Goal: Task Accomplishment & Management: Use online tool/utility

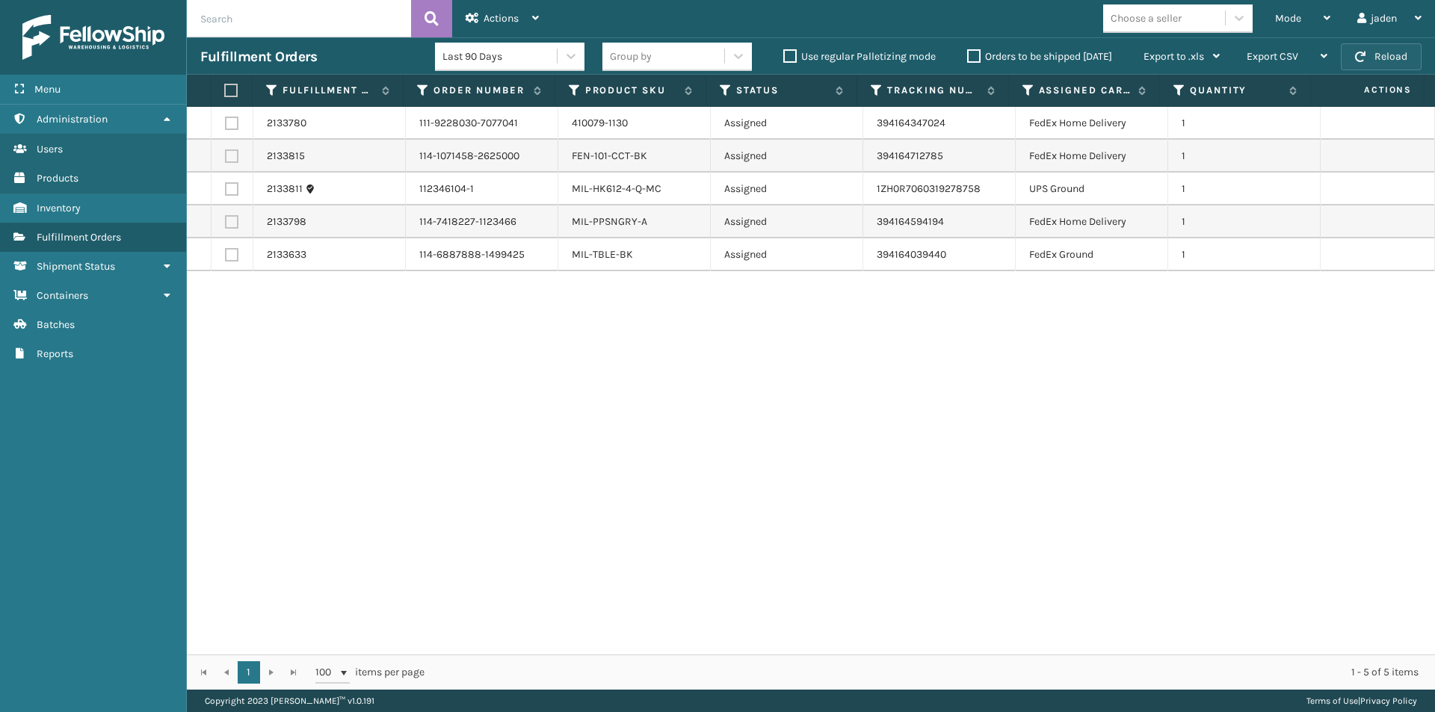
click at [1361, 63] on button "Reload" at bounding box center [1381, 56] width 81 height 27
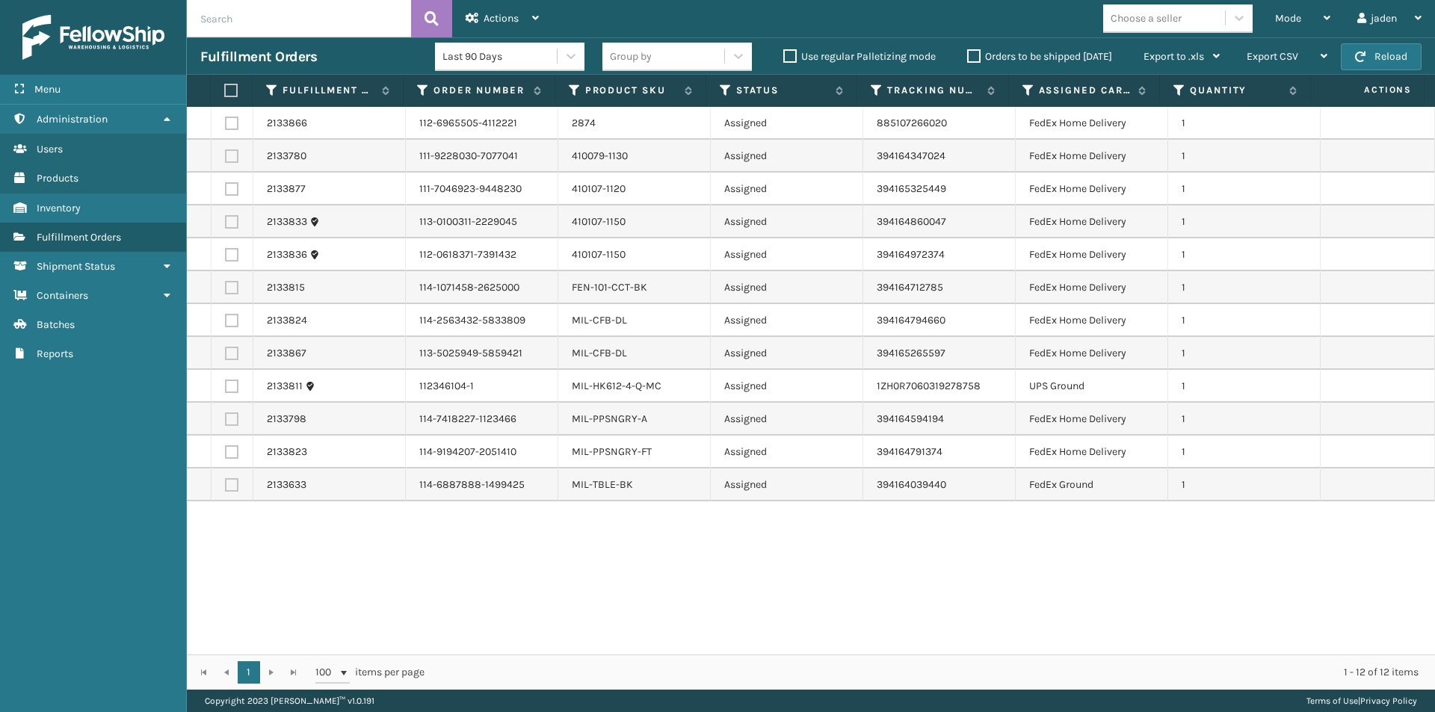
click at [234, 93] on label at bounding box center [229, 90] width 10 height 13
click at [225, 93] on input "checkbox" at bounding box center [224, 91] width 1 height 10
checkbox input "true"
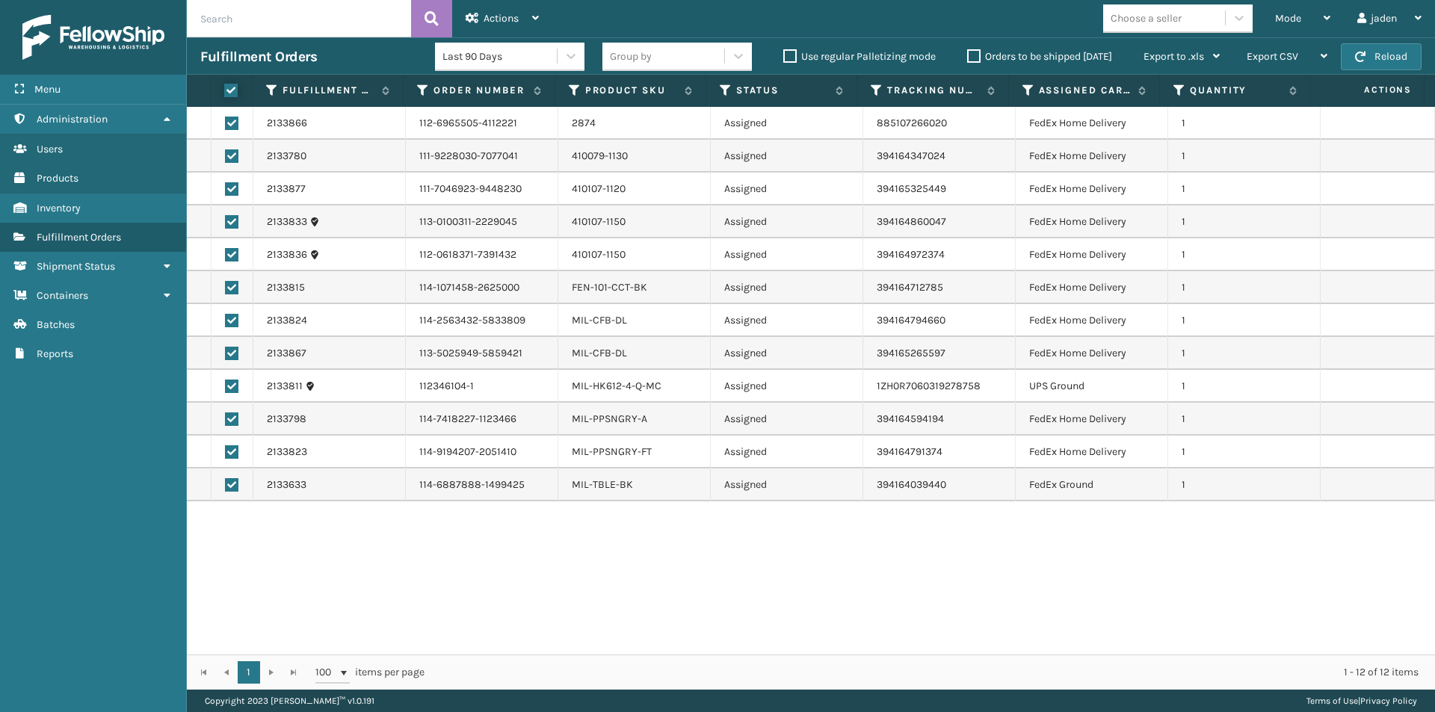
checkbox input "true"
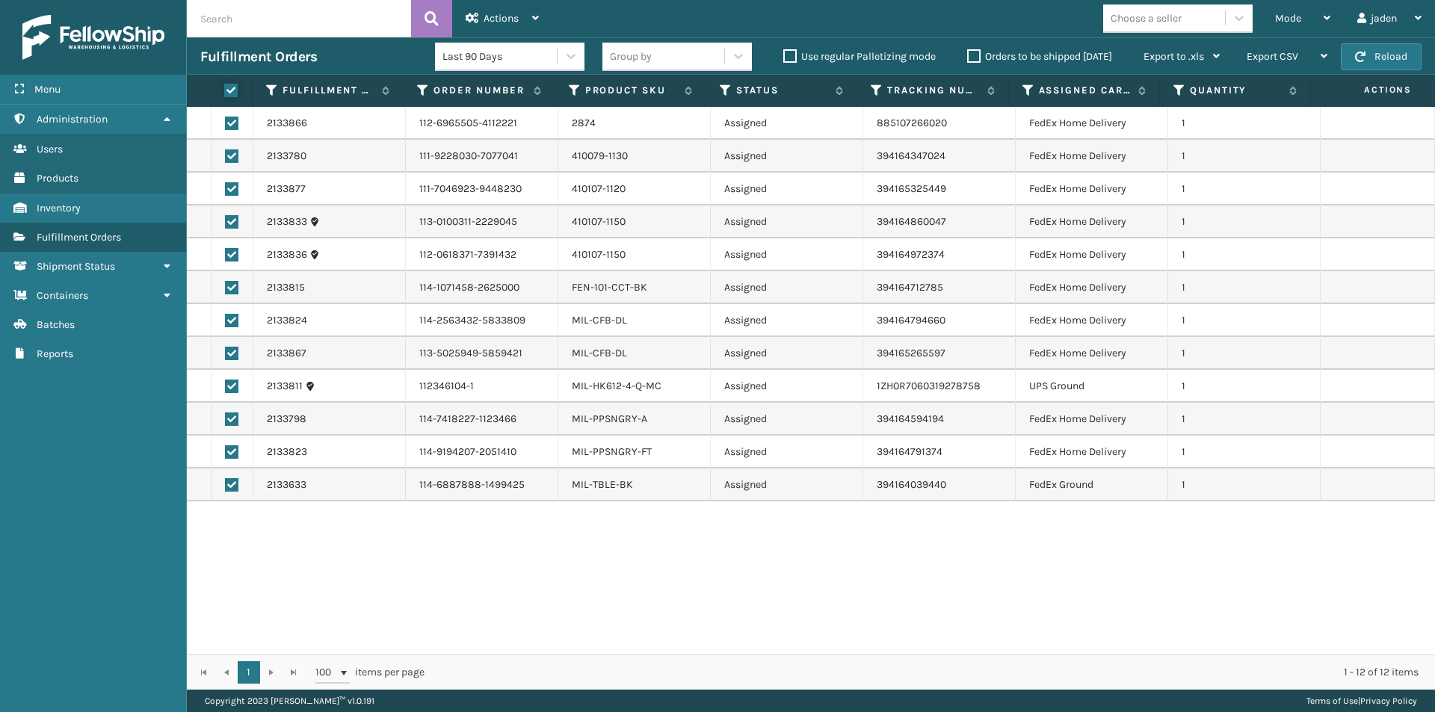
checkbox input "true"
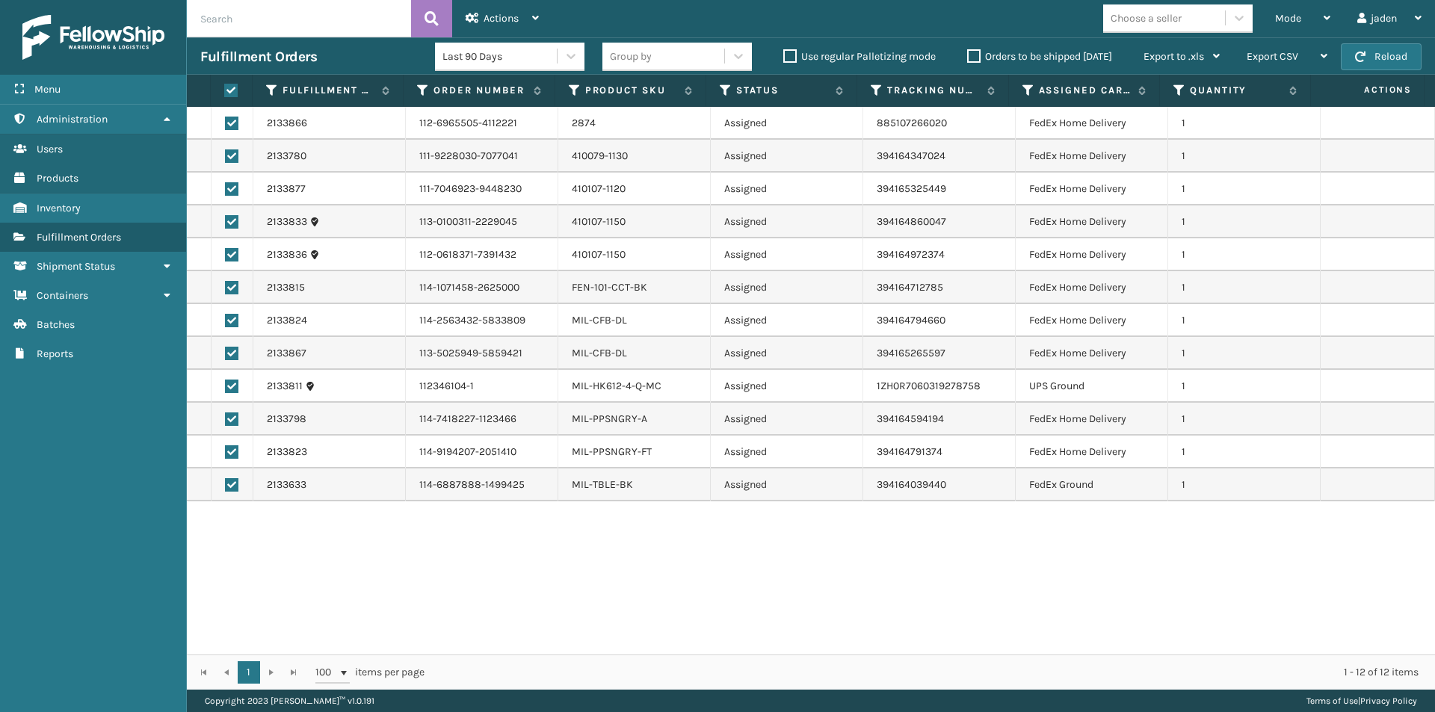
drag, startPoint x: 820, startPoint y: 528, endPoint x: 807, endPoint y: 533, distance: 13.5
drag, startPoint x: 807, startPoint y: 533, endPoint x: 482, endPoint y: 635, distance: 340.8
click at [483, 635] on div "2133866 112-6965505-4112221 2874 Assigned 885107266020 FedEx Home Delivery 1 21…" at bounding box center [811, 381] width 1248 height 548
click at [235, 385] on label at bounding box center [231, 386] width 13 height 13
click at [226, 385] on input "checkbox" at bounding box center [225, 385] width 1 height 10
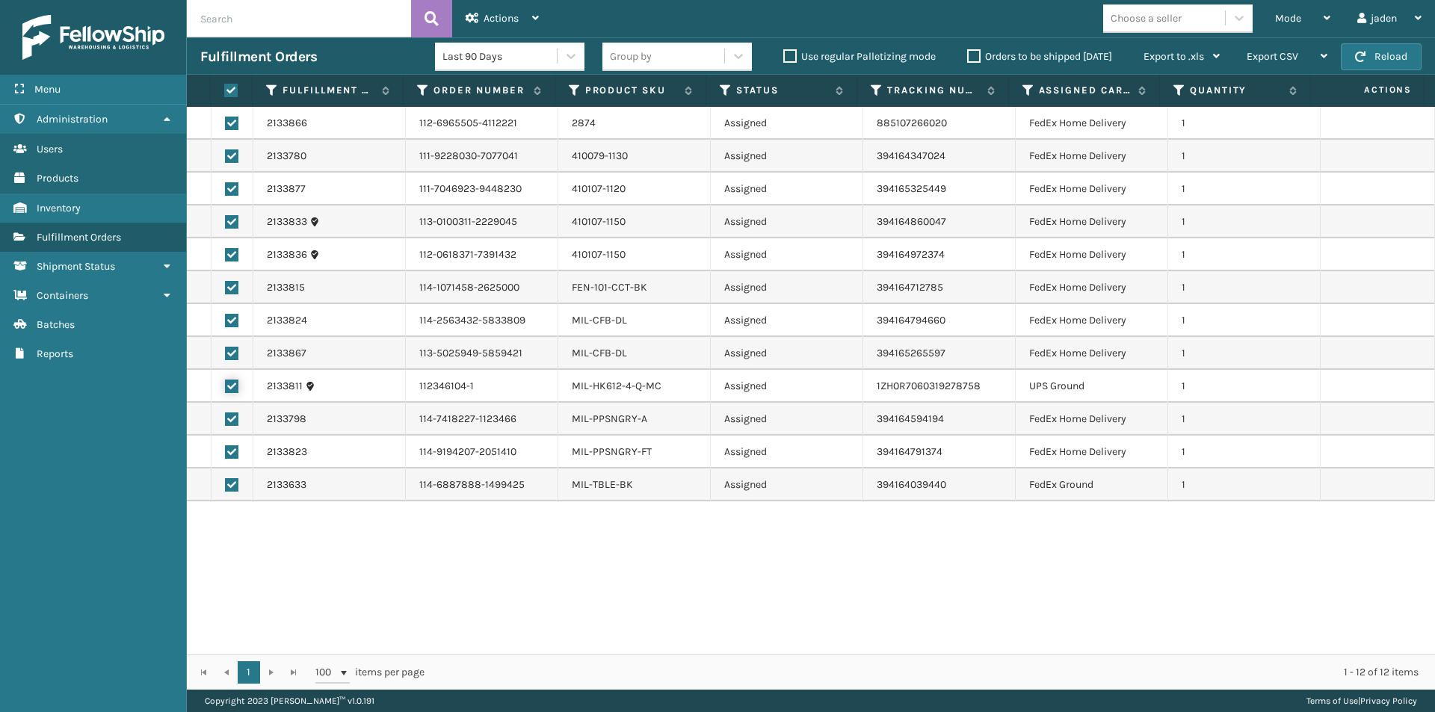
checkbox input "false"
click at [228, 355] on label at bounding box center [231, 353] width 13 height 13
click at [226, 355] on input "checkbox" at bounding box center [225, 352] width 1 height 10
checkbox input "false"
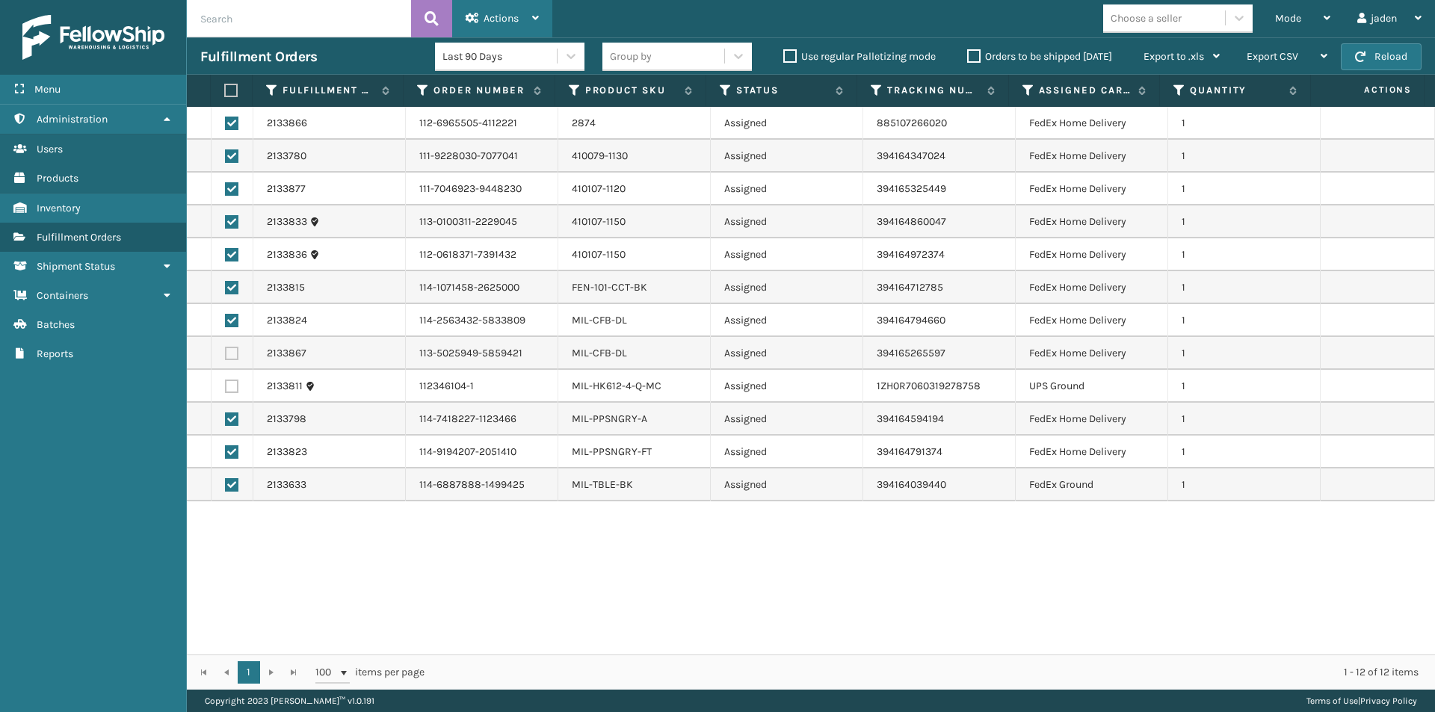
click at [496, 19] on span "Actions" at bounding box center [501, 18] width 35 height 13
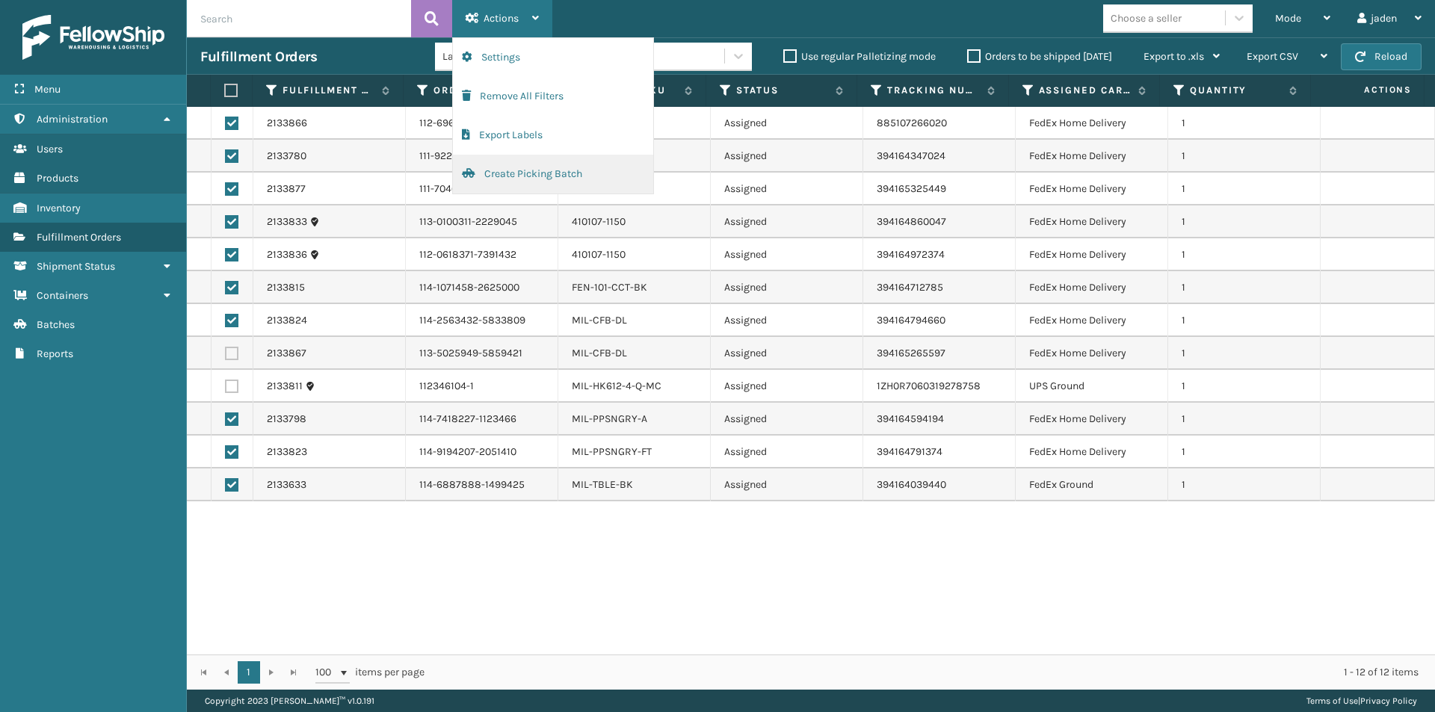
drag, startPoint x: 520, startPoint y: 169, endPoint x: 526, endPoint y: 175, distance: 8.5
click at [526, 175] on button "Create Picking Batch" at bounding box center [553, 174] width 200 height 39
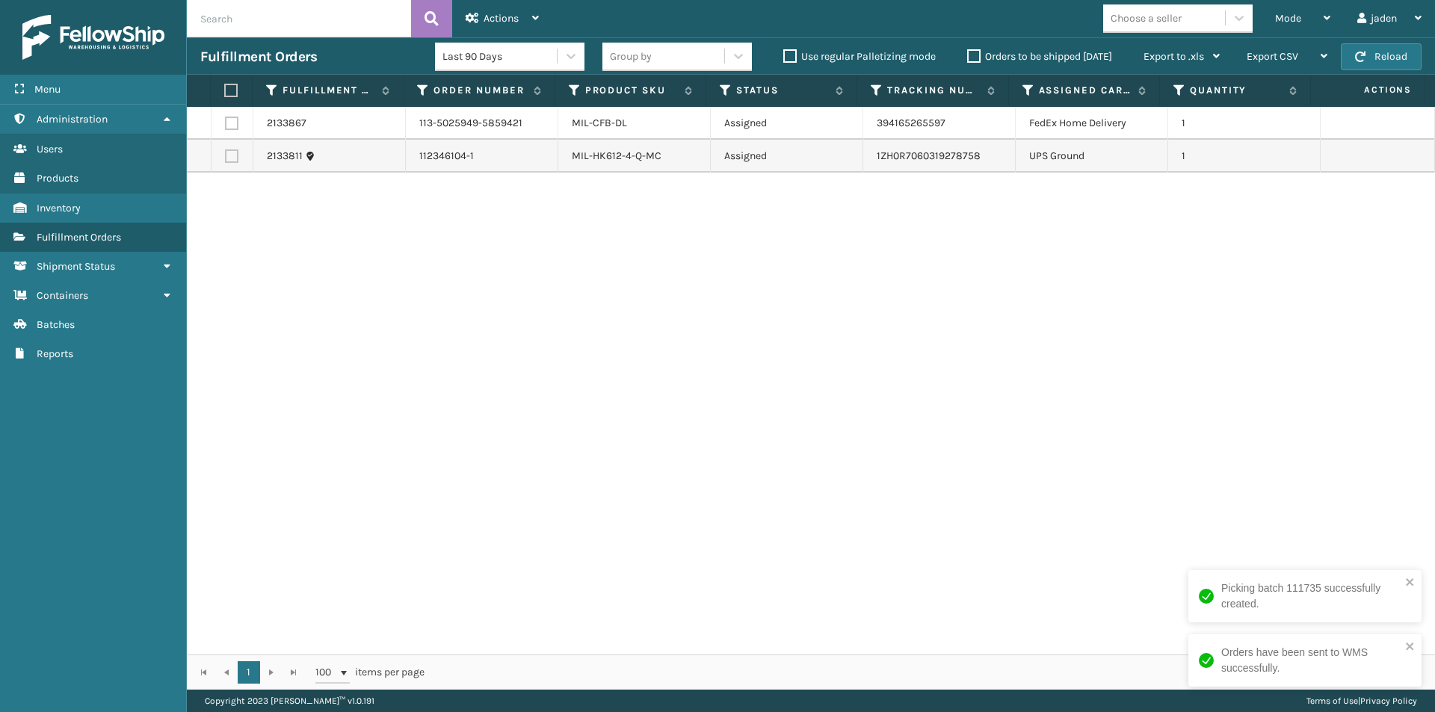
click at [220, 87] on th at bounding box center [232, 91] width 42 height 32
click at [224, 87] on label at bounding box center [229, 90] width 10 height 13
click at [224, 87] on input "checkbox" at bounding box center [224, 91] width 1 height 10
checkbox input "true"
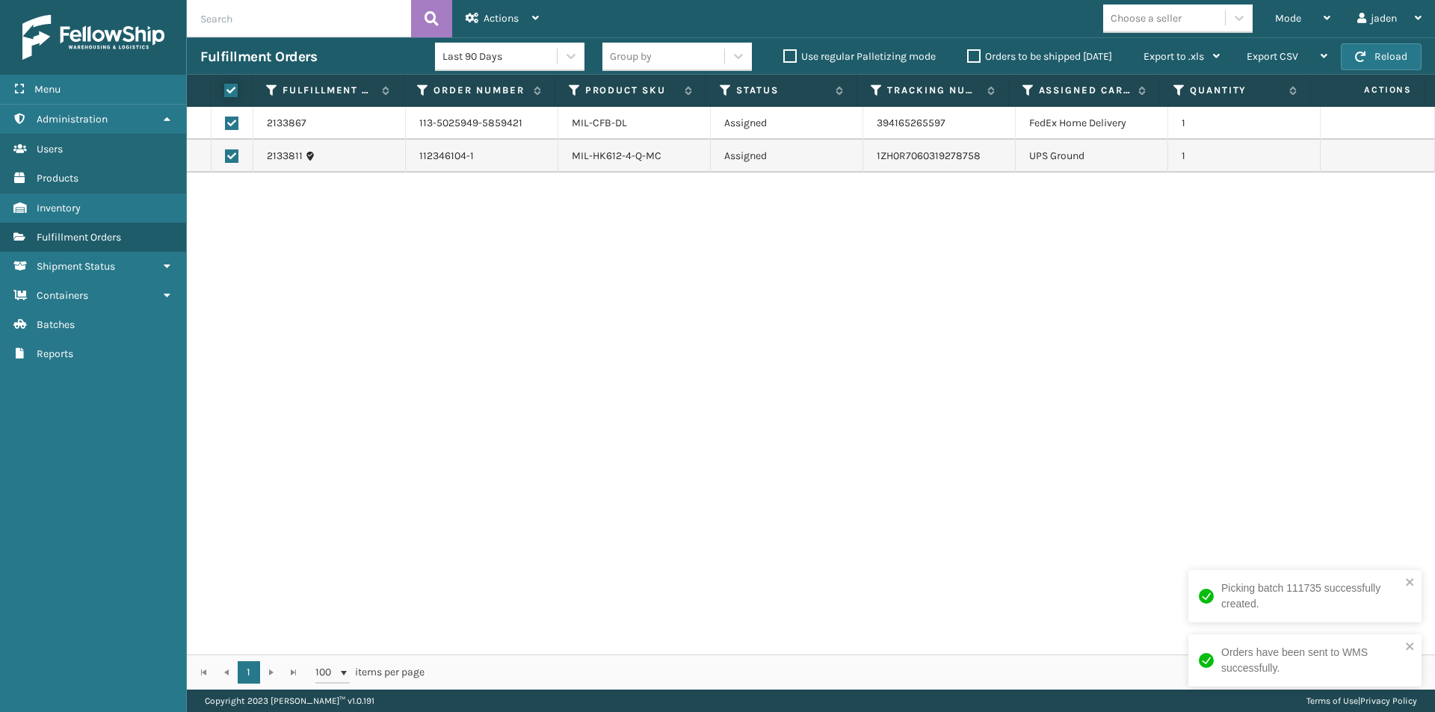
checkbox input "true"
click at [475, 2] on div "Actions" at bounding box center [502, 18] width 73 height 37
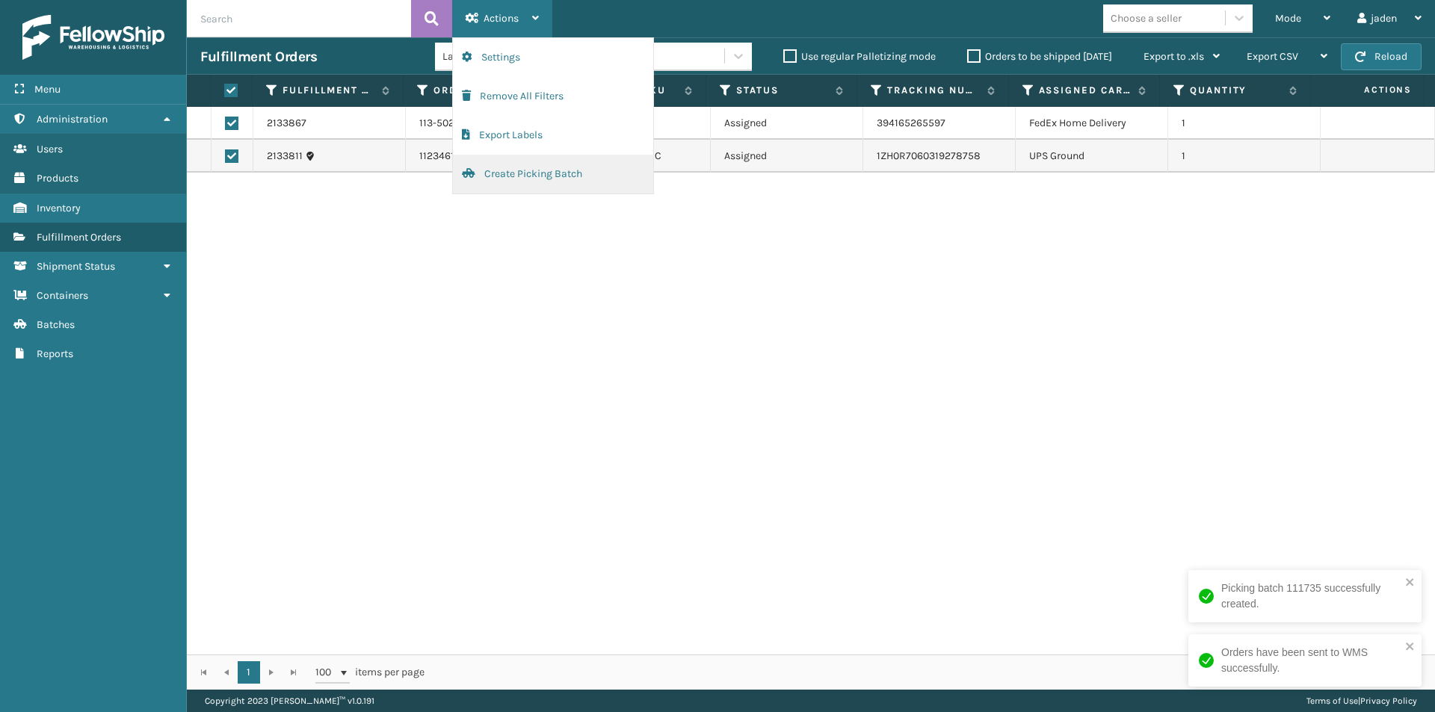
click at [483, 173] on button "Create Picking Batch" at bounding box center [553, 174] width 200 height 39
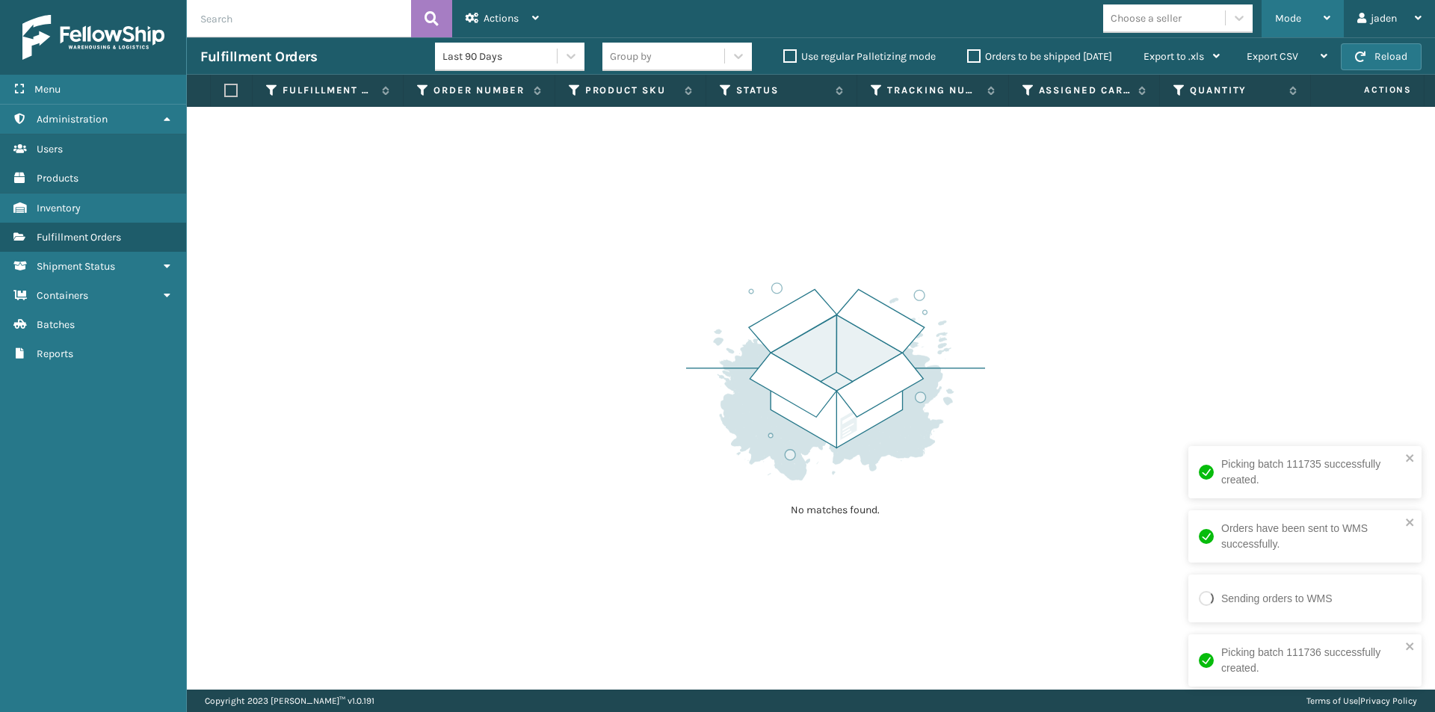
click at [1298, 21] on span "Mode" at bounding box center [1288, 18] width 26 height 13
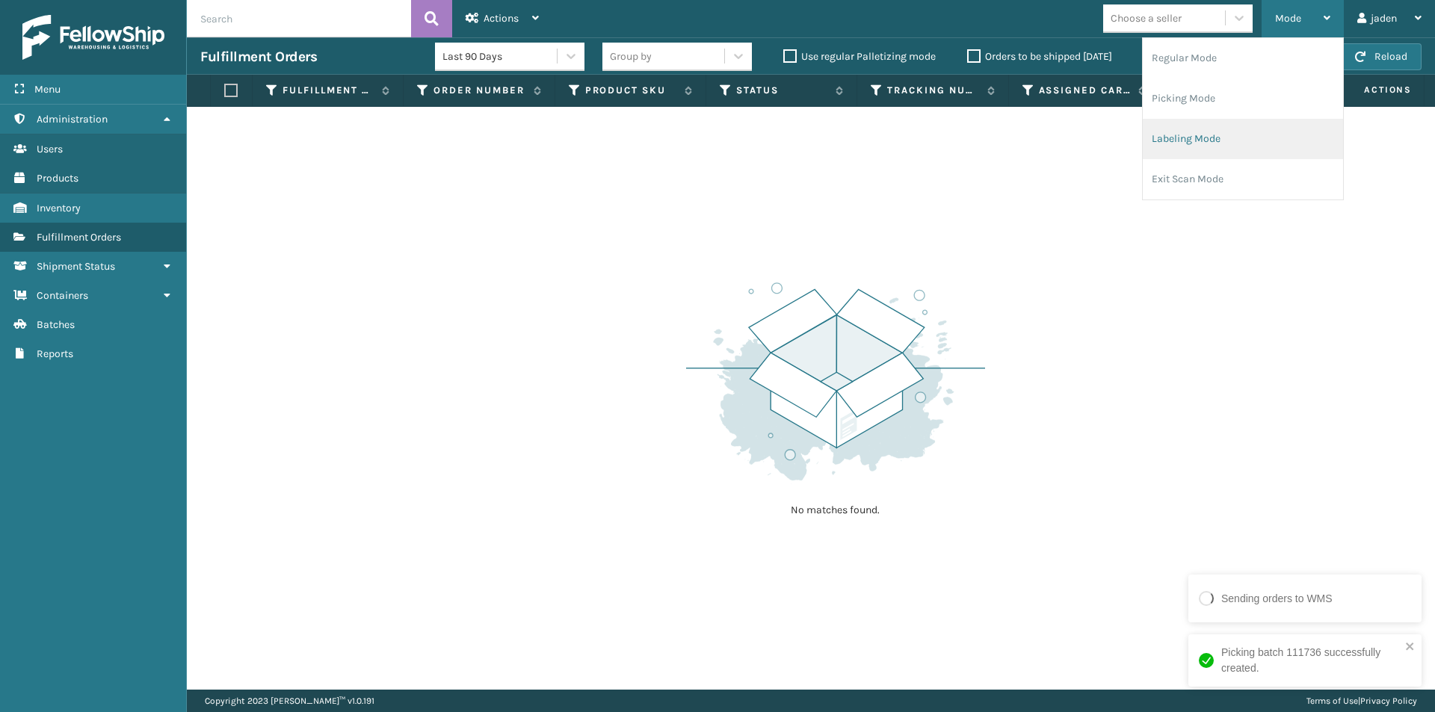
click at [1225, 146] on li "Labeling Mode" at bounding box center [1243, 139] width 200 height 40
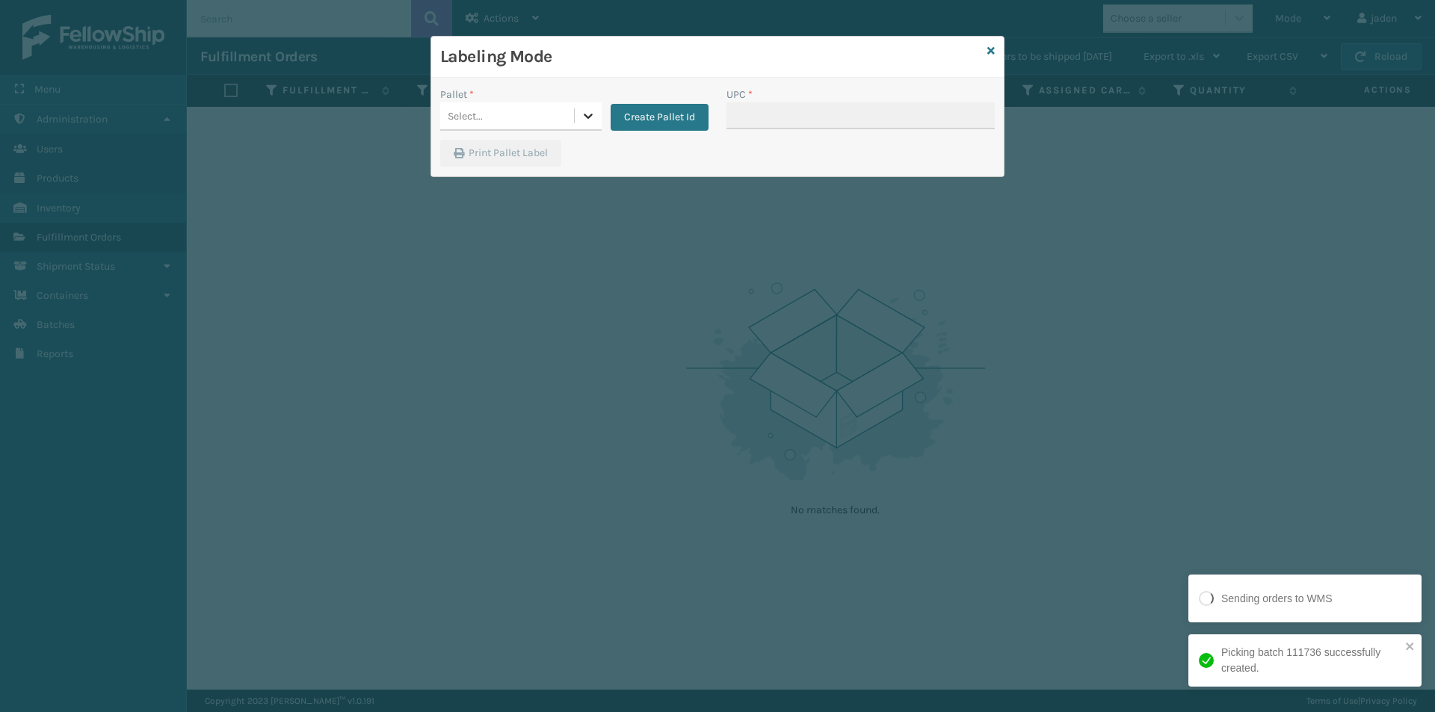
click at [596, 117] on div at bounding box center [588, 115] width 27 height 27
click at [537, 146] on div "FDXG-65C8QZNN8O" at bounding box center [520, 154] width 161 height 28
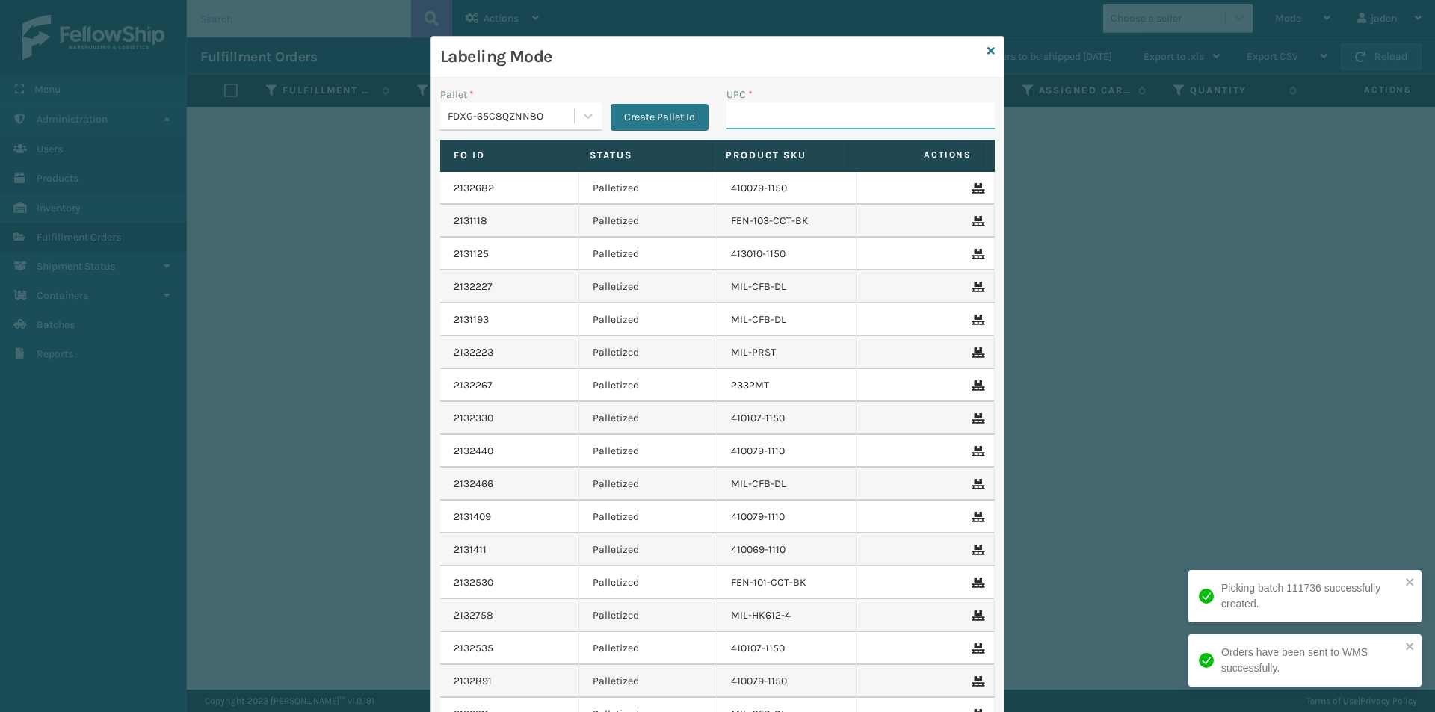
click at [848, 105] on input "UPC *" at bounding box center [860, 115] width 268 height 27
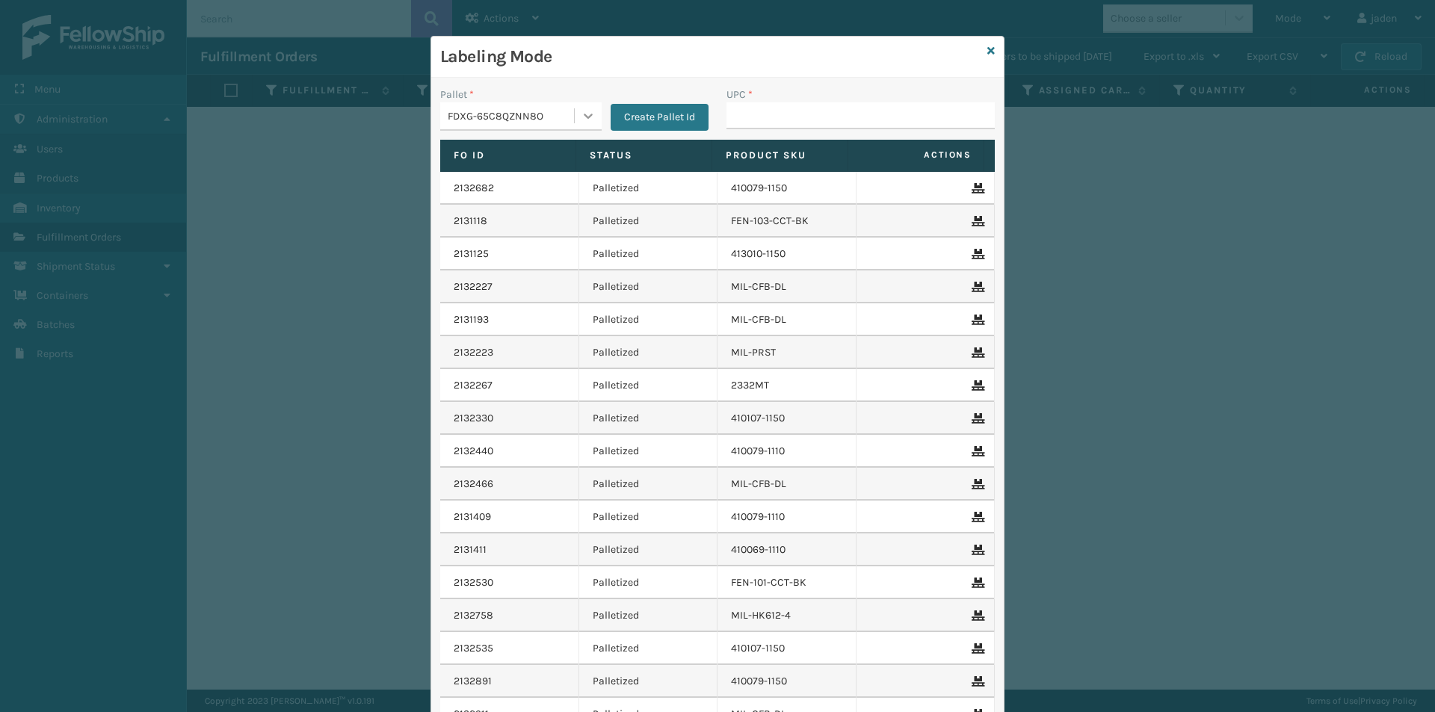
click at [566, 125] on div "FDXG-65C8QZNN8O" at bounding box center [507, 116] width 134 height 25
click at [464, 206] on div "USPSG-EGDZ52EDI8" at bounding box center [520, 212] width 161 height 34
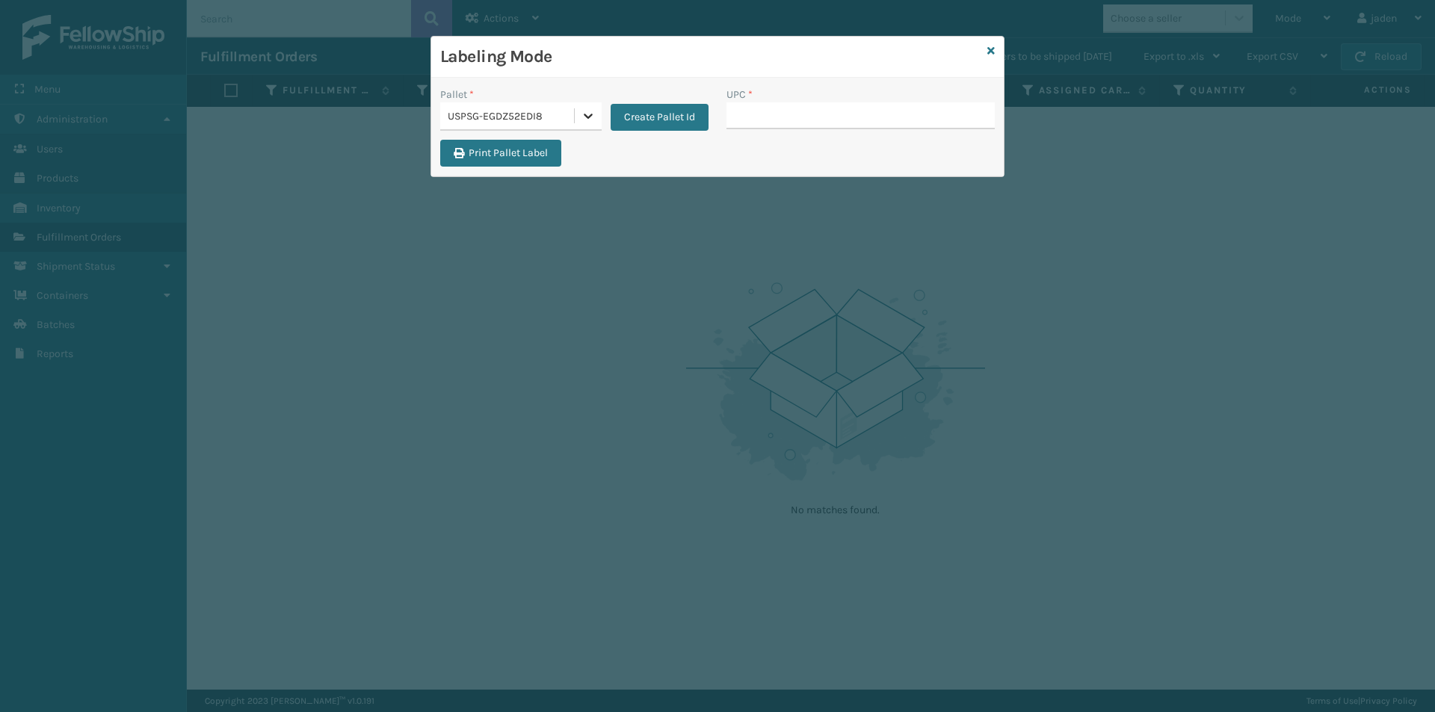
click at [587, 118] on icon at bounding box center [588, 116] width 9 height 5
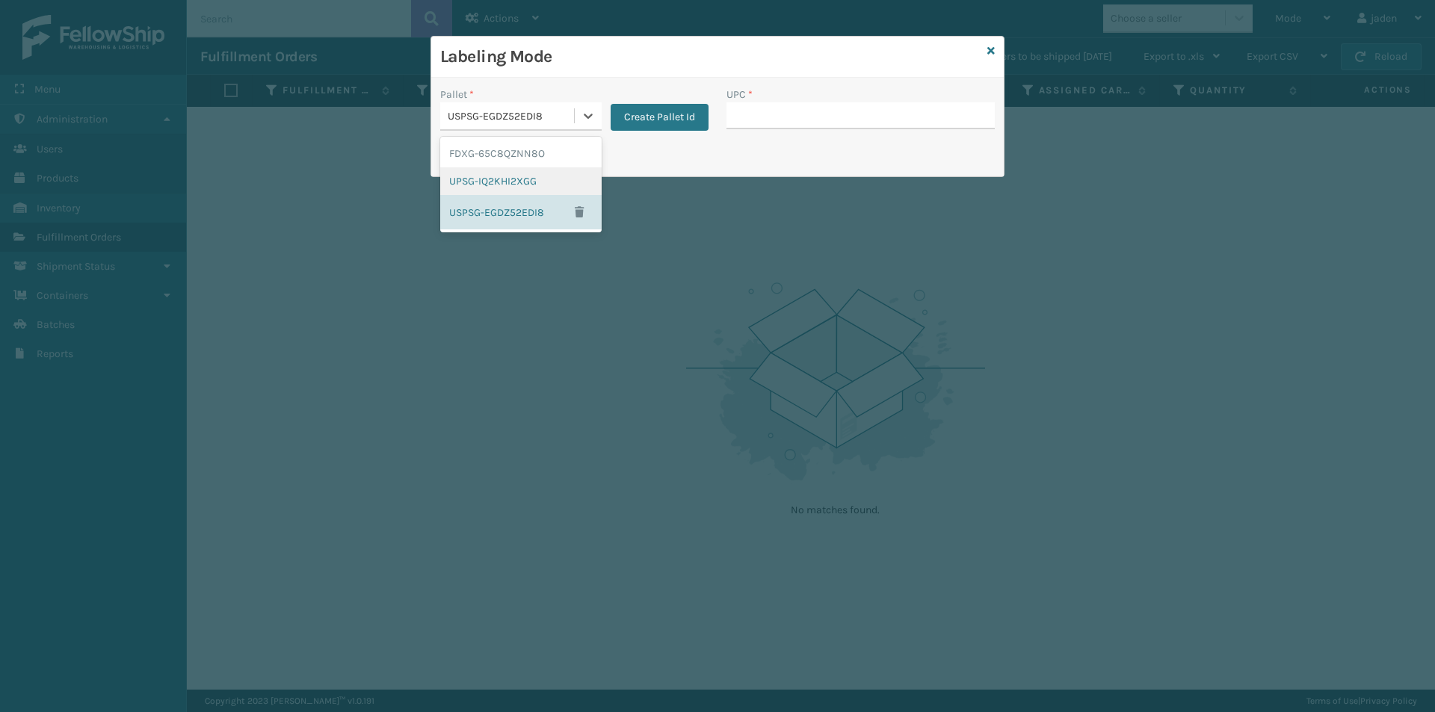
click at [499, 184] on div "UPSG-IQ2KHI2XGG" at bounding box center [520, 181] width 161 height 28
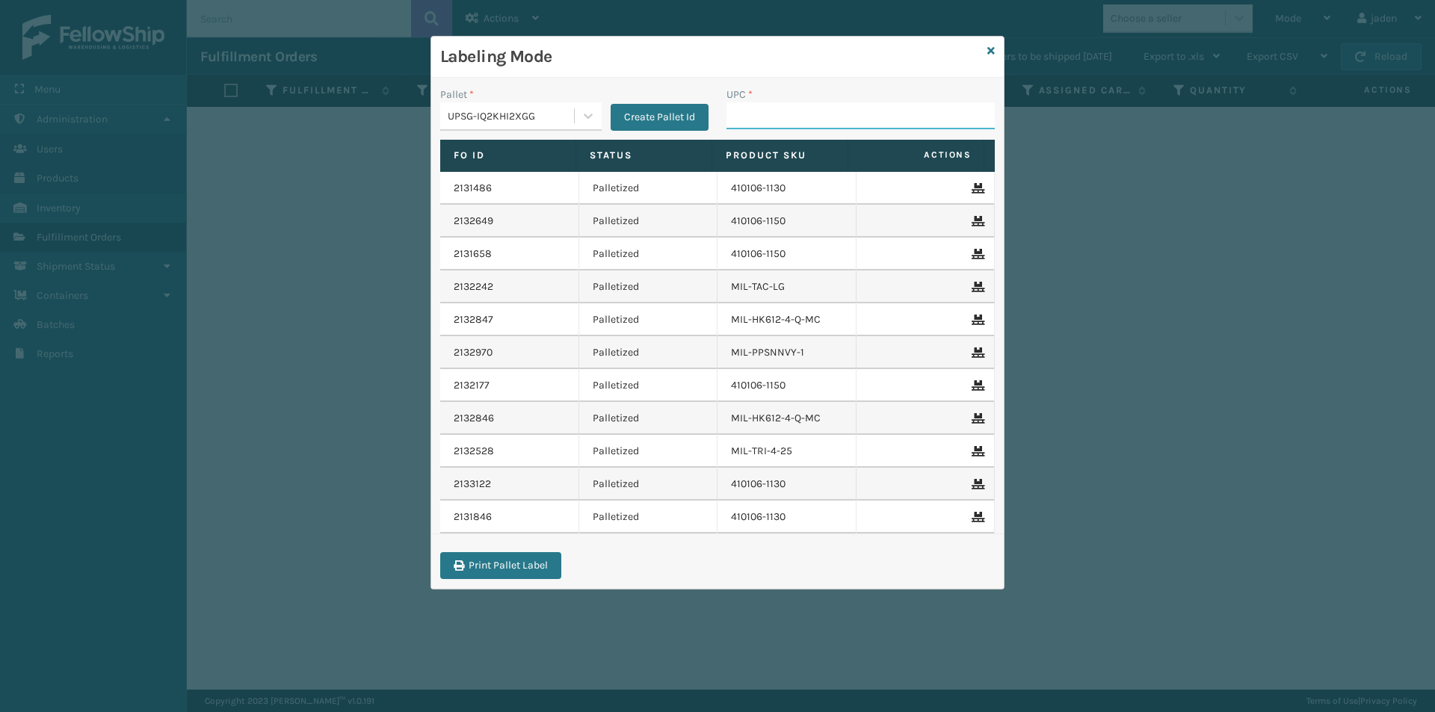
click at [854, 118] on input "UPC *" at bounding box center [860, 115] width 268 height 27
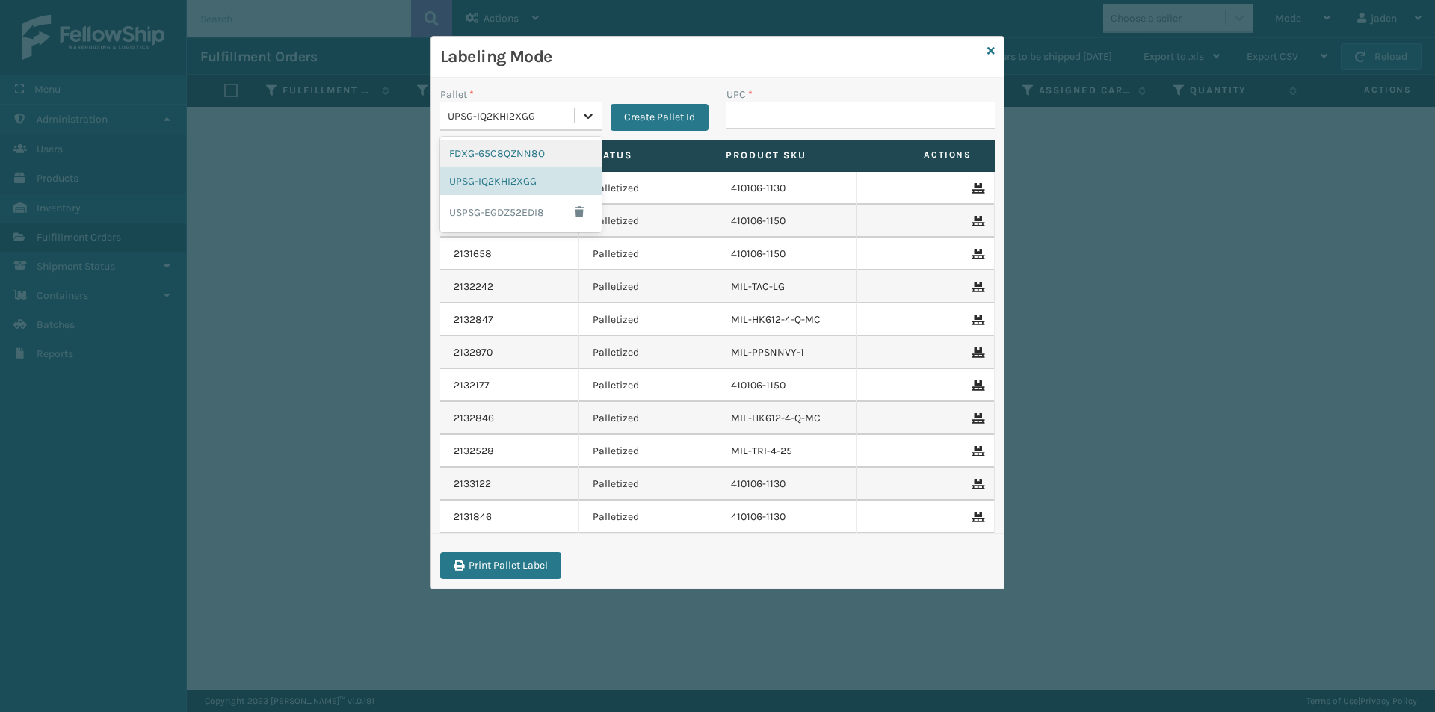
click at [593, 117] on icon at bounding box center [588, 115] width 15 height 15
click at [508, 149] on div "FDXG-65C8QZNN8O" at bounding box center [520, 154] width 161 height 28
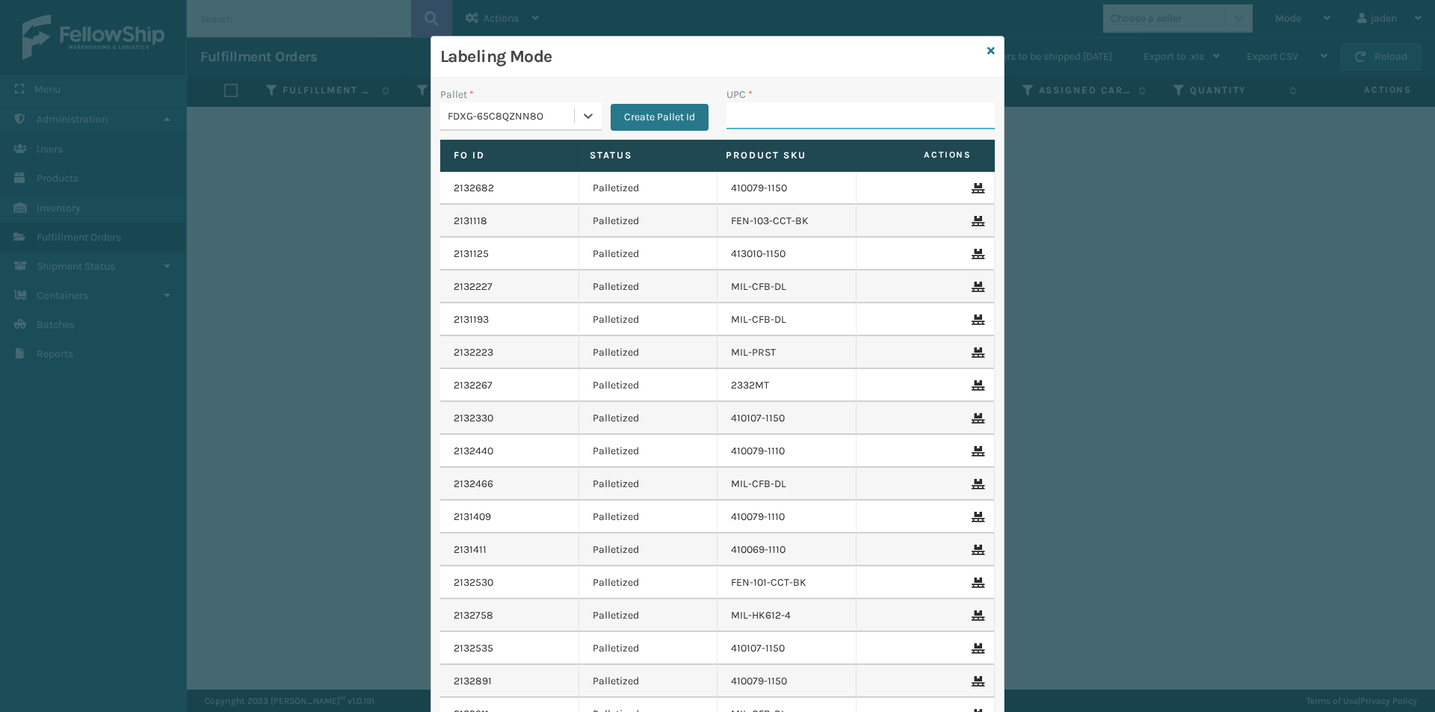
click at [812, 117] on input "UPC *" at bounding box center [860, 115] width 268 height 27
type input "080313028748"
type input "410079-1130"
type input "410107-1120"
type input "410107-1150"
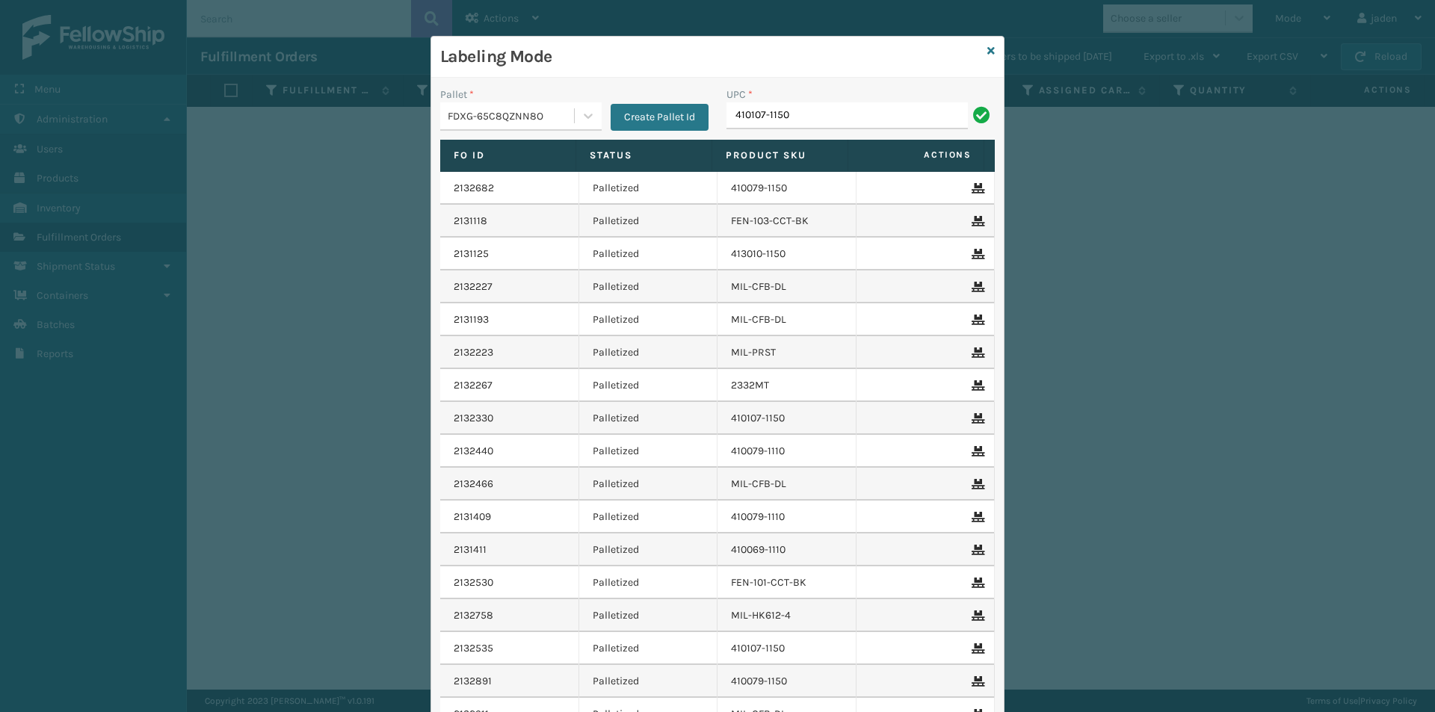
type input "410107-1150"
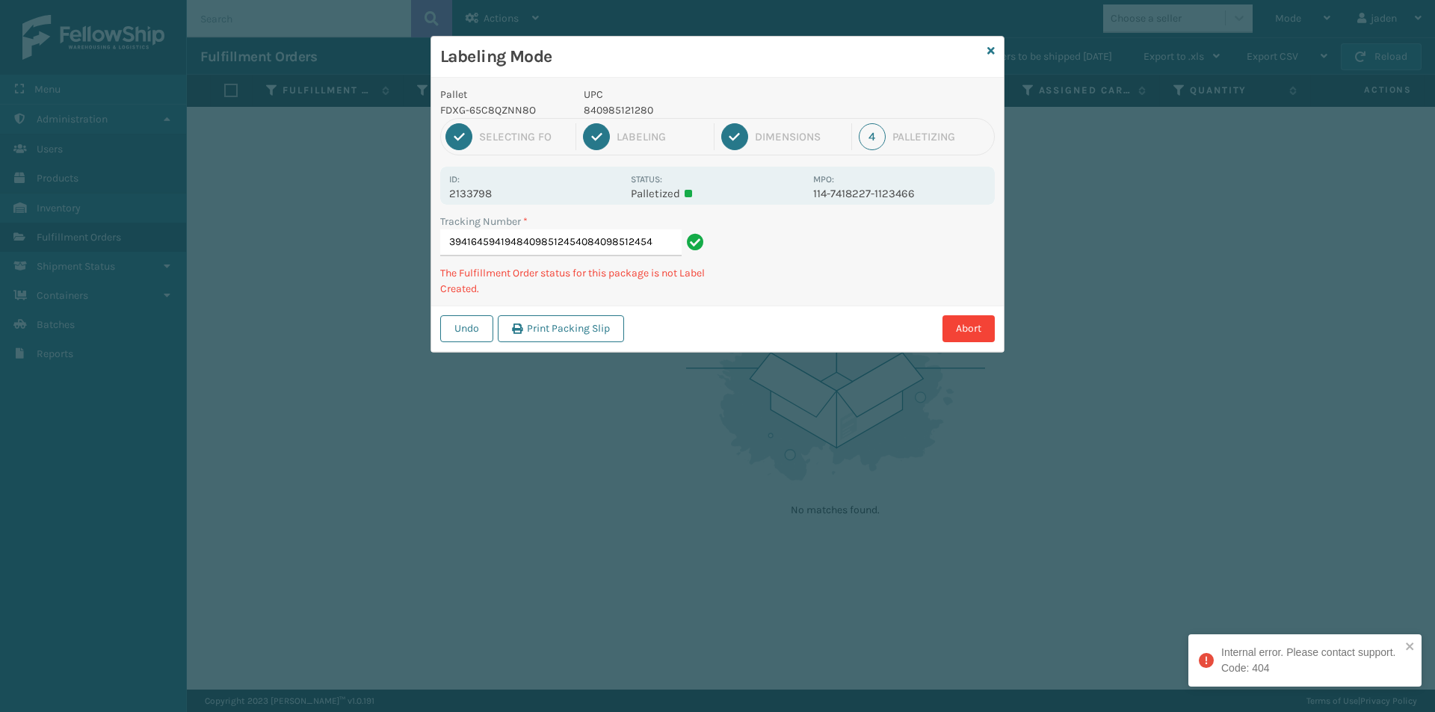
type input "394164594194840985124540840985124540"
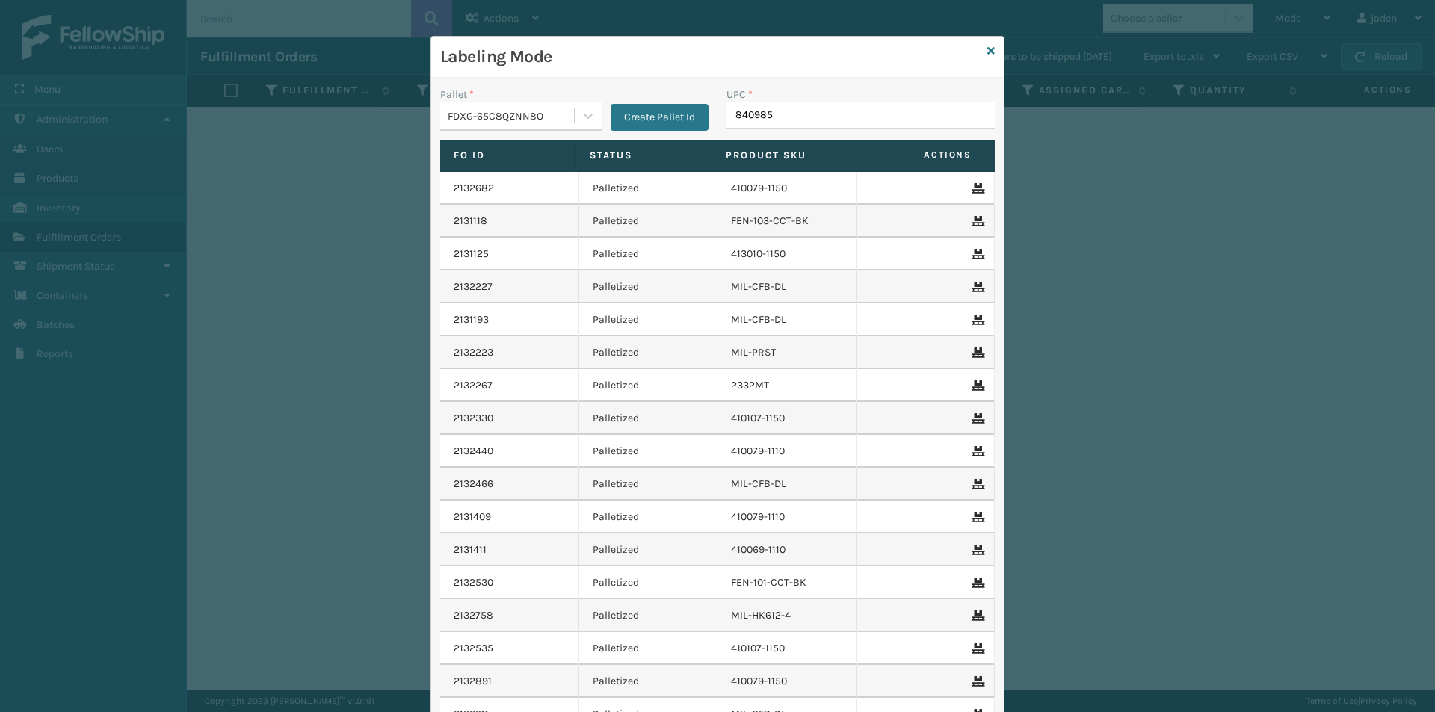
type input "8409851"
click at [980, 51] on div "Labeling Mode" at bounding box center [717, 57] width 572 height 41
click at [987, 52] on icon at bounding box center [990, 51] width 7 height 10
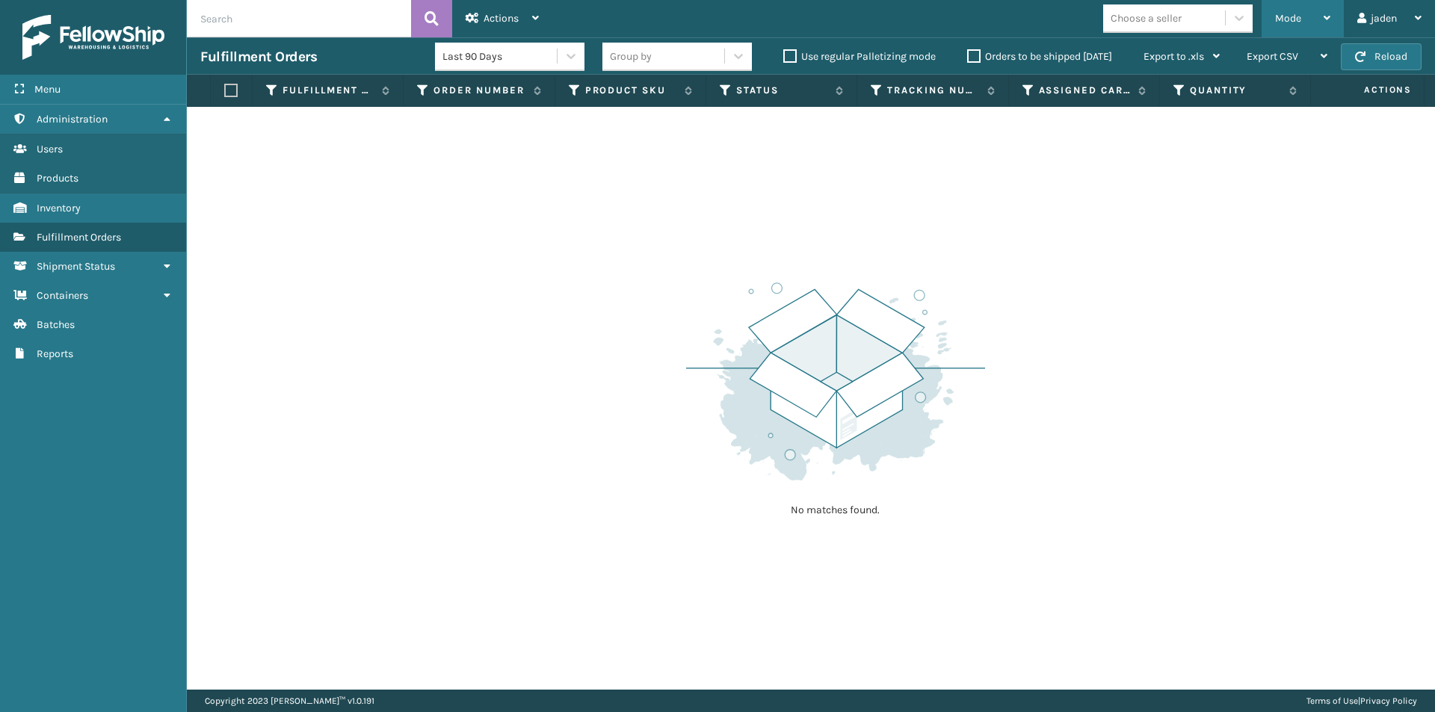
click at [1330, 24] on div "Mode Regular Mode Picking Mode Labeling Mode Exit Scan Mode" at bounding box center [1303, 18] width 82 height 37
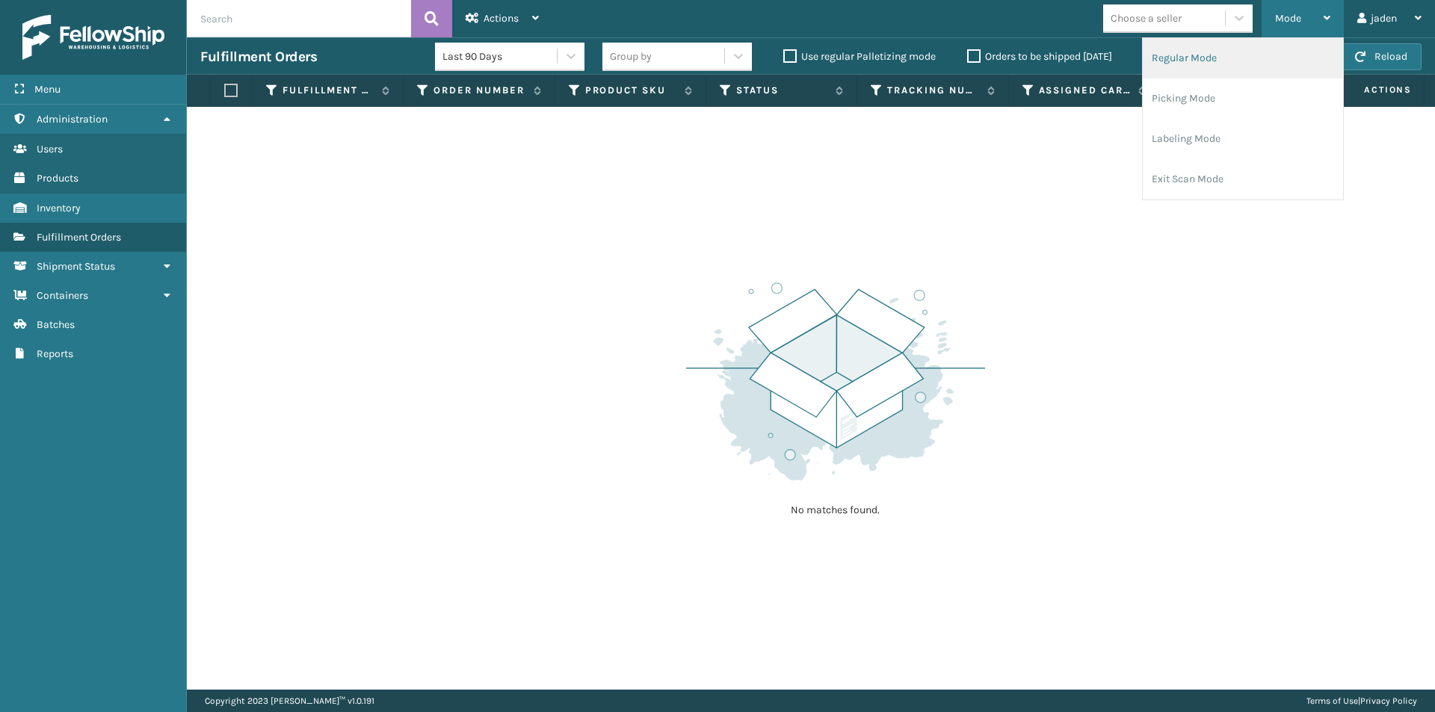
click at [1247, 57] on li "Regular Mode" at bounding box center [1243, 58] width 200 height 40
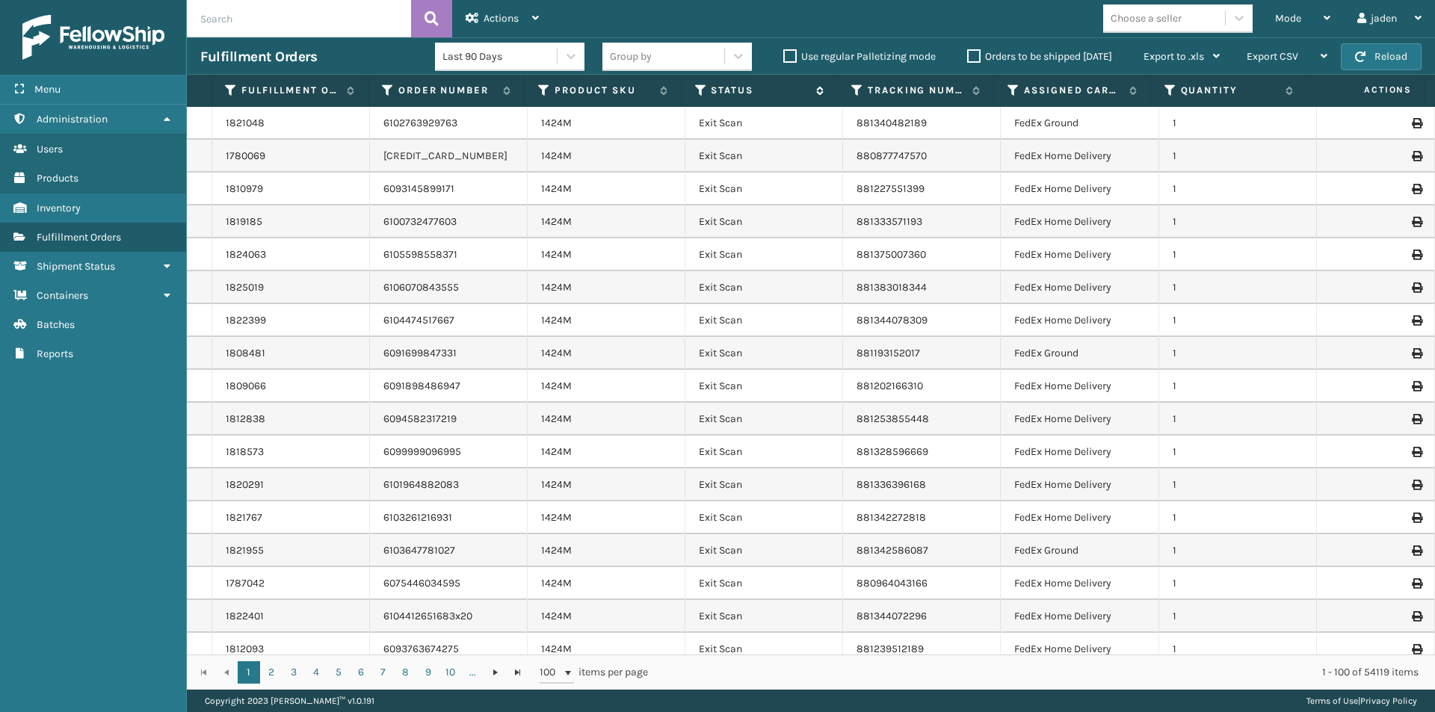
click at [707, 90] on div "Status" at bounding box center [759, 90] width 129 height 13
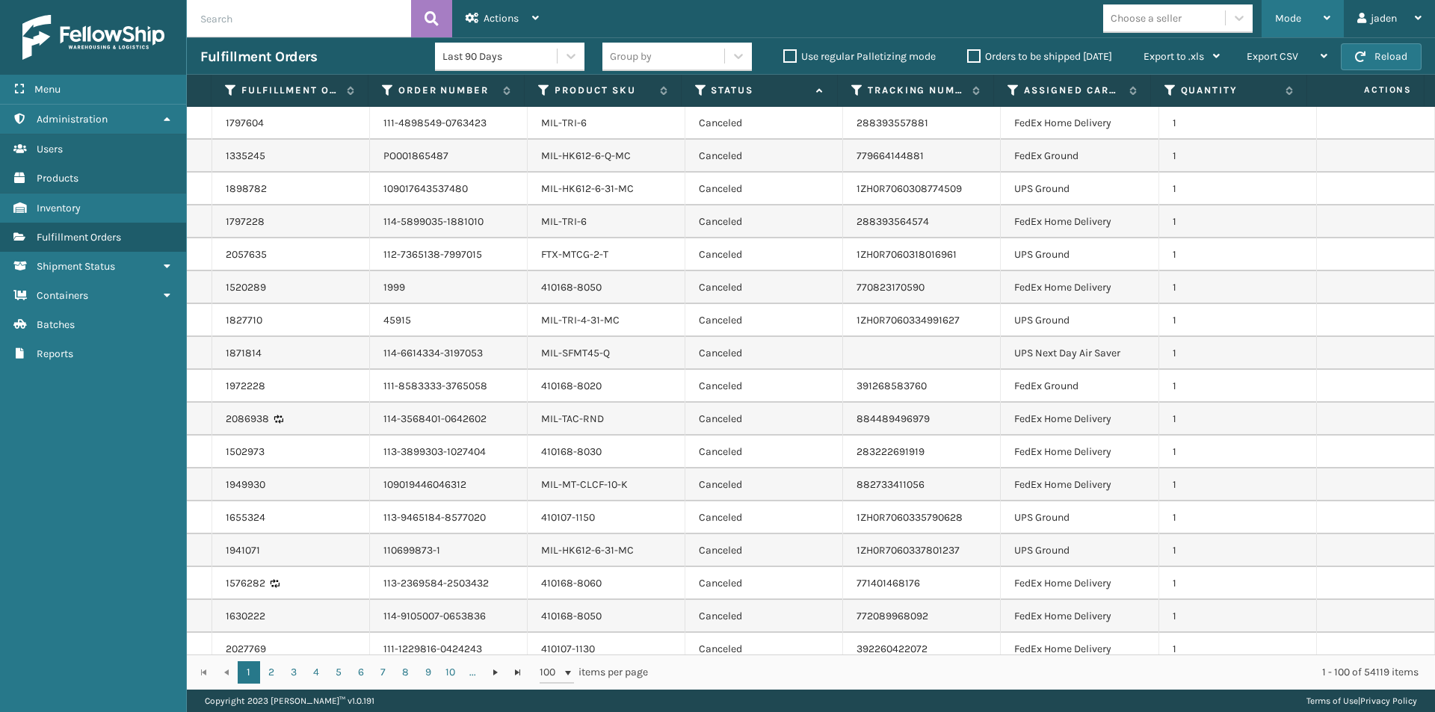
click at [1309, 13] on div "Mode" at bounding box center [1302, 18] width 55 height 37
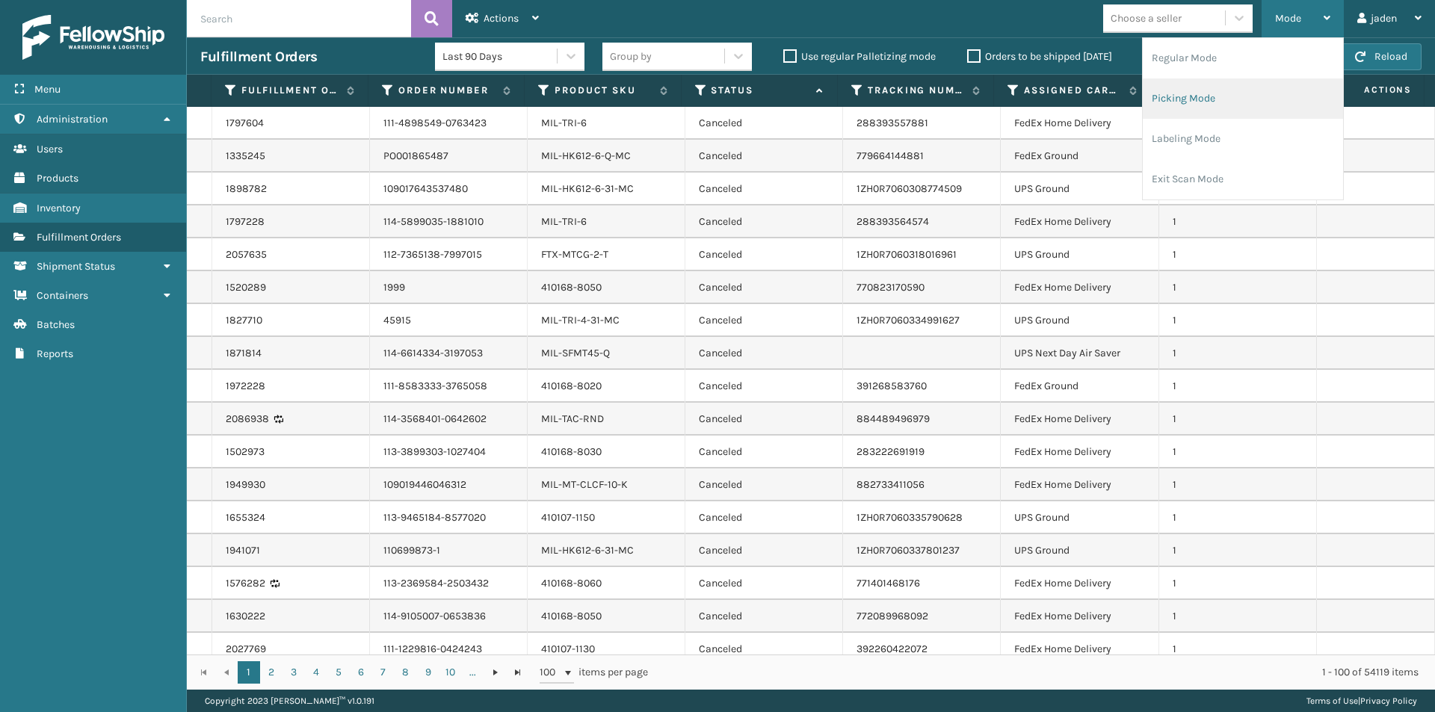
click at [1243, 92] on li "Picking Mode" at bounding box center [1243, 98] width 200 height 40
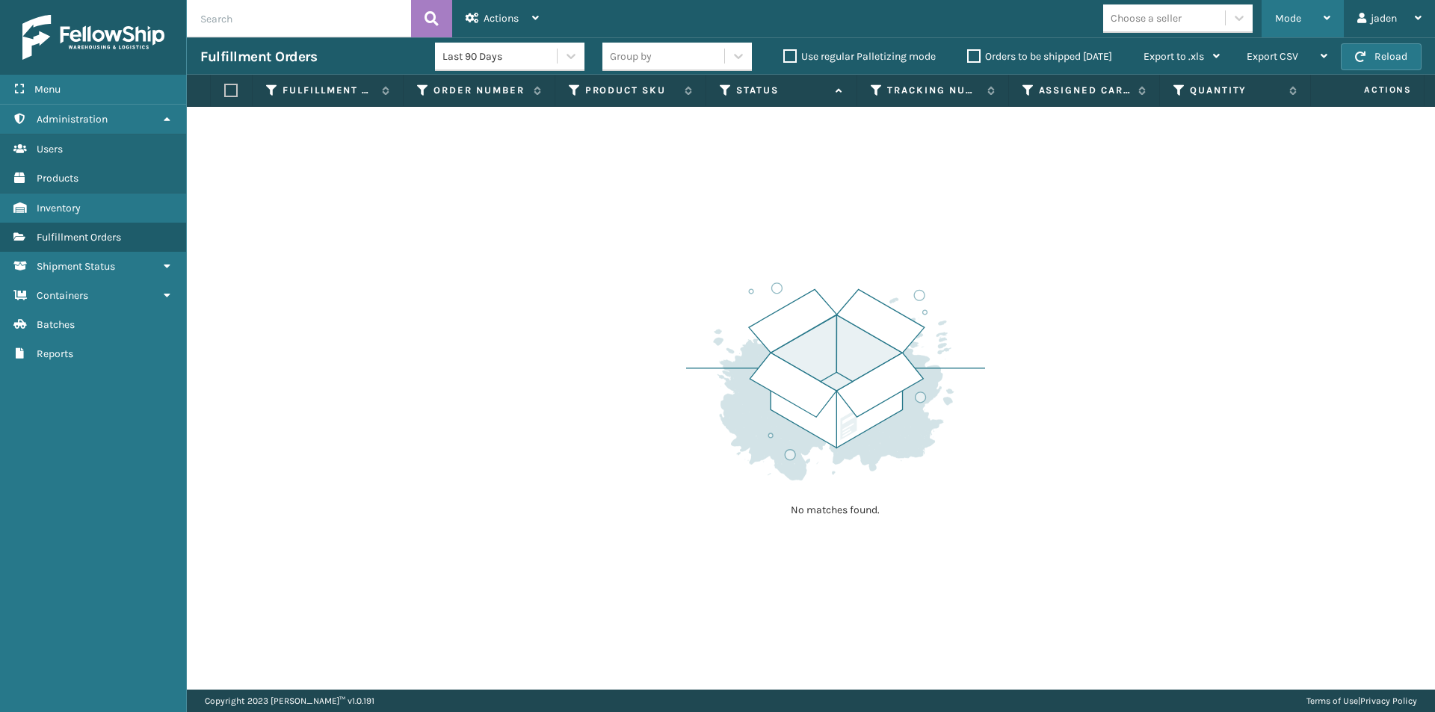
click at [1290, 10] on div "Mode" at bounding box center [1302, 18] width 55 height 37
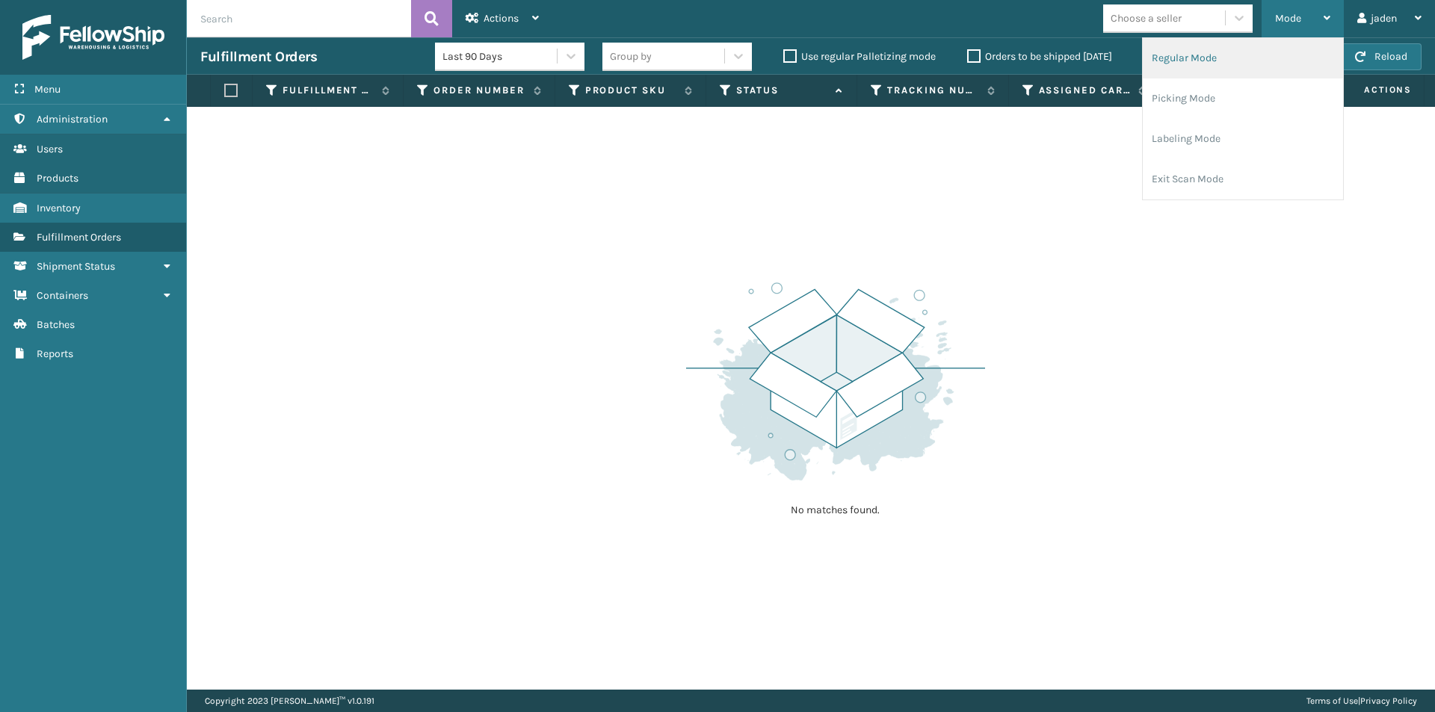
click at [1226, 53] on li "Regular Mode" at bounding box center [1243, 58] width 200 height 40
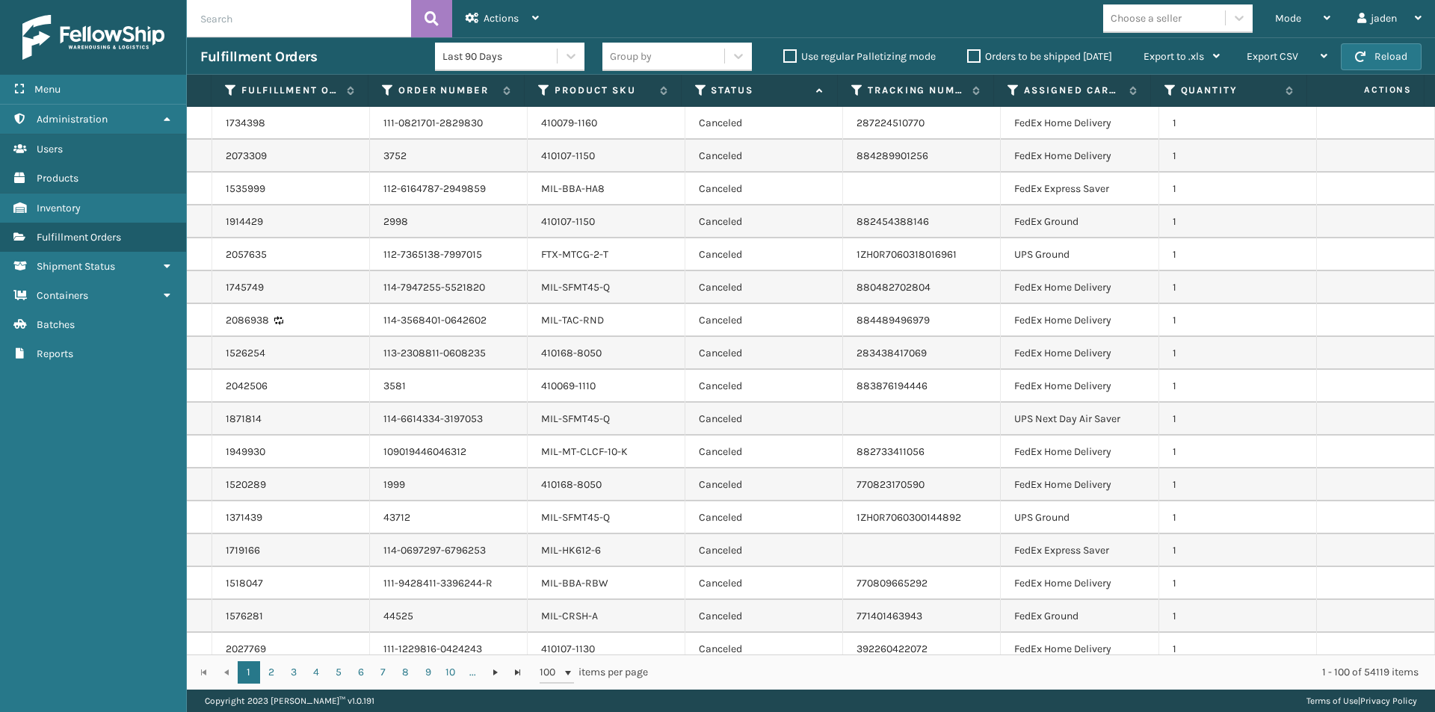
click at [700, 94] on icon at bounding box center [701, 90] width 12 height 13
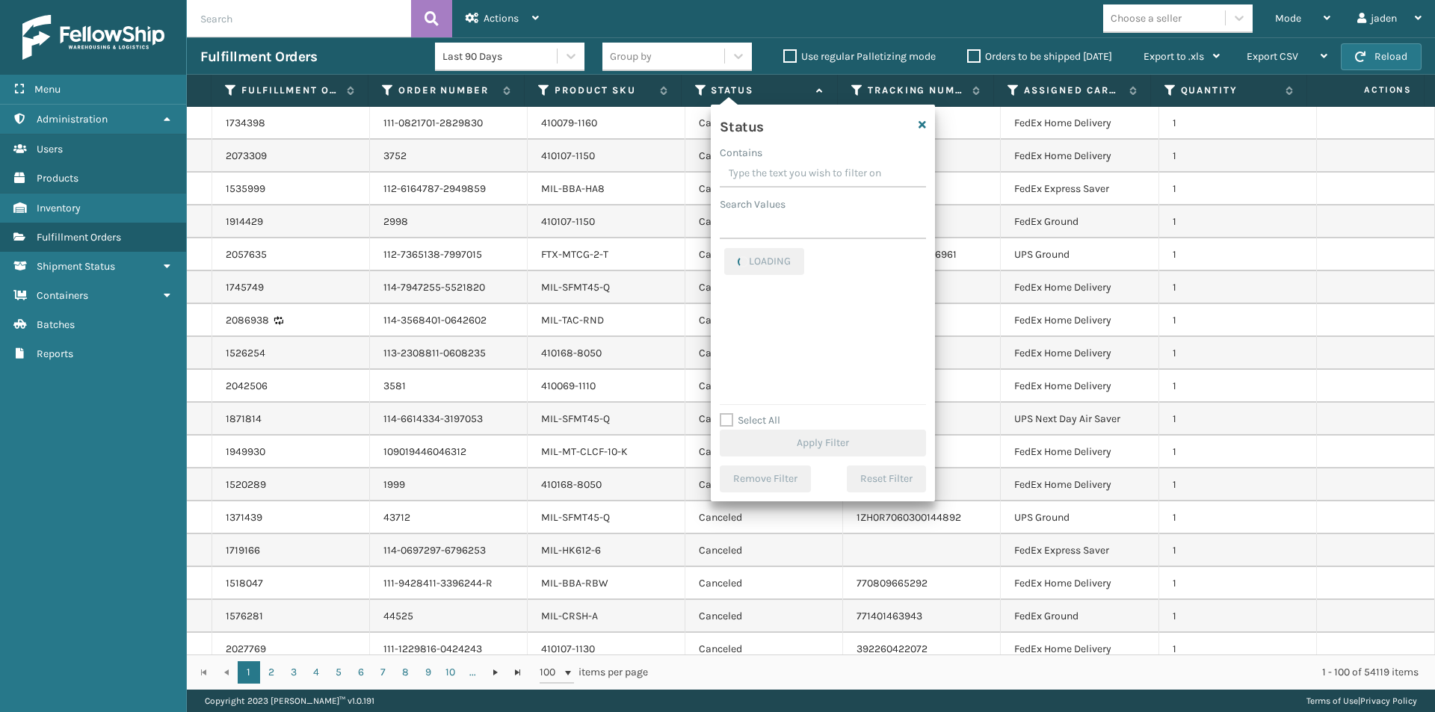
drag, startPoint x: 814, startPoint y: 156, endPoint x: 774, endPoint y: 154, distance: 40.4
click at [774, 154] on div "Contains" at bounding box center [823, 153] width 206 height 16
click at [732, 330] on label "Picking" at bounding box center [750, 325] width 53 height 13
click at [725, 327] on input "Picking" at bounding box center [724, 322] width 1 height 10
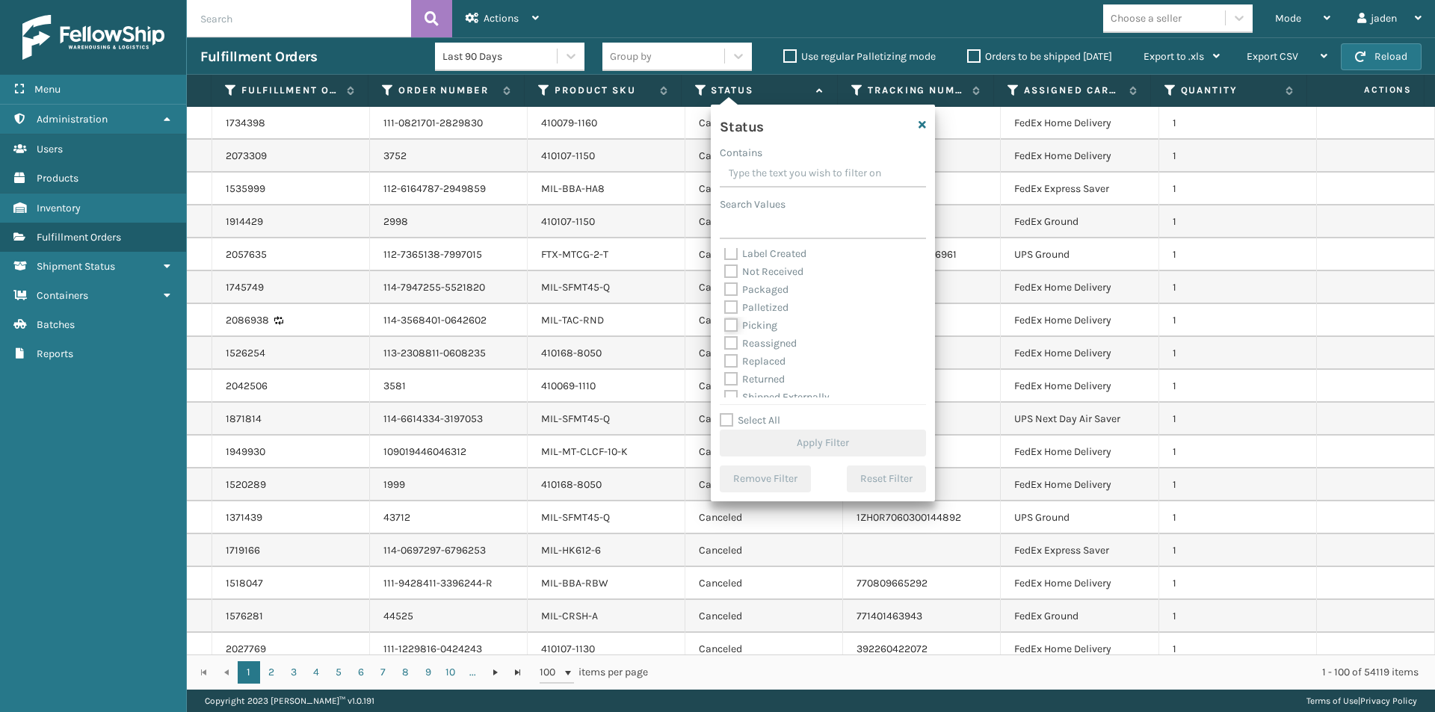
checkbox input "true"
click at [808, 446] on button "Apply Filter" at bounding box center [823, 443] width 206 height 27
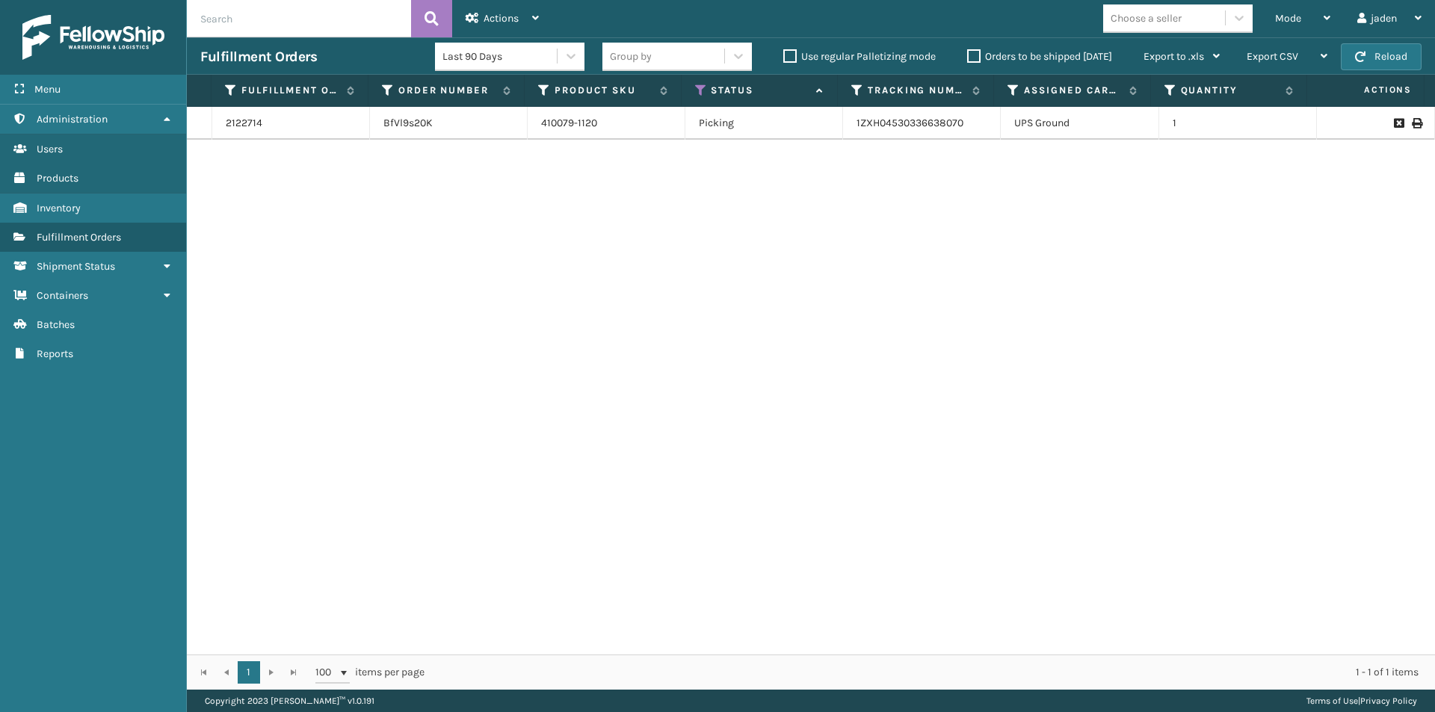
drag, startPoint x: 816, startPoint y: 233, endPoint x: 629, endPoint y: 205, distance: 189.0
click at [485, 268] on div "2122714 BfVl9s20K 410079-1120 Picking 1ZXH04530336638070 UPS Ground 1" at bounding box center [811, 381] width 1248 height 548
click at [1377, 55] on button "Reload" at bounding box center [1381, 56] width 81 height 27
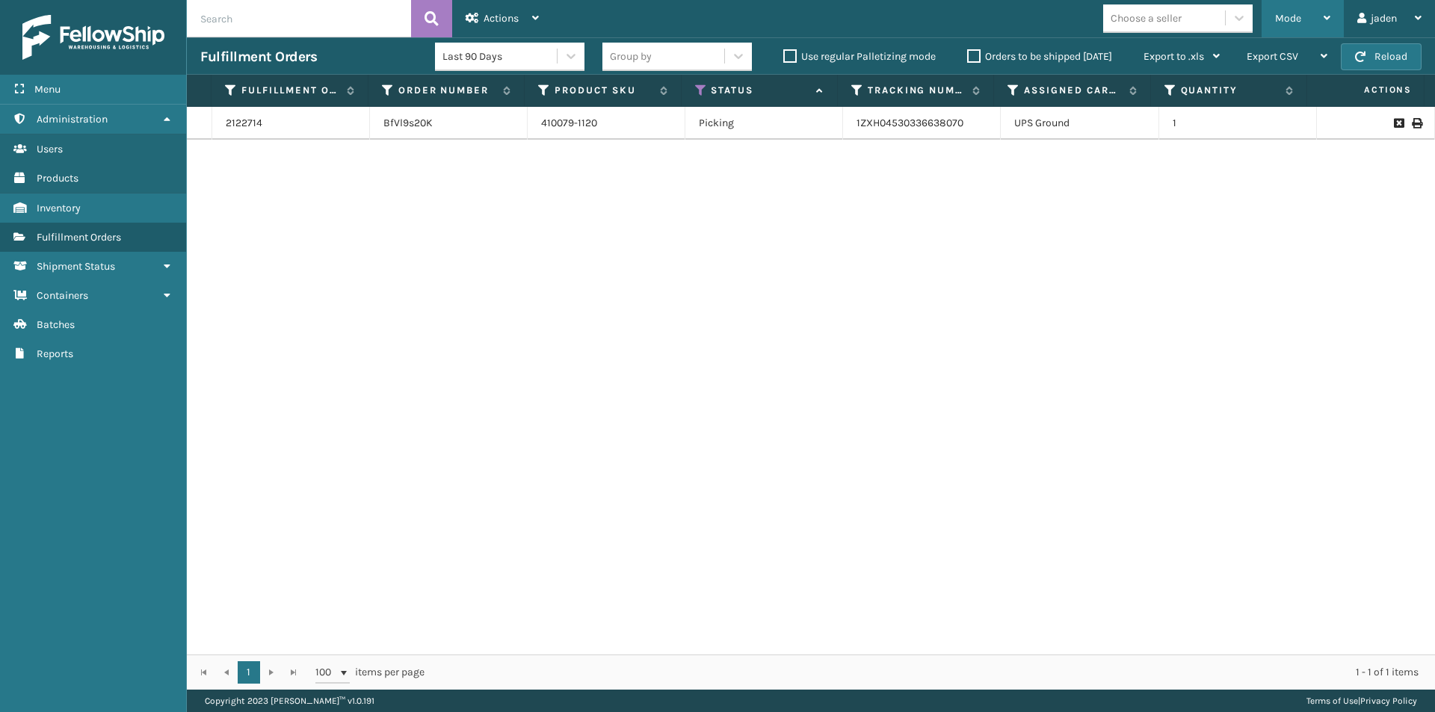
click at [1309, 17] on div "Mode" at bounding box center [1302, 18] width 55 height 37
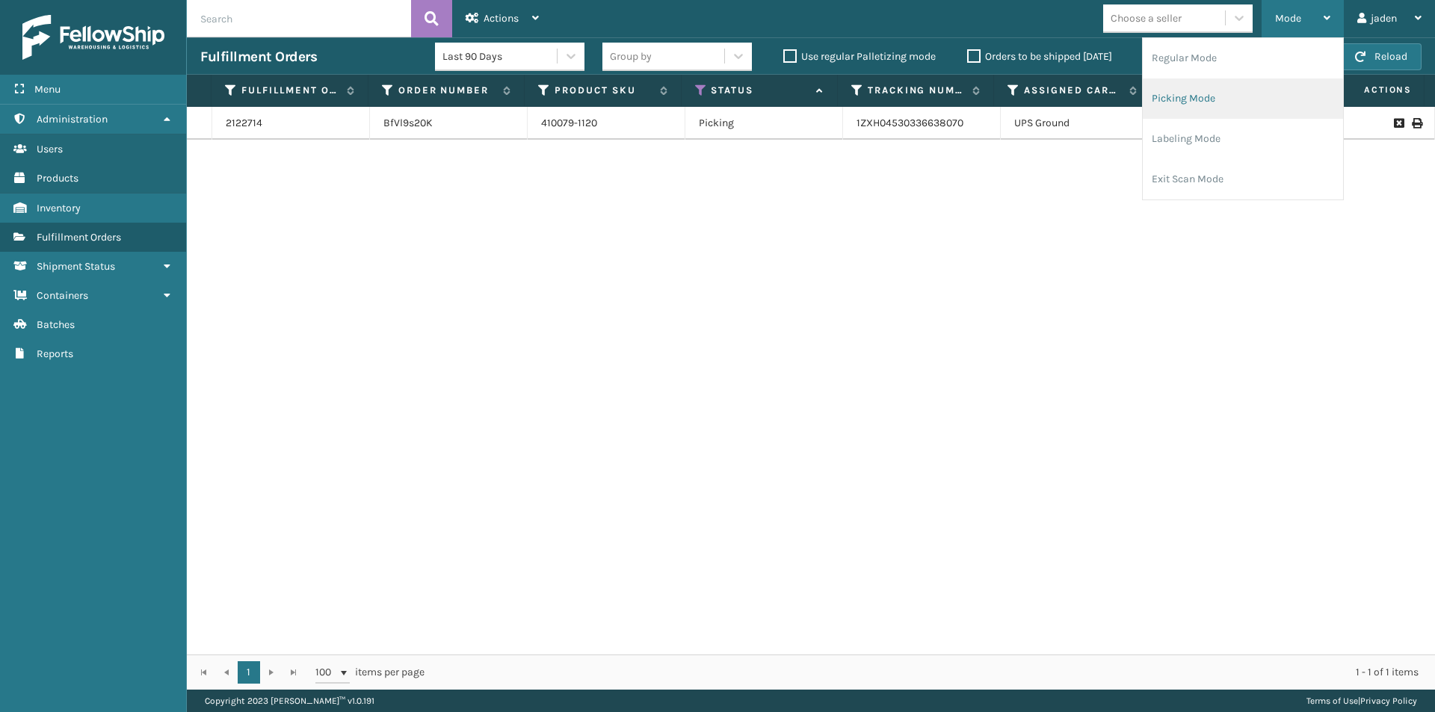
click at [1236, 99] on li "Picking Mode" at bounding box center [1243, 98] width 200 height 40
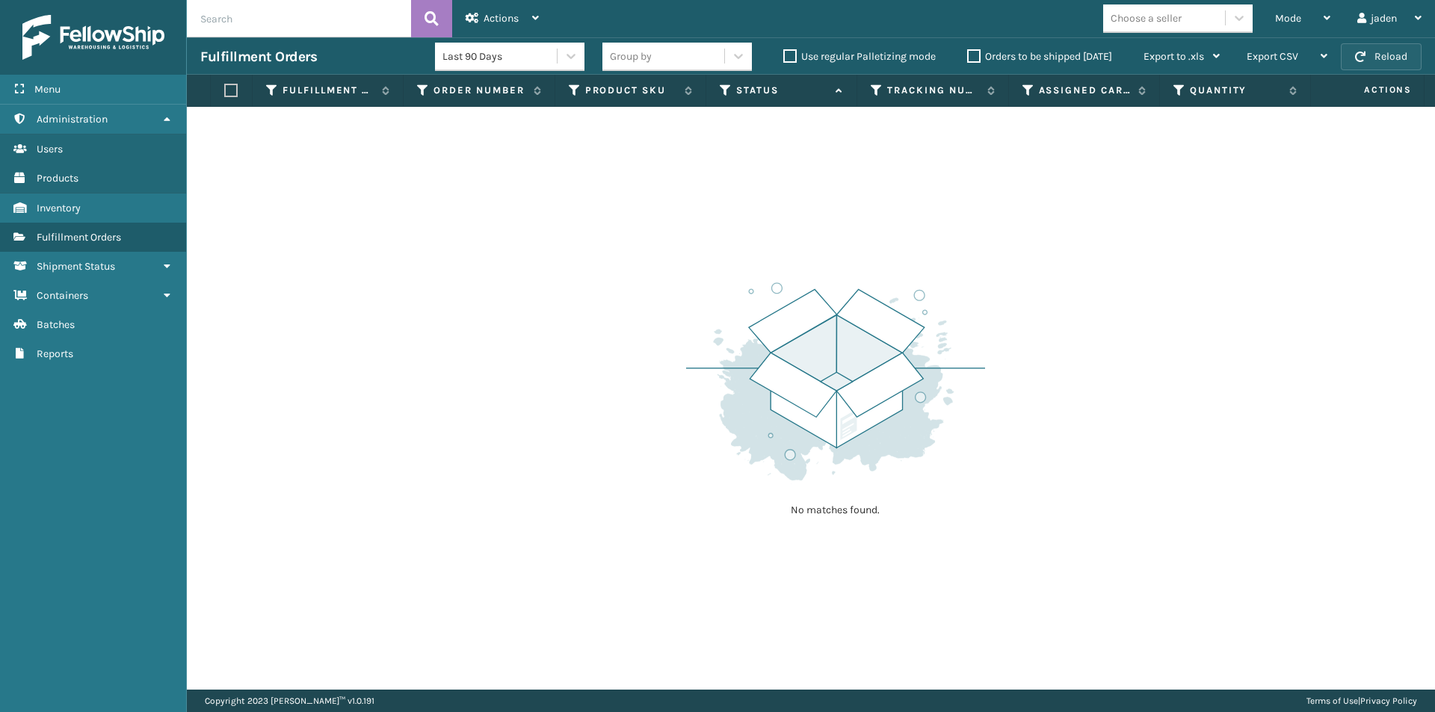
click at [1374, 49] on button "Reload" at bounding box center [1381, 56] width 81 height 27
drag, startPoint x: 939, startPoint y: 248, endPoint x: 925, endPoint y: 237, distance: 18.1
drag, startPoint x: 925, startPoint y: 237, endPoint x: 601, endPoint y: 220, distance: 324.8
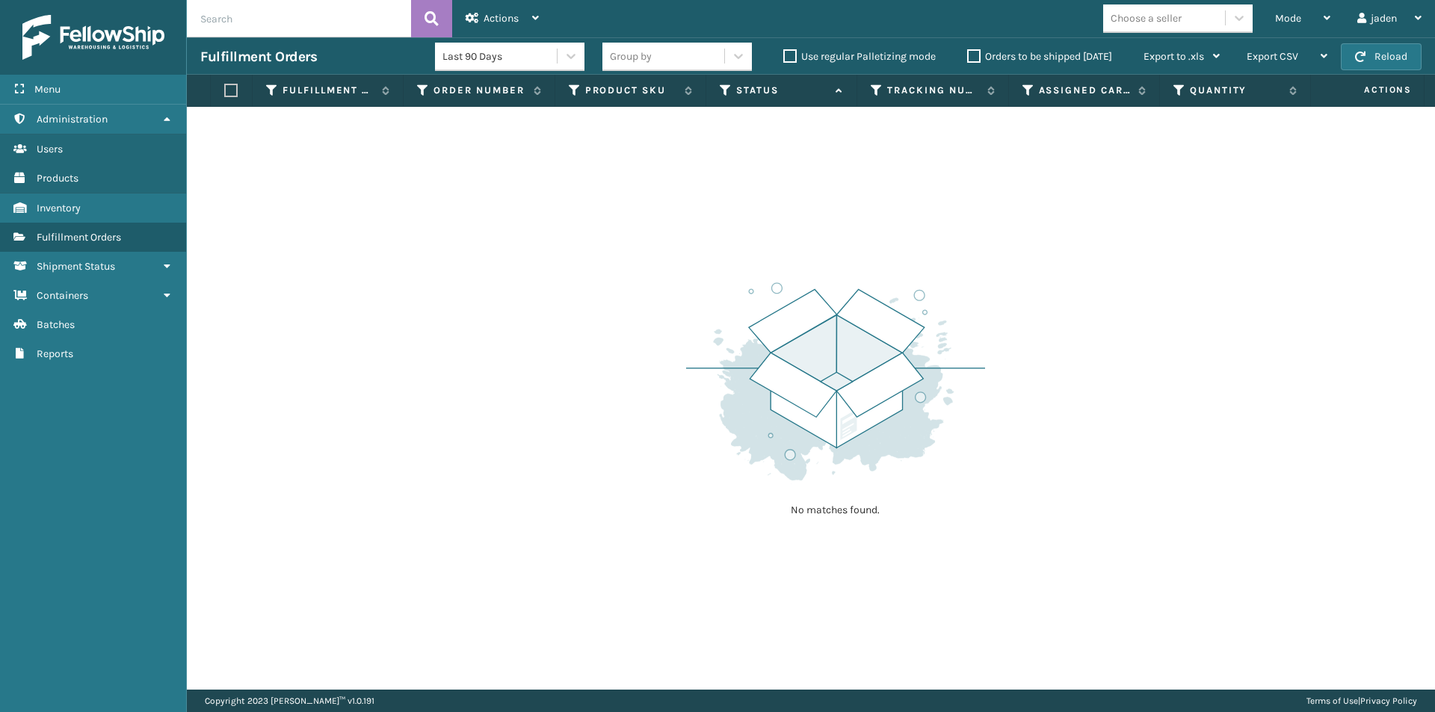
click at [601, 220] on div "No matches found." at bounding box center [811, 398] width 1248 height 583
click at [1392, 47] on button "Reload" at bounding box center [1381, 56] width 81 height 27
click at [1306, 8] on div "Mode" at bounding box center [1302, 18] width 55 height 37
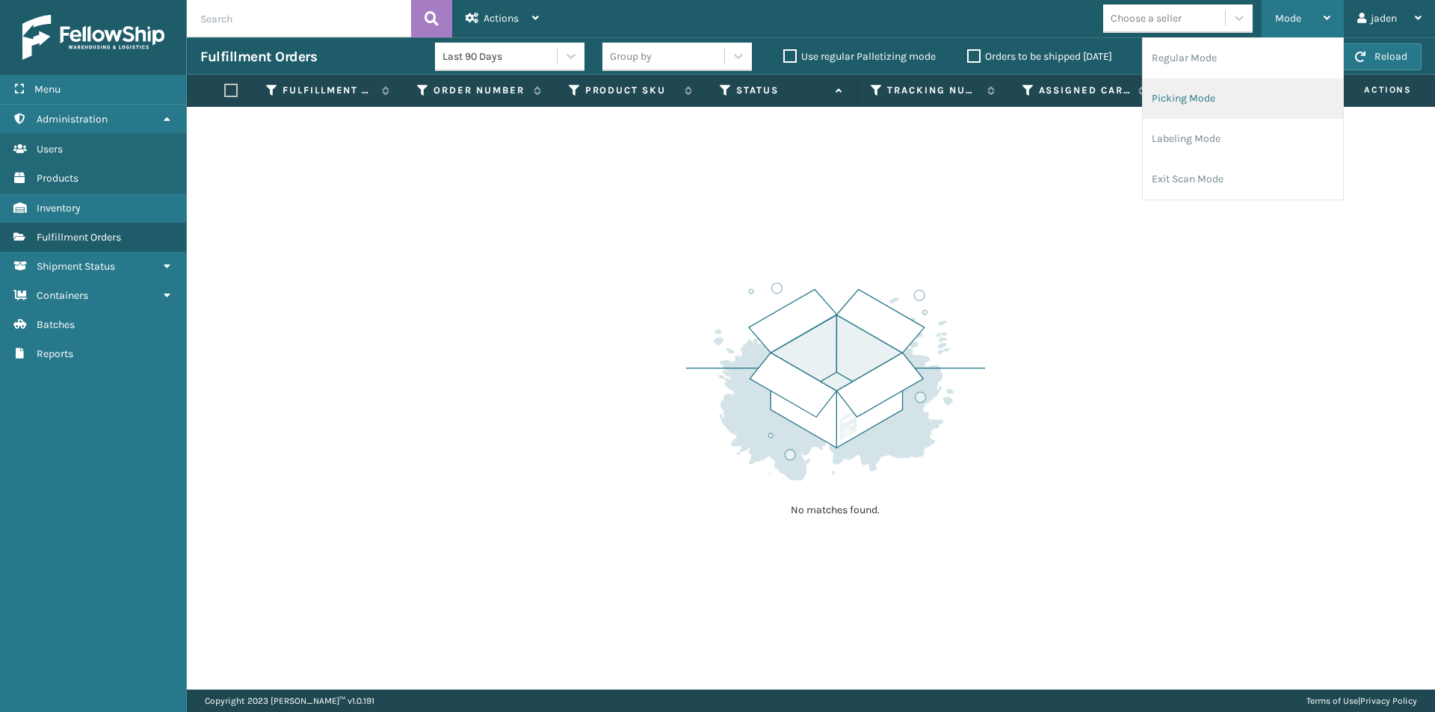
click at [1204, 93] on li "Picking Mode" at bounding box center [1243, 98] width 200 height 40
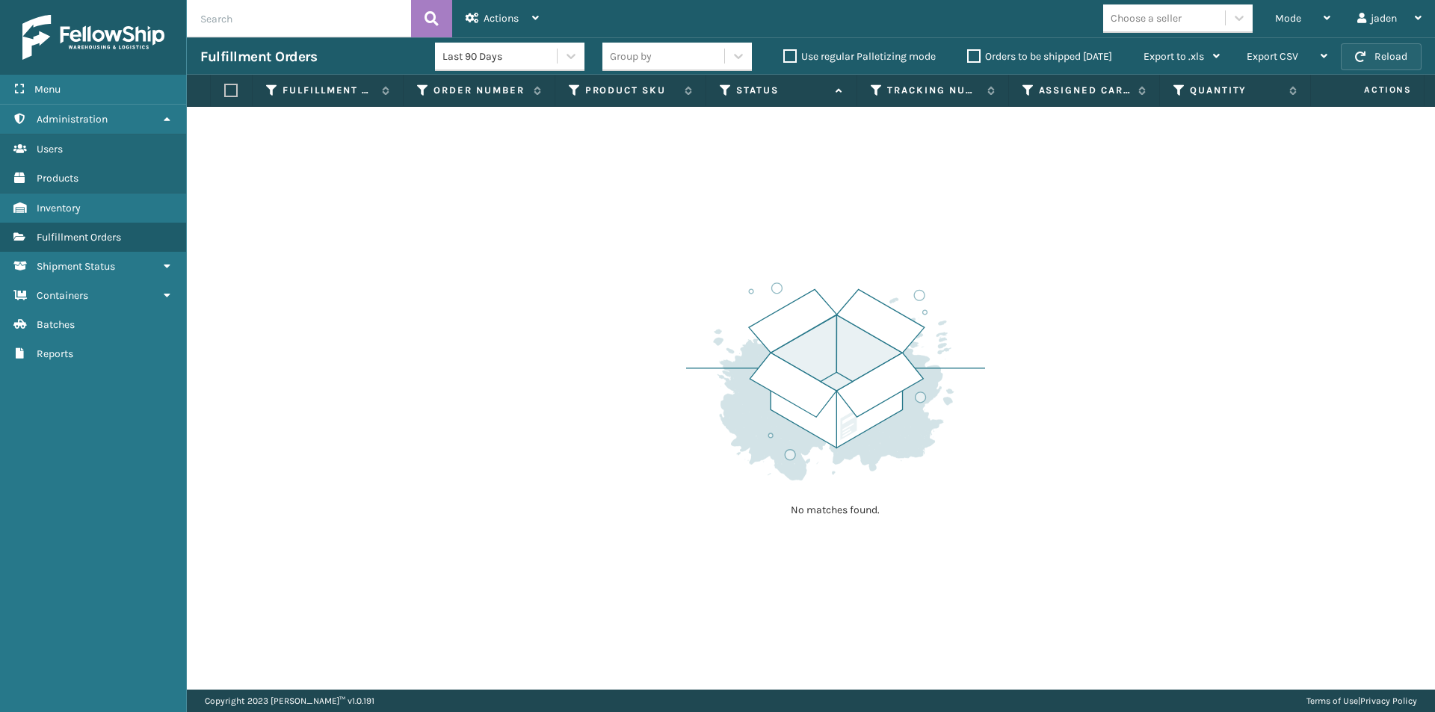
click at [1380, 49] on button "Reload" at bounding box center [1381, 56] width 81 height 27
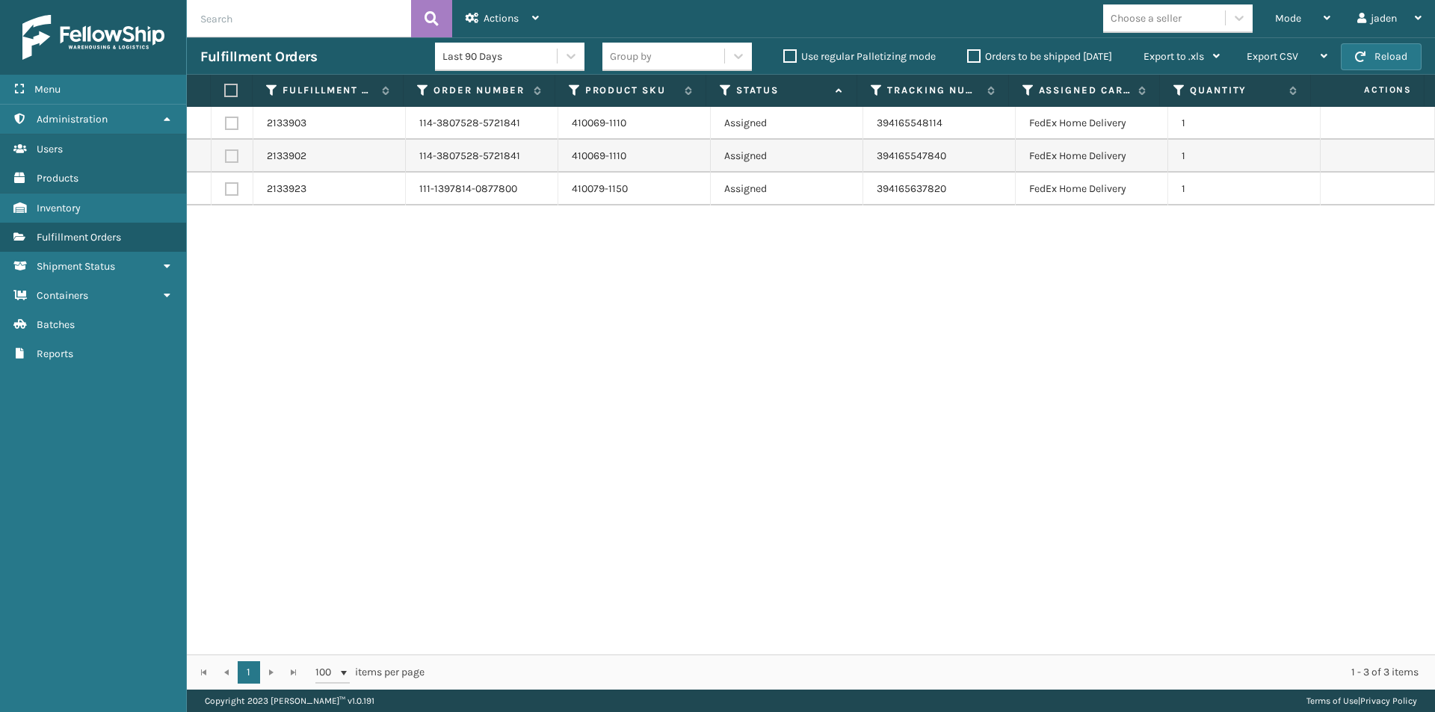
drag, startPoint x: 968, startPoint y: 280, endPoint x: 648, endPoint y: 314, distance: 321.7
click at [648, 314] on div "2133903 114-3807528-5721841 410069-1110 Assigned 394165548114 FedEx Home Delive…" at bounding box center [811, 381] width 1248 height 548
click at [1374, 46] on button "Reload" at bounding box center [1381, 56] width 81 height 27
drag, startPoint x: 1110, startPoint y: 364, endPoint x: 1093, endPoint y: 364, distance: 17.2
drag, startPoint x: 1093, startPoint y: 364, endPoint x: 577, endPoint y: 355, distance: 515.8
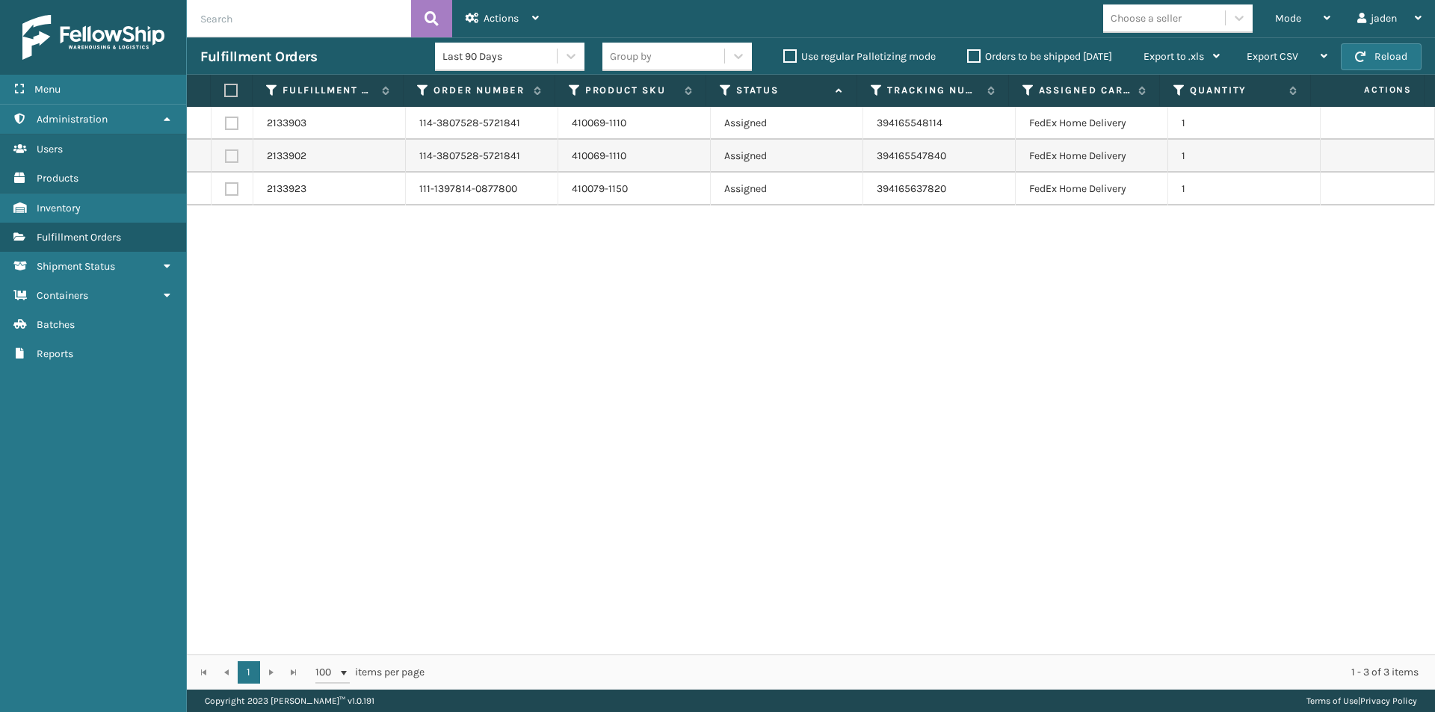
click at [585, 361] on div "2133903 114-3807528-5721841 410069-1110 Assigned 394165548114 FedEx Home Delive…" at bounding box center [811, 381] width 1248 height 548
click at [228, 93] on label at bounding box center [229, 90] width 10 height 13
click at [225, 93] on input "checkbox" at bounding box center [224, 91] width 1 height 10
checkbox input "true"
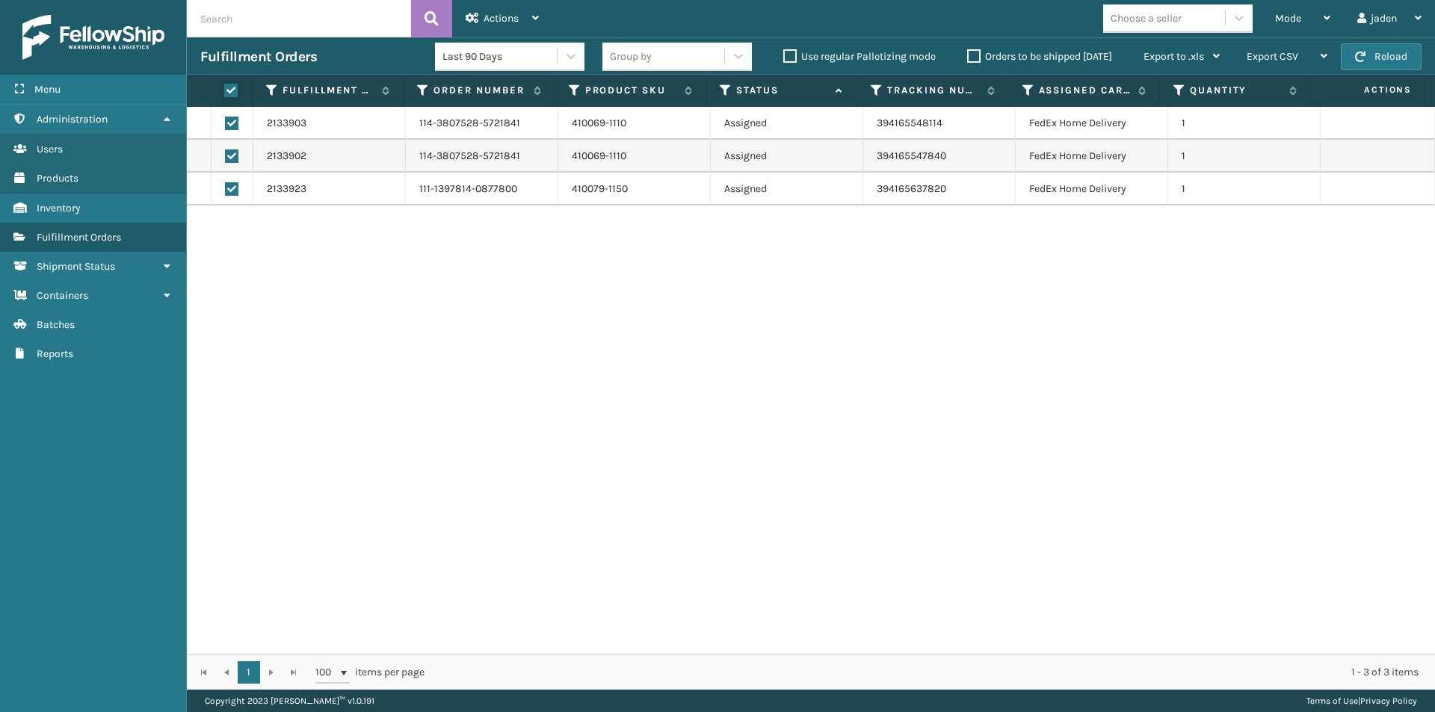
checkbox input "true"
click at [498, 16] on span "Actions" at bounding box center [501, 18] width 35 height 13
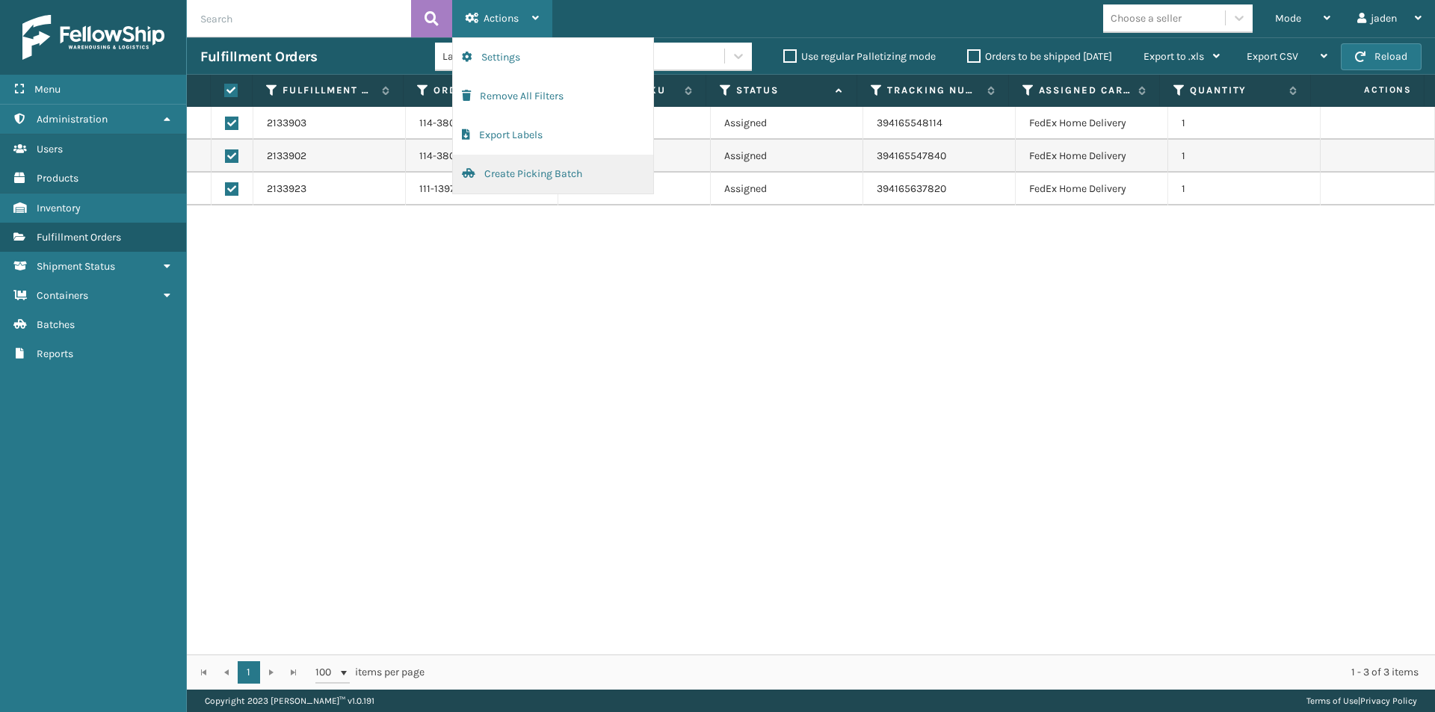
click at [496, 170] on button "Create Picking Batch" at bounding box center [553, 174] width 200 height 39
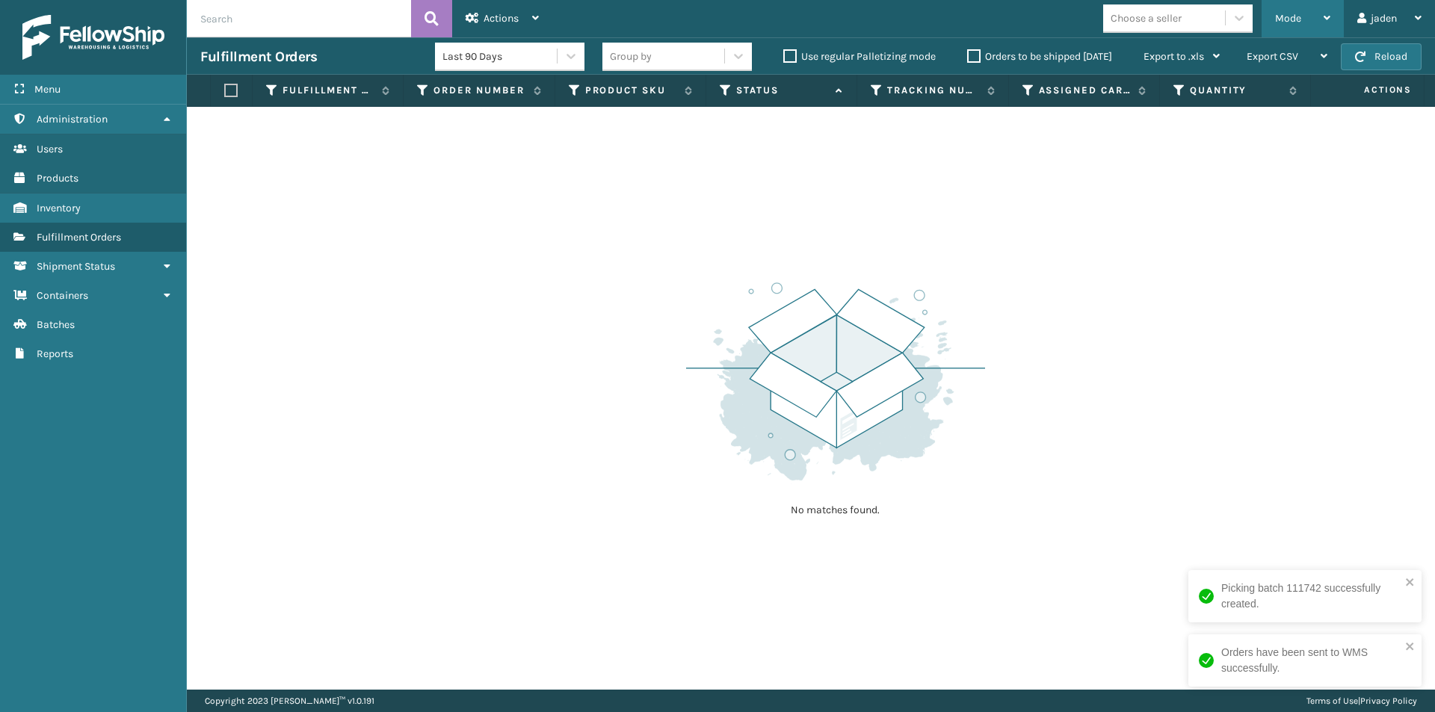
click at [1308, 18] on div "Mode" at bounding box center [1302, 18] width 55 height 37
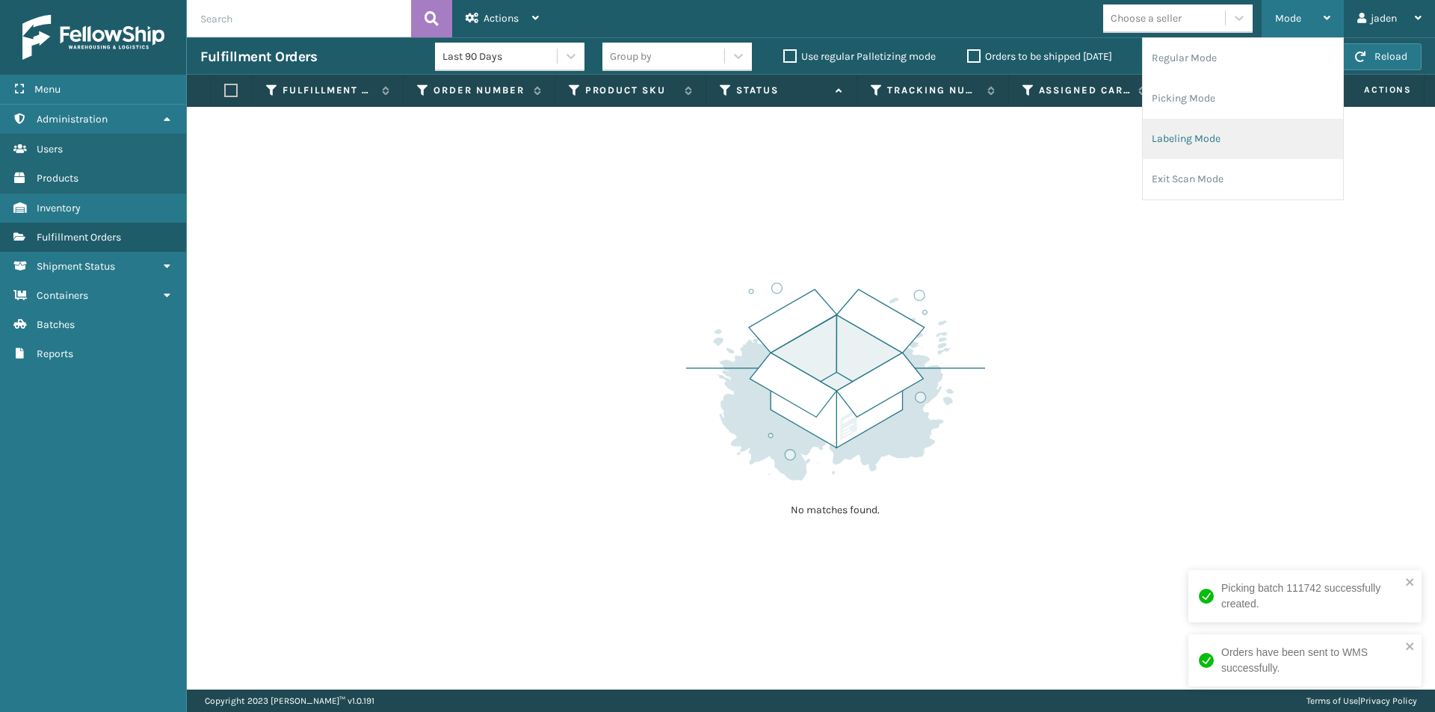
click at [1194, 132] on li "Labeling Mode" at bounding box center [1243, 139] width 200 height 40
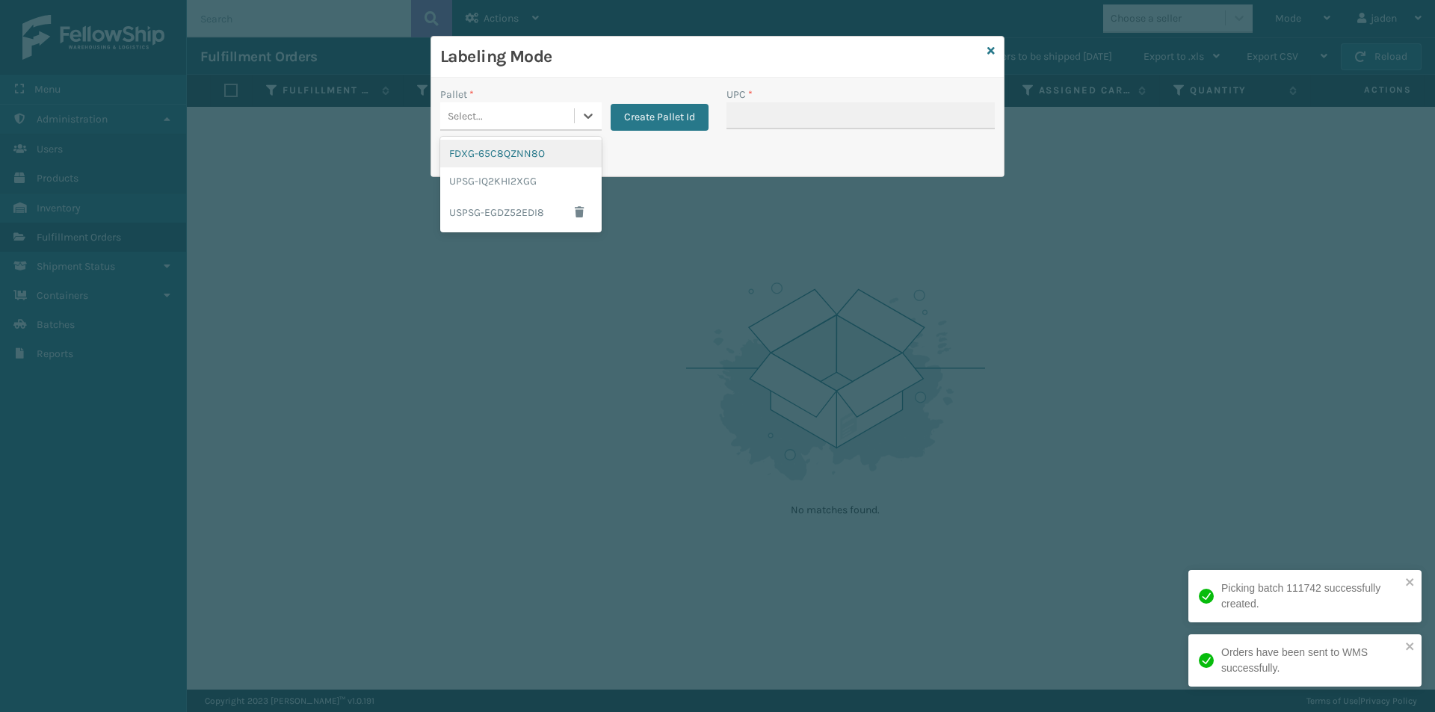
click at [572, 129] on div "Select..." at bounding box center [520, 116] width 161 height 28
click at [507, 161] on div "FDXG-65C8QZNN8O" at bounding box center [520, 154] width 161 height 28
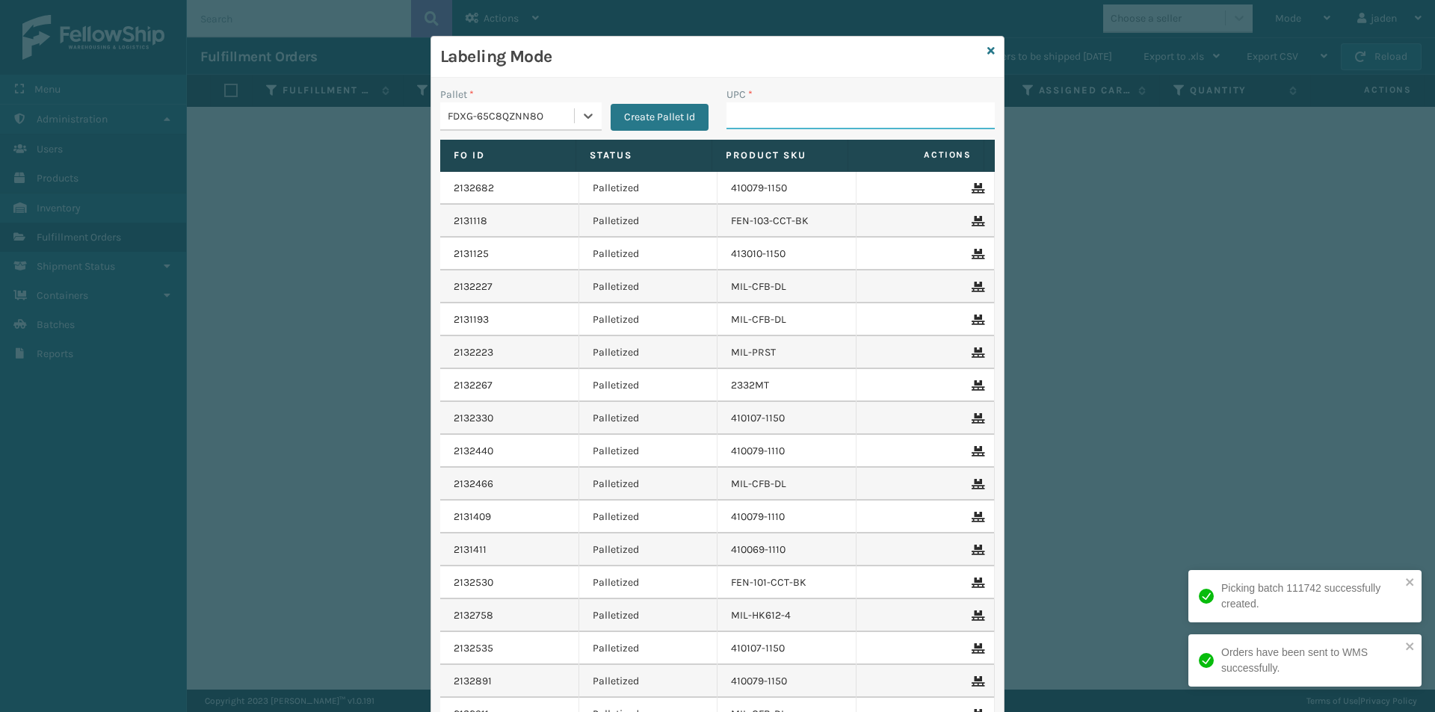
click at [784, 118] on input "UPC *" at bounding box center [860, 115] width 268 height 27
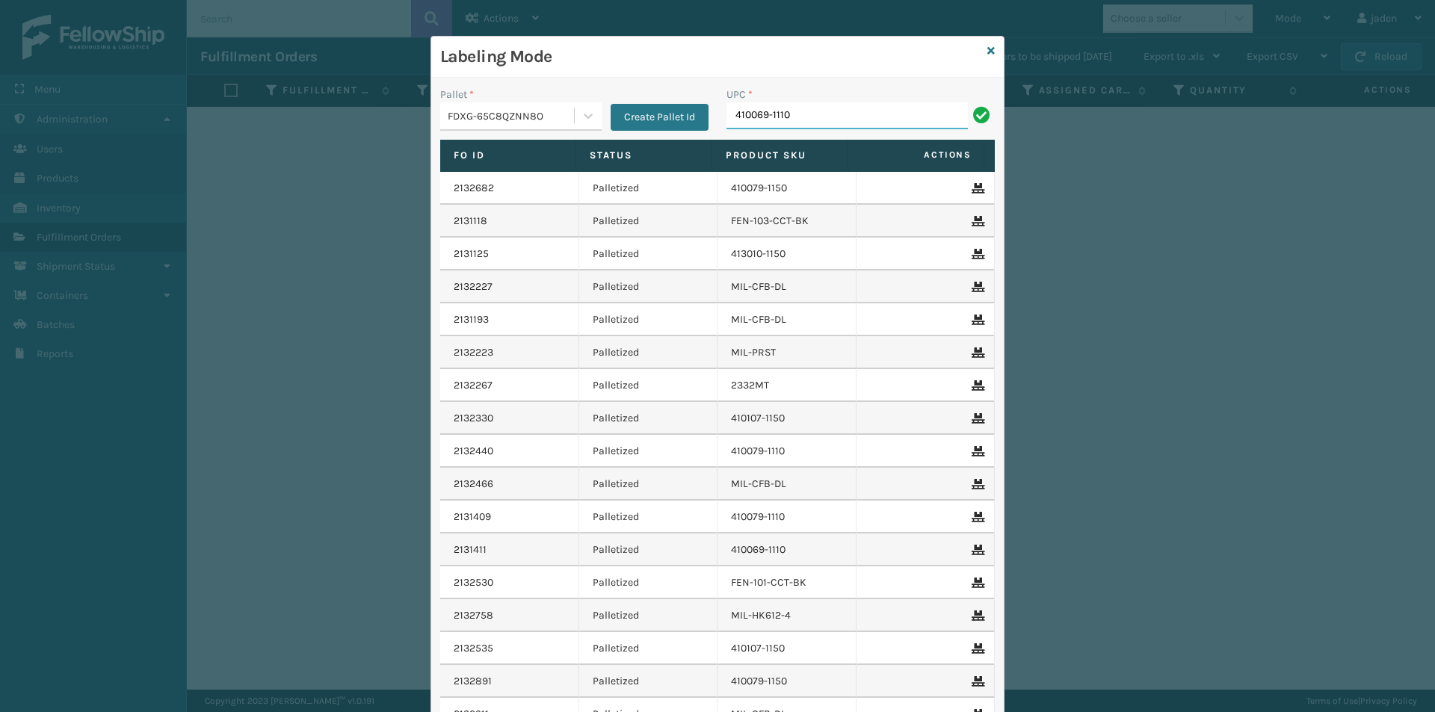
type input "410069-1110"
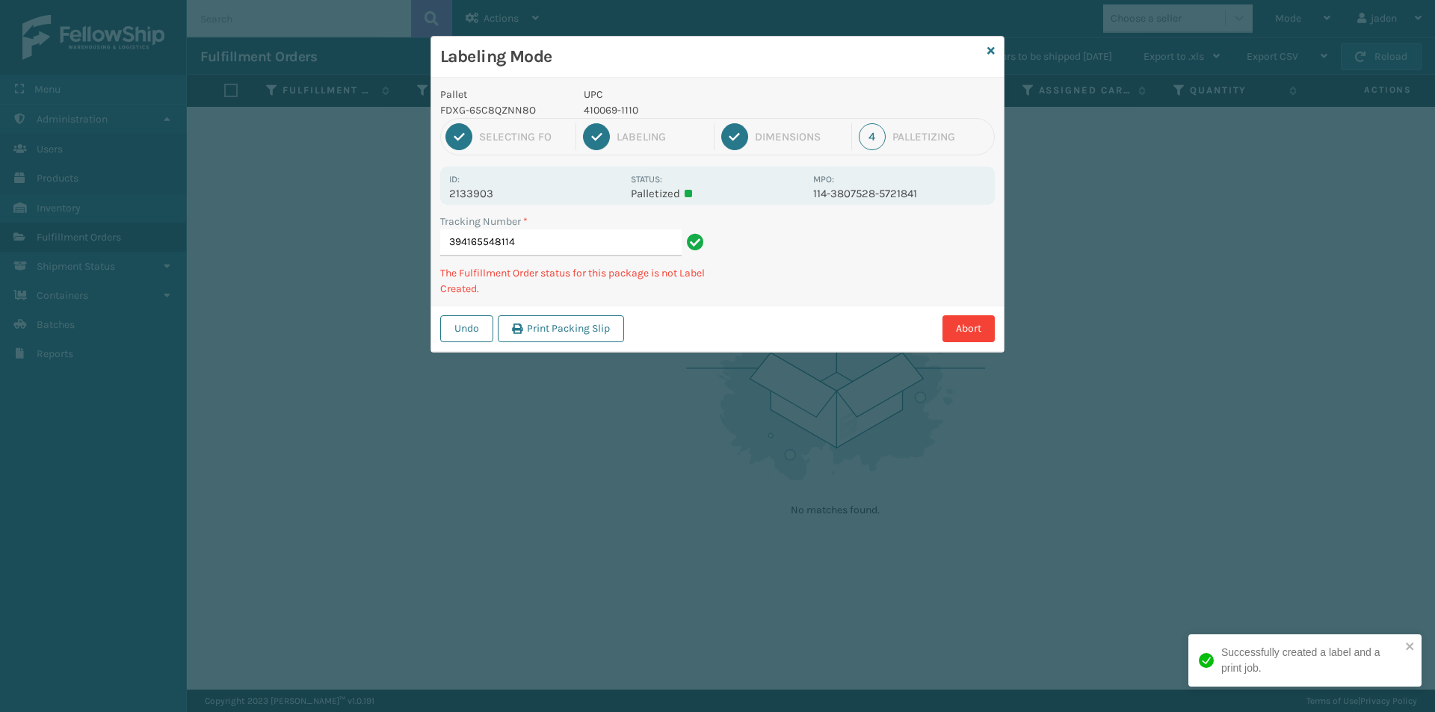
click at [627, 110] on p "410069-1110" at bounding box center [694, 110] width 220 height 16
click at [626, 110] on p "410069-1110" at bounding box center [694, 110] width 220 height 16
copy p "410069-1110"
drag, startPoint x: 883, startPoint y: 277, endPoint x: 779, endPoint y: 296, distance: 106.4
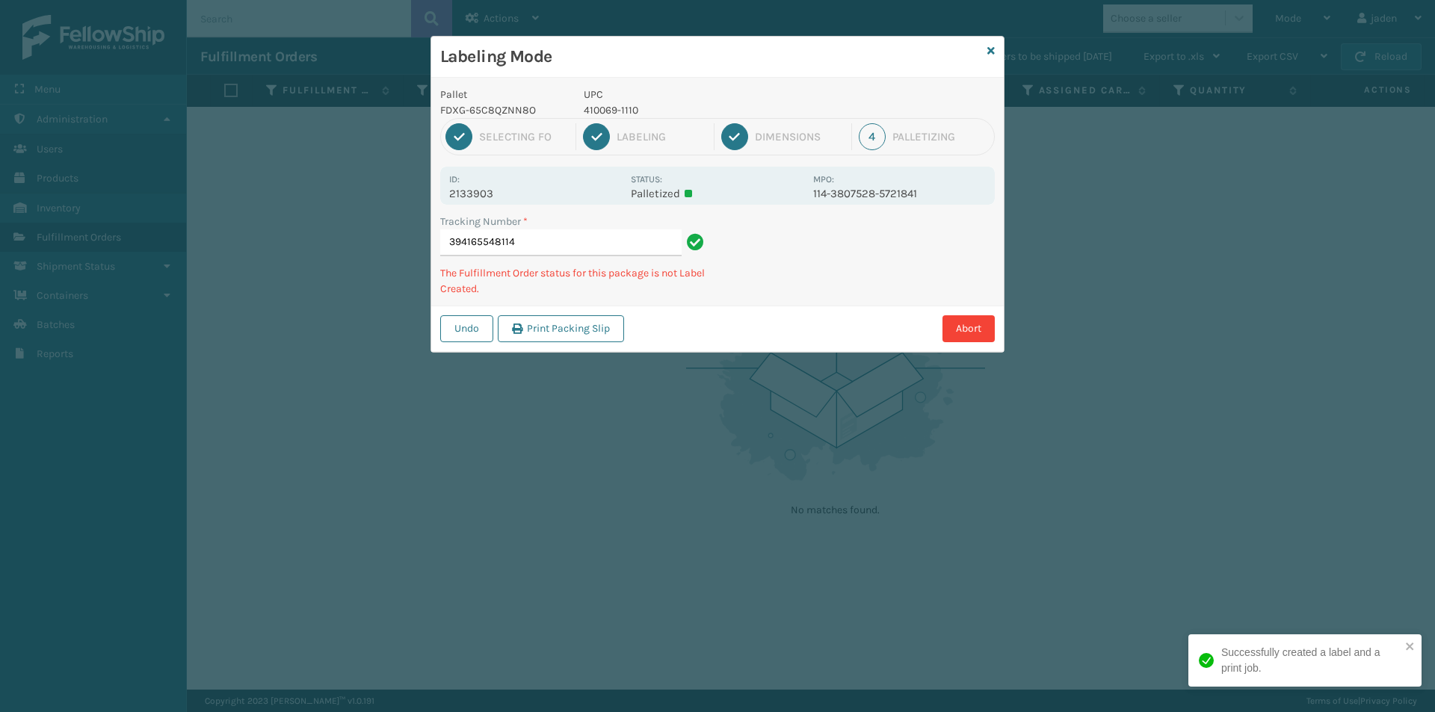
click at [779, 296] on div "Tracking Number * 394165548114 The Fulfillment Order status for this package is…" at bounding box center [717, 260] width 572 height 92
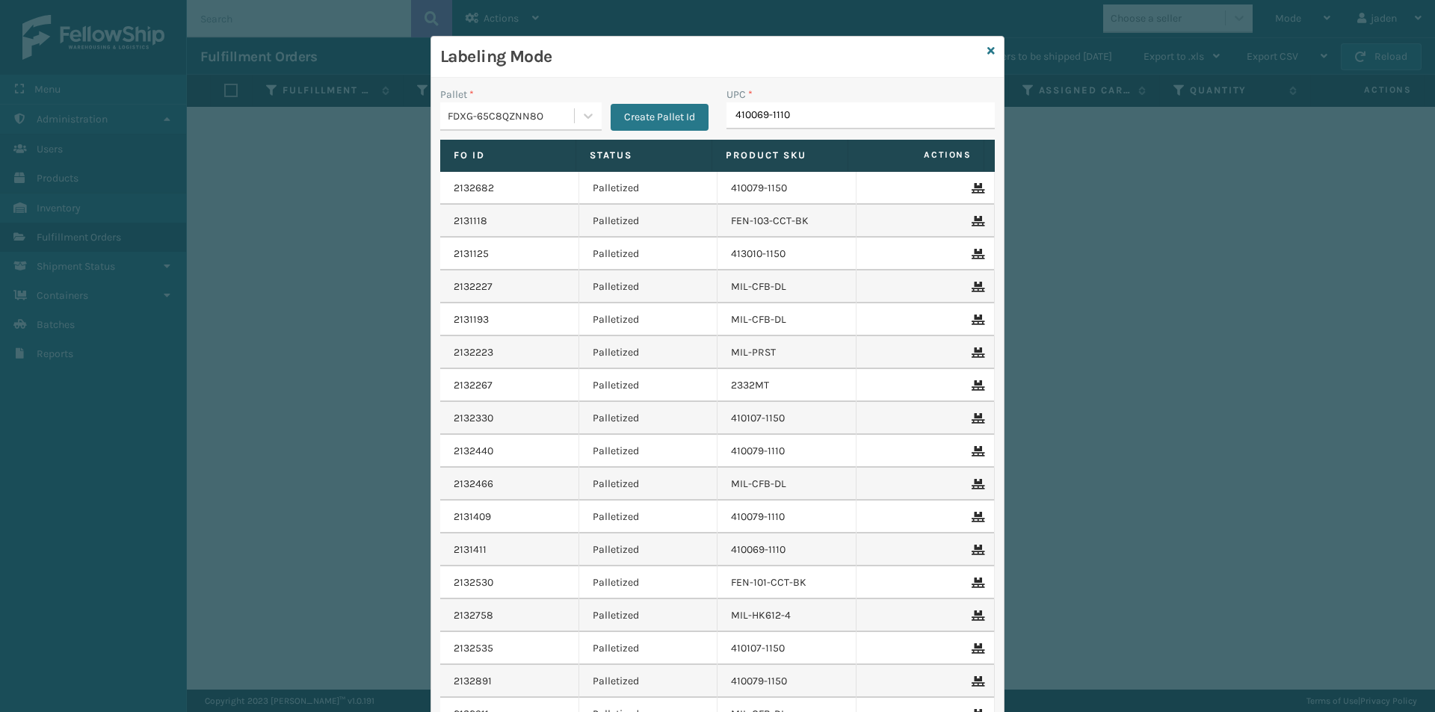
type input "410069-1110"
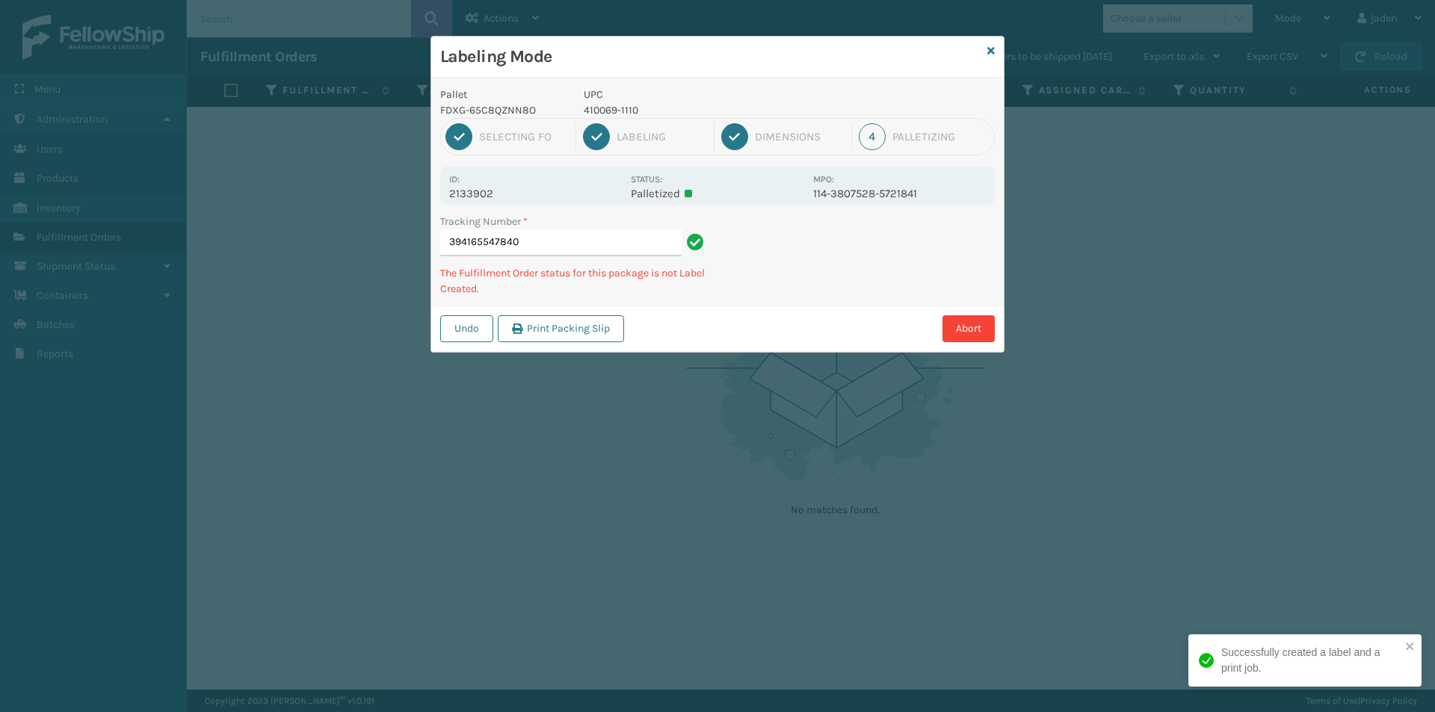
drag, startPoint x: 851, startPoint y: 264, endPoint x: 890, endPoint y: 259, distance: 39.2
click at [813, 292] on div "Pallet FDXG-65C8QZNN8O UPC 410069-1110 1 Selecting FO 2 Labeling 3 Dimensions 4…" at bounding box center [717, 215] width 572 height 274
drag, startPoint x: 915, startPoint y: 248, endPoint x: 952, endPoint y: 273, distance: 44.8
click at [854, 301] on div "Pallet FDXG-65C8QZNN8O UPC 410069-1110 1 Selecting FO 2 Labeling 3 Dimensions 4…" at bounding box center [717, 215] width 572 height 274
drag, startPoint x: 952, startPoint y: 273, endPoint x: 934, endPoint y: 278, distance: 18.7
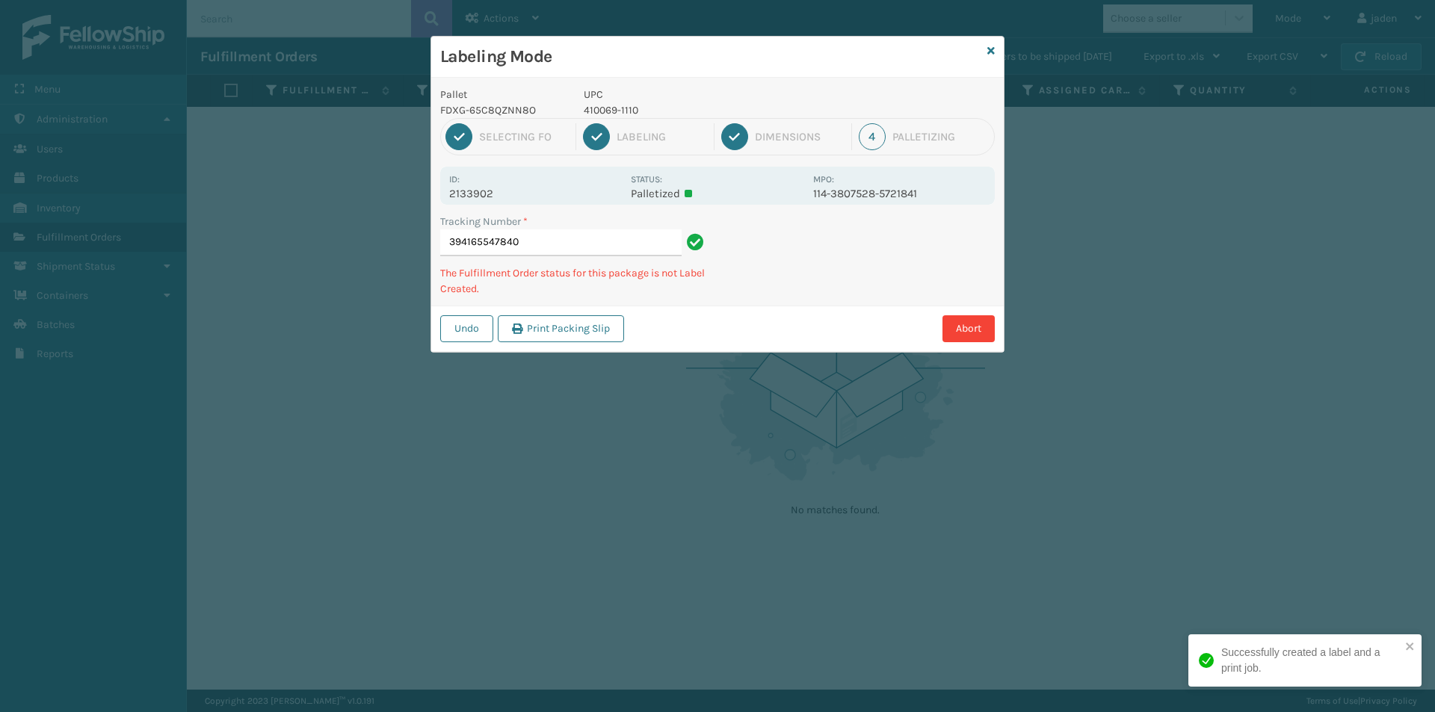
drag, startPoint x: 934, startPoint y: 278, endPoint x: 997, endPoint y: 257, distance: 66.2
click at [825, 318] on div "Abort" at bounding box center [812, 328] width 366 height 27
drag, startPoint x: 1002, startPoint y: 256, endPoint x: 950, endPoint y: 277, distance: 56.6
drag, startPoint x: 950, startPoint y: 277, endPoint x: 1062, endPoint y: 203, distance: 134.3
click at [957, 254] on div "Pallet FDXG-65C8QZNN8O UPC 410069-1110 1 Selecting FO 2 Labeling 3 Dimensions 4…" at bounding box center [717, 215] width 572 height 274
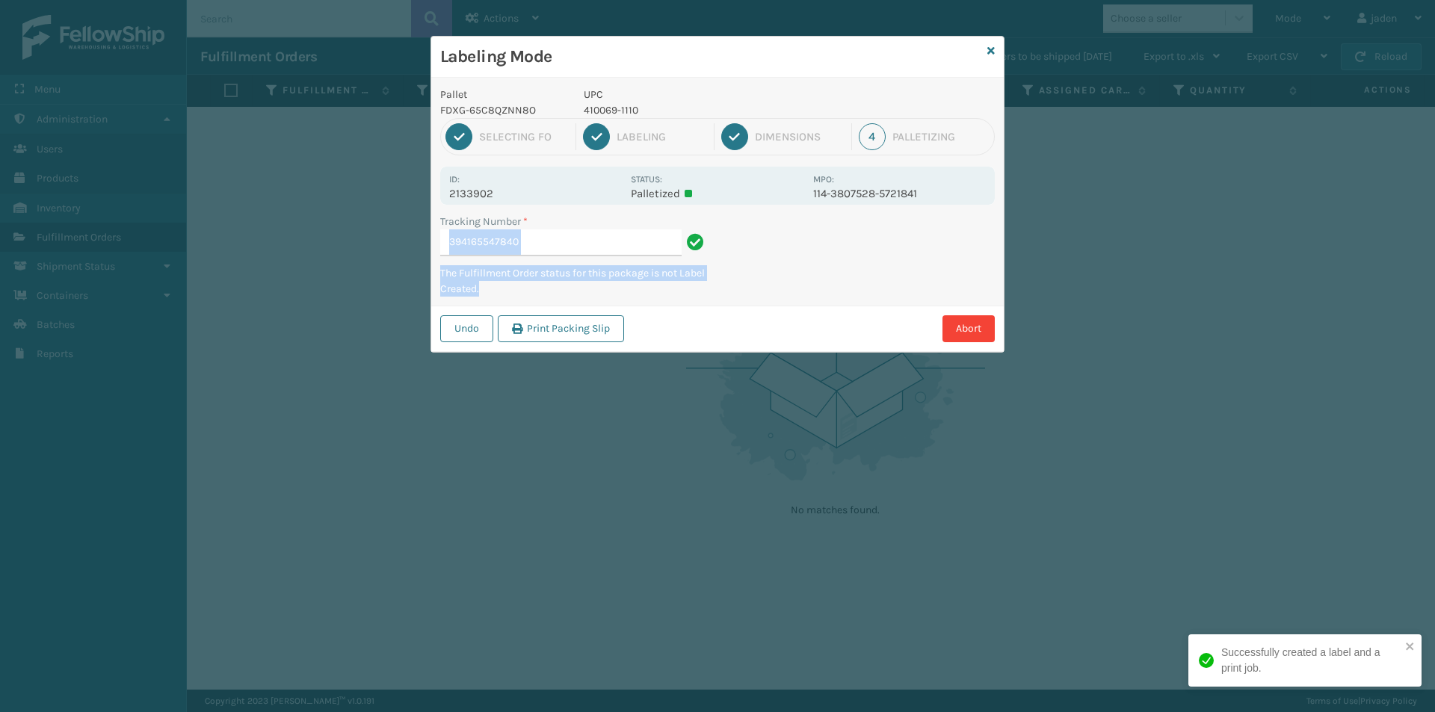
drag, startPoint x: 1062, startPoint y: 203, endPoint x: 996, endPoint y: 233, distance: 72.2
click at [881, 282] on div "Pallet FDXG-65C8QZNN8O UPC 410069-1110 1 Selecting FO 2 Labeling 3 Dimensions 4…" at bounding box center [717, 215] width 572 height 274
drag, startPoint x: 990, startPoint y: 232, endPoint x: 933, endPoint y: 256, distance: 61.2
drag, startPoint x: 933, startPoint y: 256, endPoint x: 906, endPoint y: 266, distance: 29.3
click at [880, 281] on div "Pallet FDXG-65C8QZNN8O UPC 410069-1110 1 Selecting FO 2 Labeling 3 Dimensions 4…" at bounding box center [717, 215] width 572 height 274
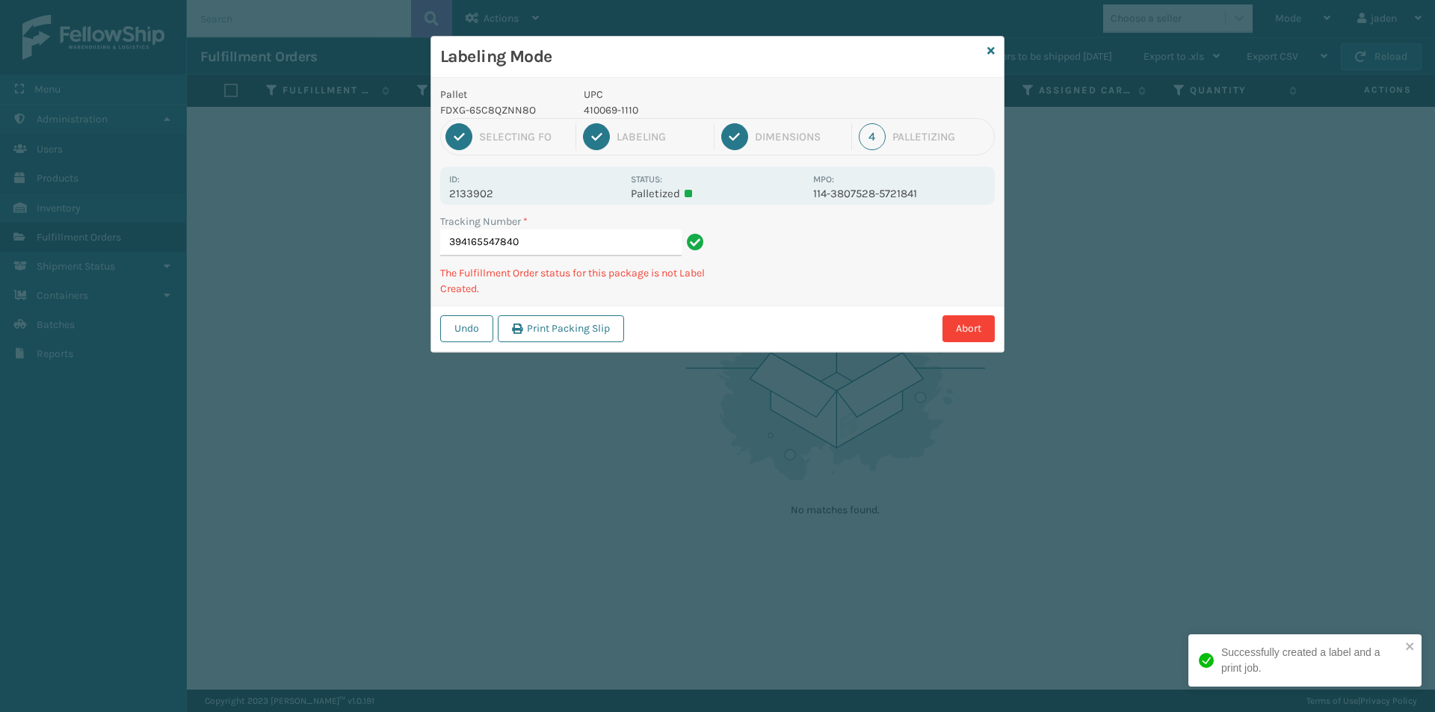
drag, startPoint x: 976, startPoint y: 235, endPoint x: 927, endPoint y: 254, distance: 52.0
drag, startPoint x: 927, startPoint y: 254, endPoint x: 796, endPoint y: 279, distance: 133.8
click at [744, 342] on div "Undo Print Packing Slip Abort" at bounding box center [717, 329] width 572 height 46
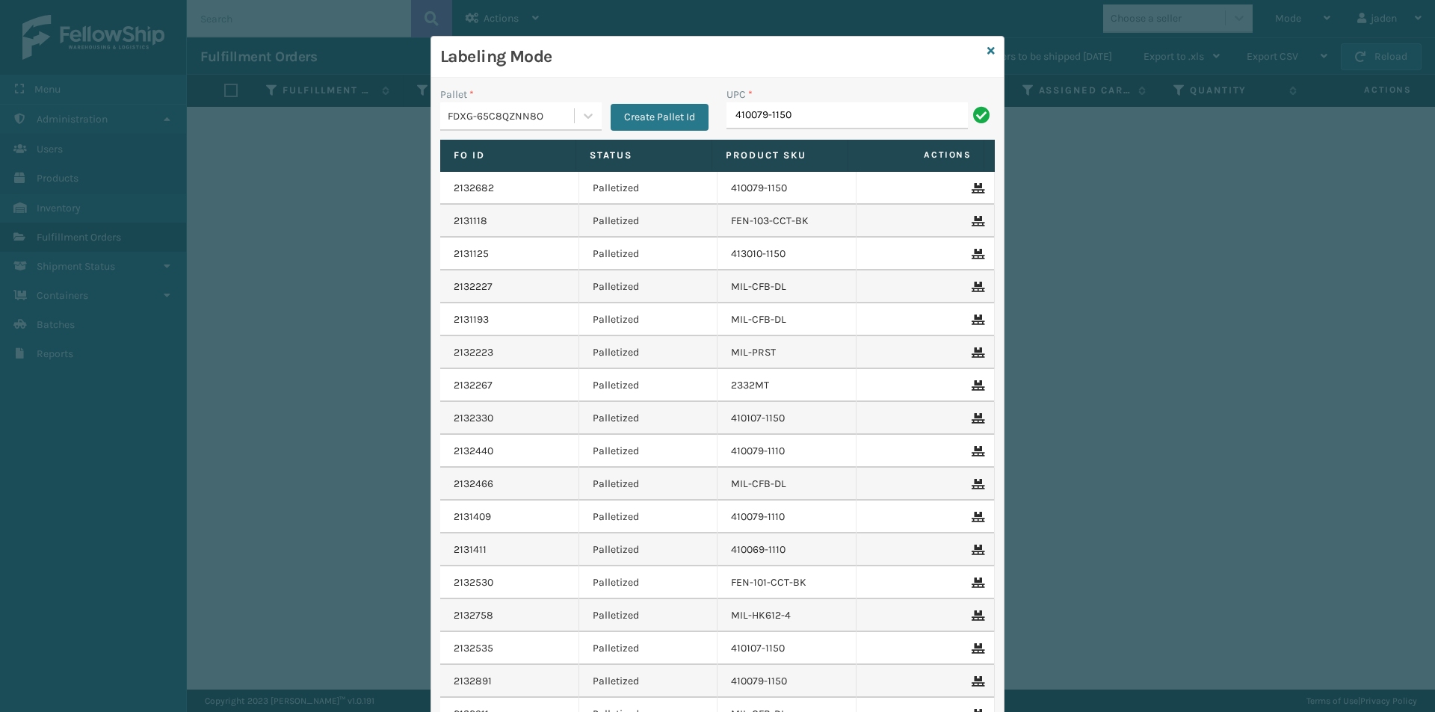
type input "410079-1150"
click at [987, 49] on icon at bounding box center [990, 51] width 7 height 10
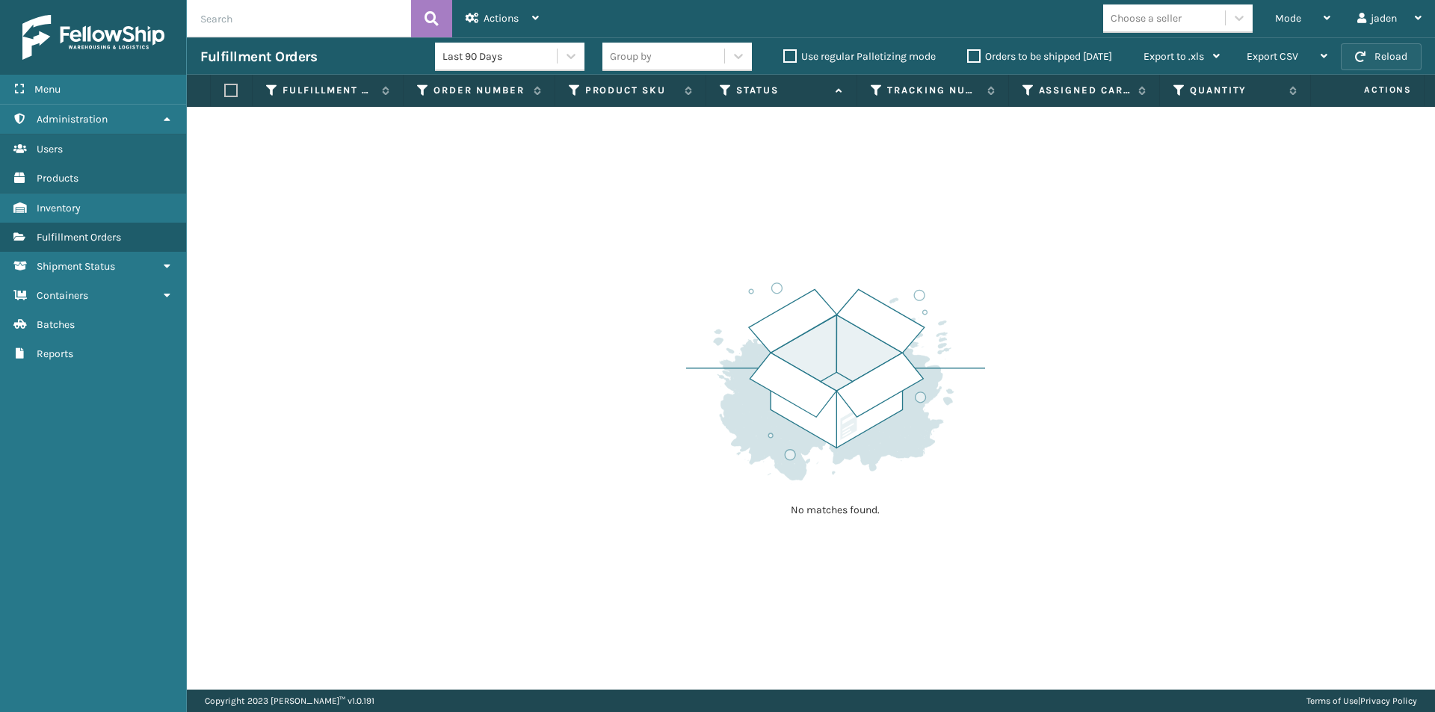
click at [1376, 52] on button "Reload" at bounding box center [1381, 56] width 81 height 27
click at [1309, 16] on div "Mode" at bounding box center [1302, 18] width 55 height 37
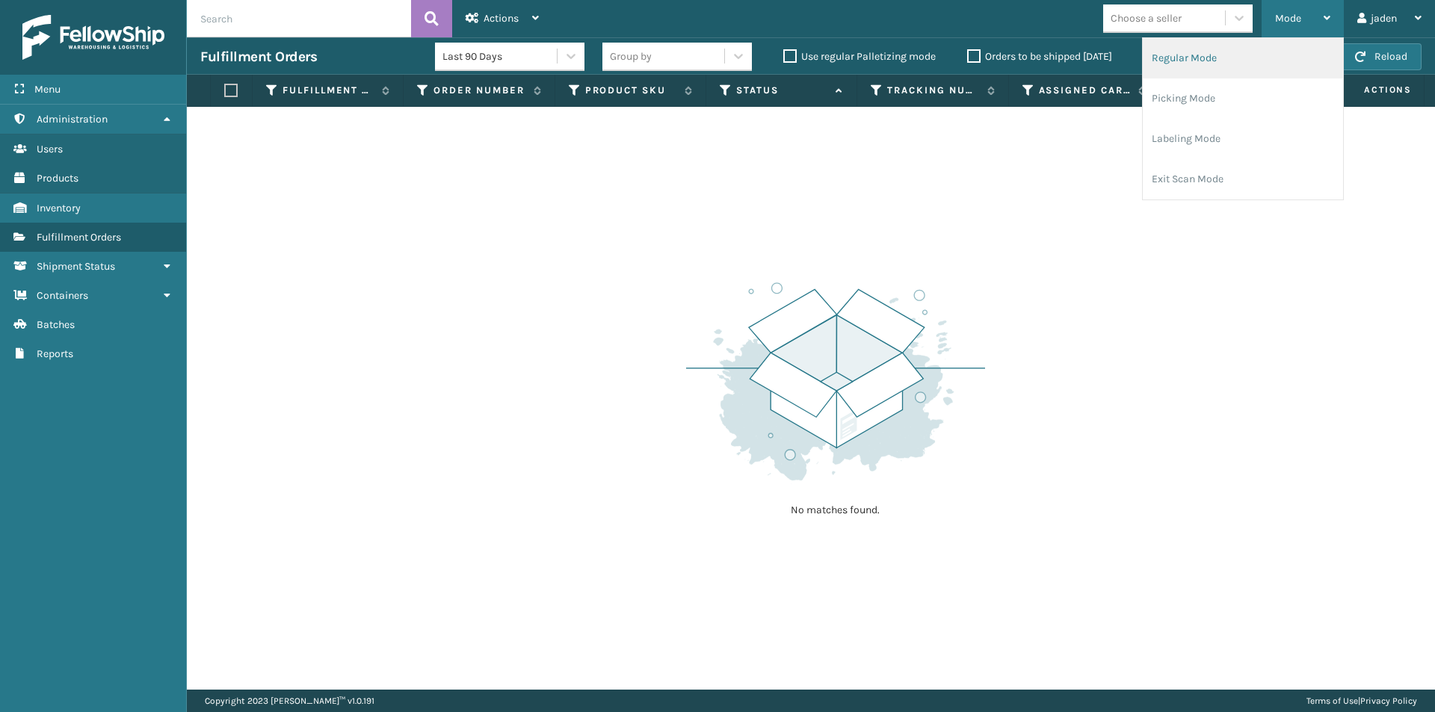
click at [1244, 56] on li "Regular Mode" at bounding box center [1243, 58] width 200 height 40
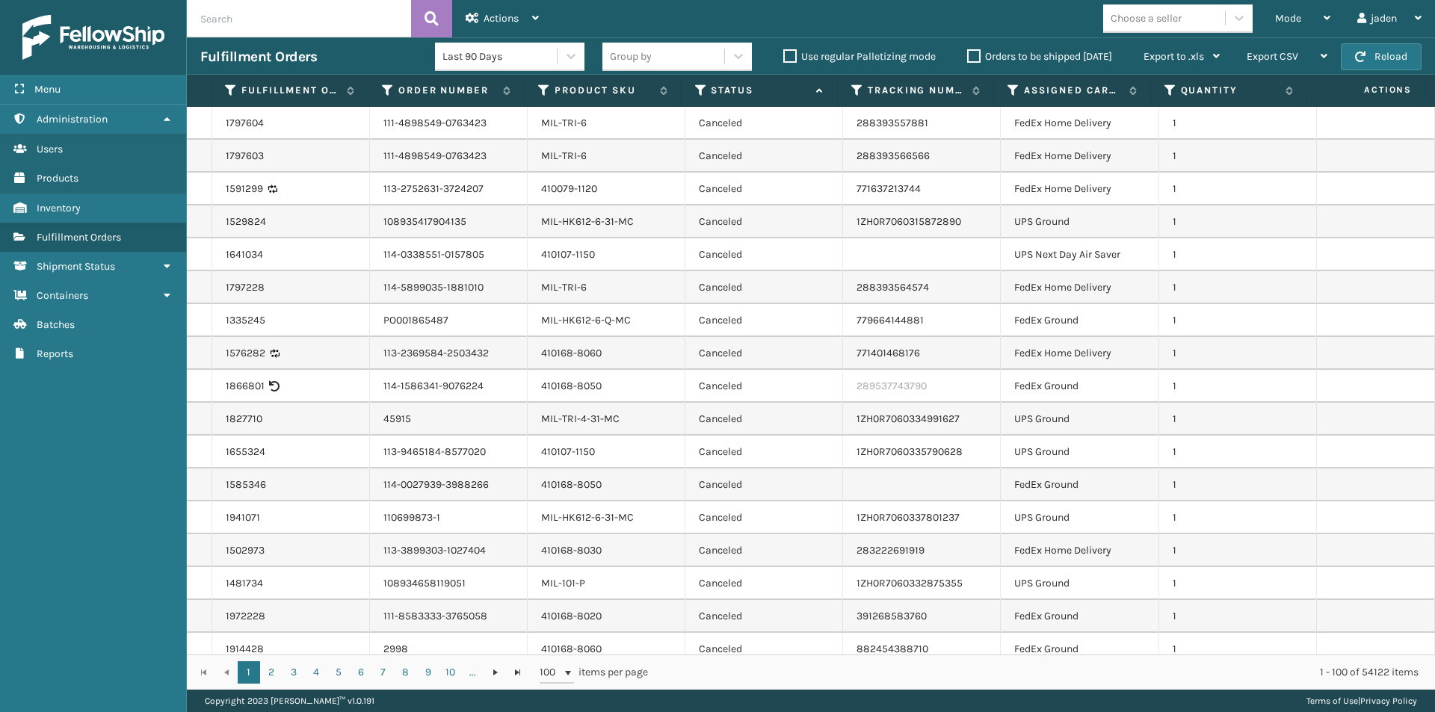
click at [703, 89] on icon at bounding box center [701, 90] width 12 height 13
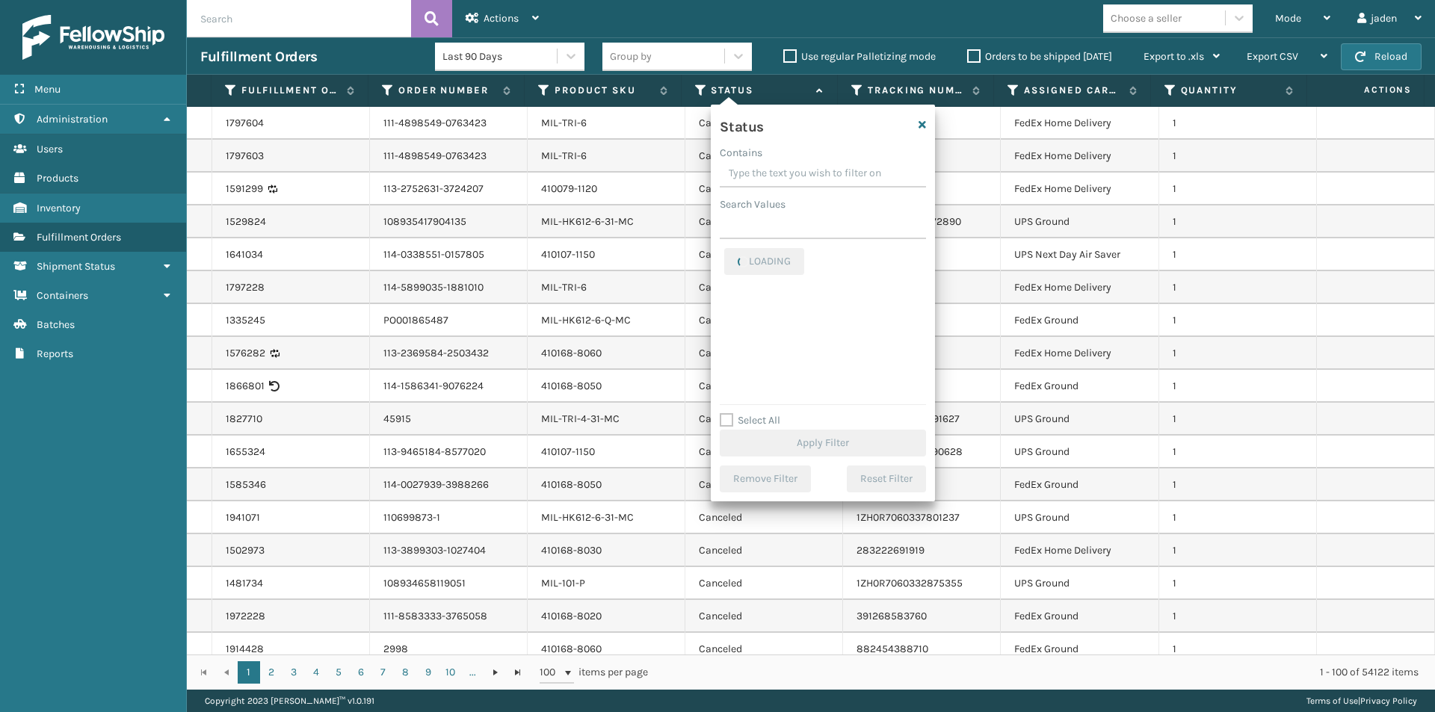
drag, startPoint x: 842, startPoint y: 163, endPoint x: 787, endPoint y: 173, distance: 55.6
click at [787, 173] on input "Contains" at bounding box center [823, 174] width 206 height 27
drag, startPoint x: 855, startPoint y: 182, endPoint x: 786, endPoint y: 172, distance: 69.4
click at [786, 172] on input "Contains" at bounding box center [823, 174] width 206 height 27
click at [724, 319] on label "Picking" at bounding box center [750, 325] width 53 height 13
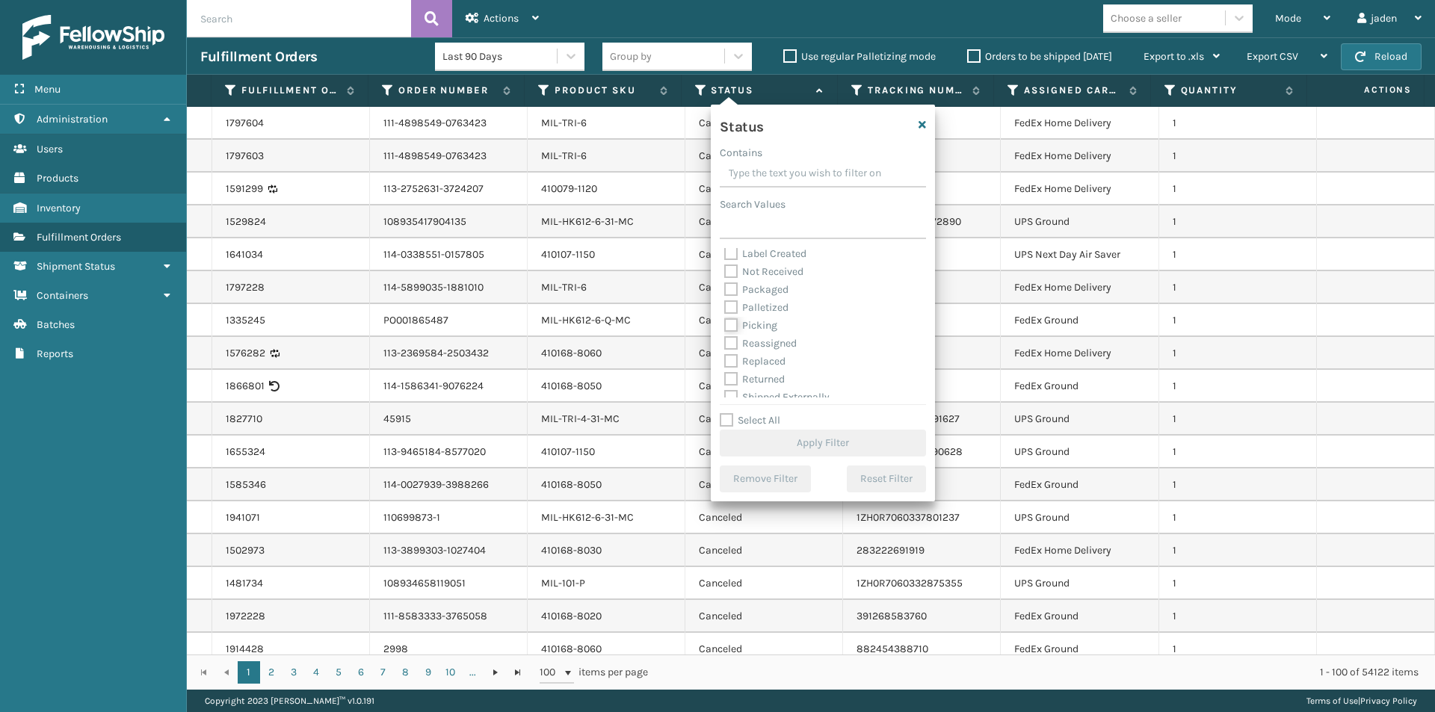
click at [724, 319] on input "Picking" at bounding box center [724, 322] width 1 height 10
checkbox input "true"
click at [792, 450] on button "Apply Filter" at bounding box center [823, 443] width 206 height 27
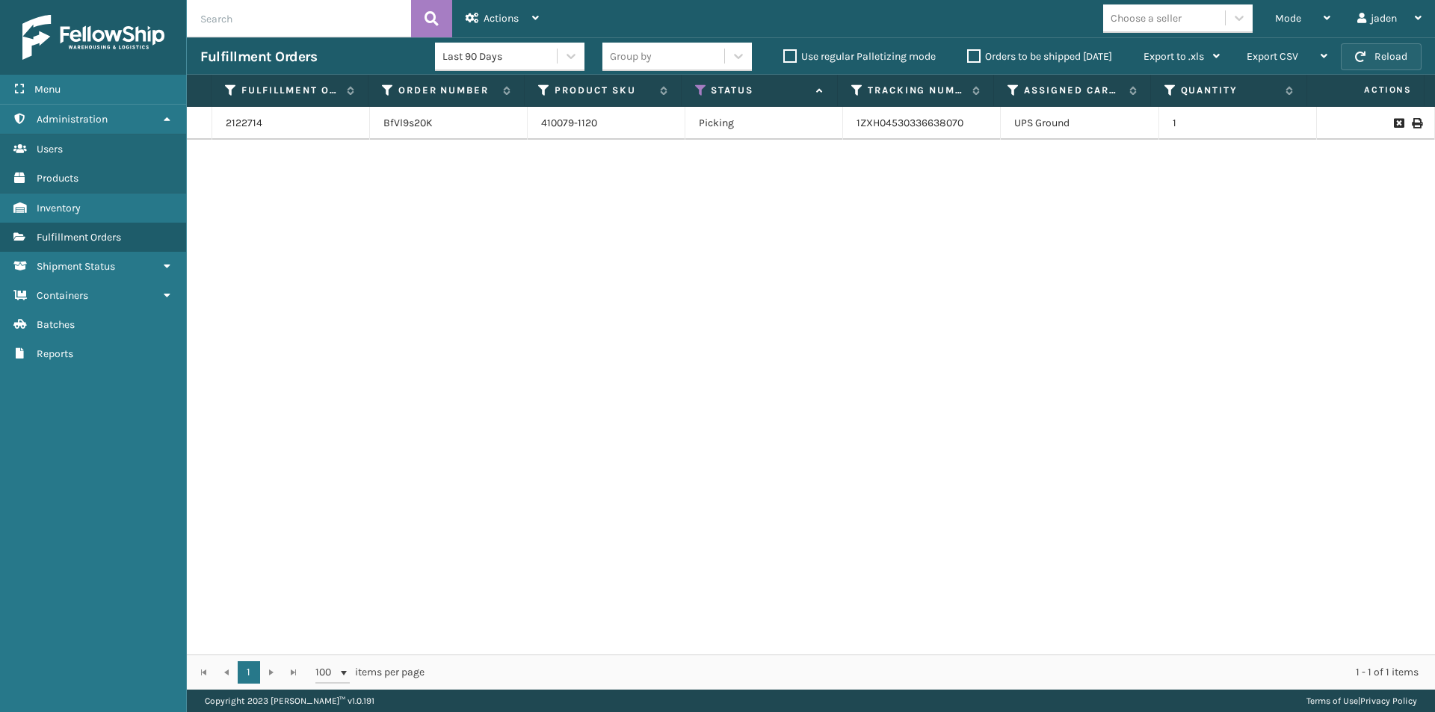
click at [1368, 61] on button "Reload" at bounding box center [1381, 56] width 81 height 27
click at [697, 93] on icon at bounding box center [701, 90] width 12 height 13
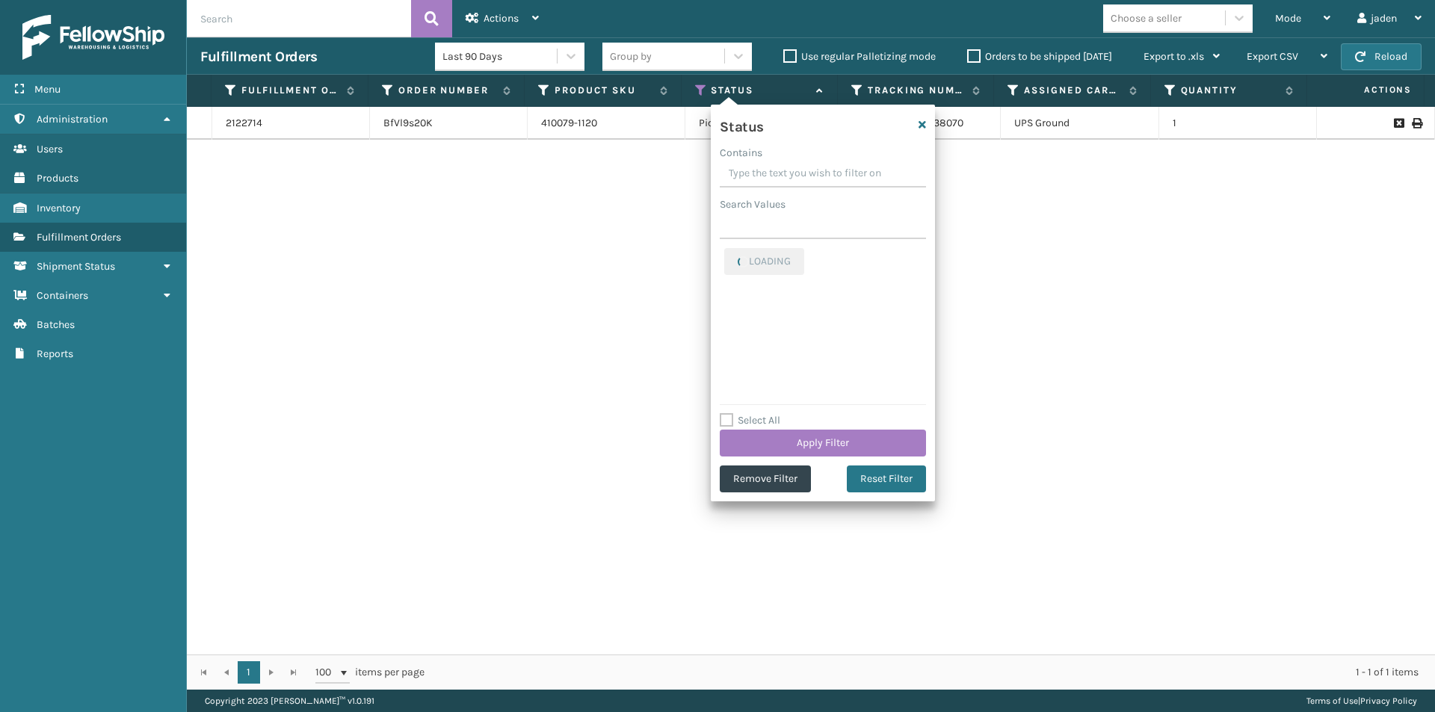
drag, startPoint x: 856, startPoint y: 178, endPoint x: 791, endPoint y: 172, distance: 64.6
click at [791, 172] on input "Contains" at bounding box center [823, 174] width 206 height 27
drag, startPoint x: 856, startPoint y: 178, endPoint x: 784, endPoint y: 178, distance: 71.7
click at [784, 178] on input "Contains" at bounding box center [823, 174] width 206 height 27
click at [730, 256] on label "Picking" at bounding box center [750, 256] width 53 height 13
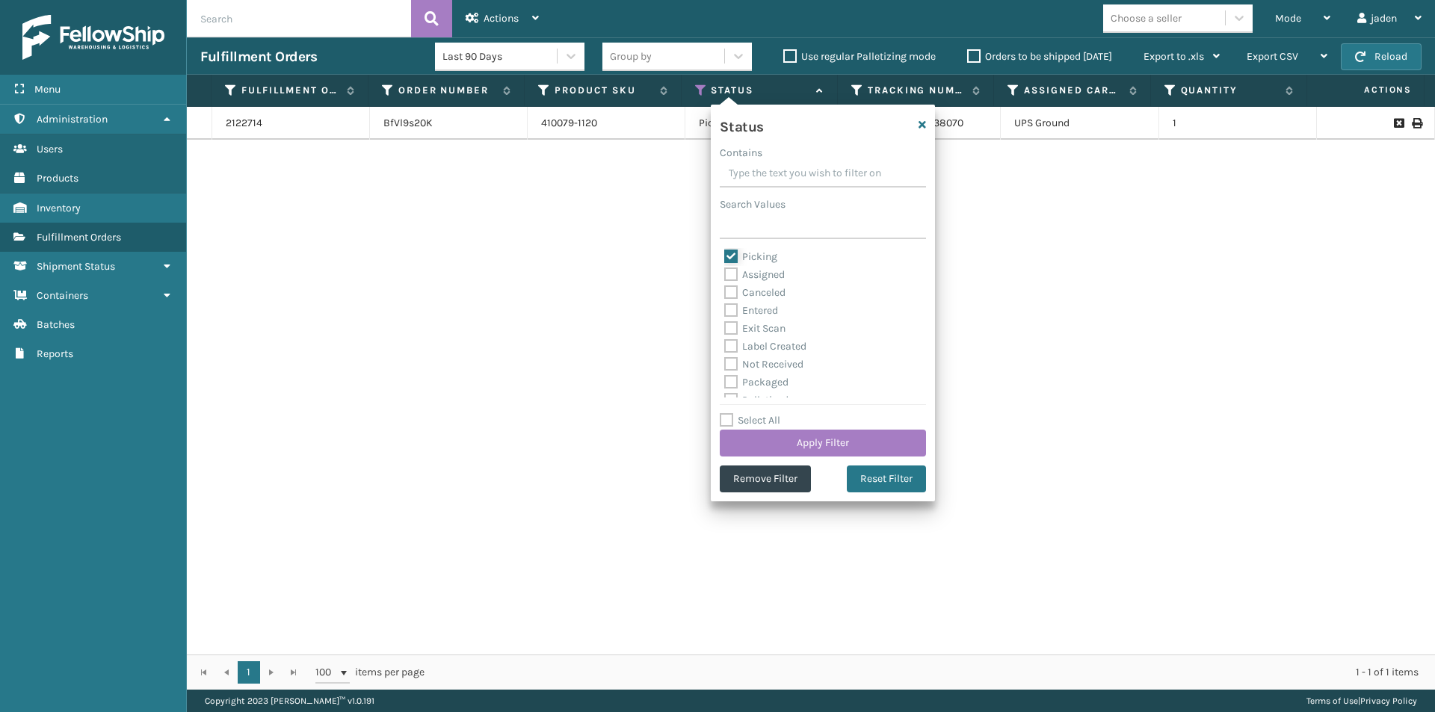
click at [725, 256] on input "Picking" at bounding box center [724, 253] width 1 height 10
checkbox input "false"
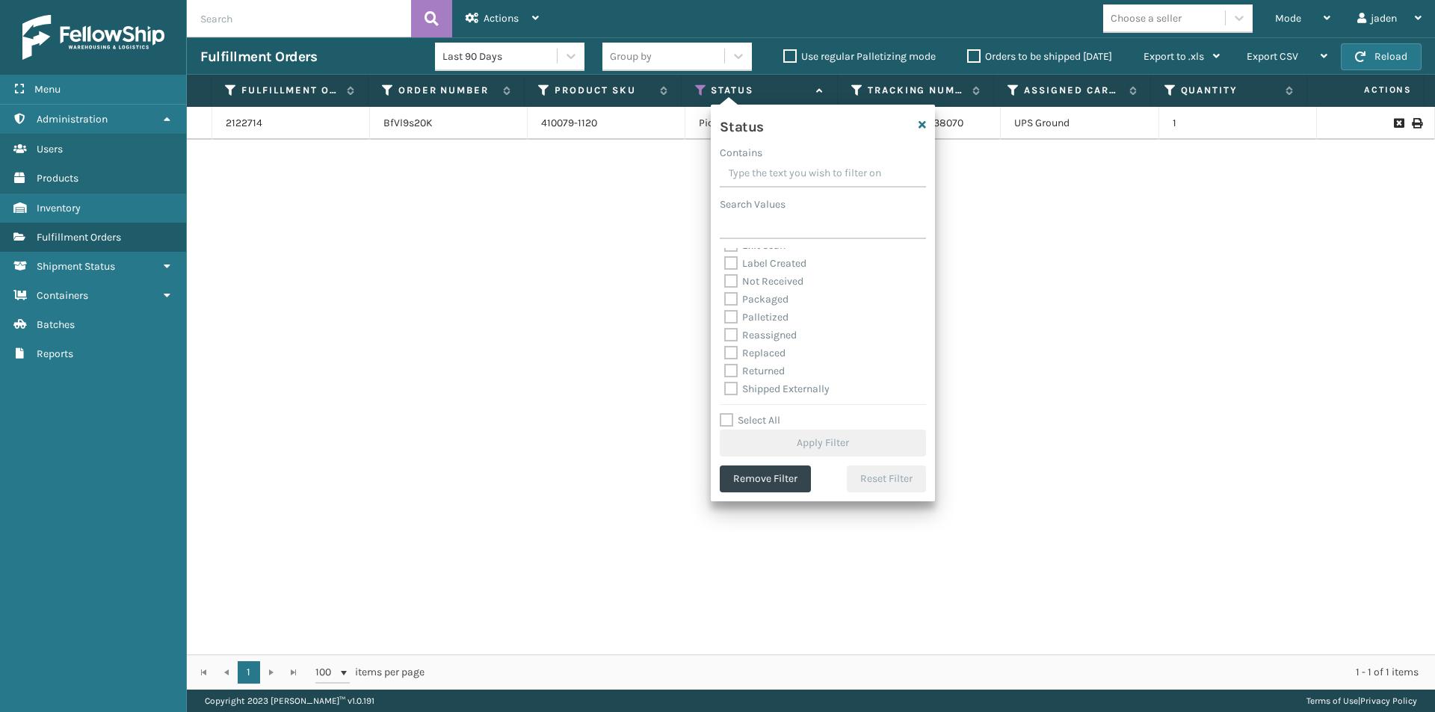
scroll to position [84, 0]
click at [730, 318] on label "Palletized" at bounding box center [756, 316] width 64 height 13
click at [725, 318] on input "Palletized" at bounding box center [724, 313] width 1 height 10
checkbox input "true"
click at [831, 453] on button "Apply Filter" at bounding box center [823, 443] width 206 height 27
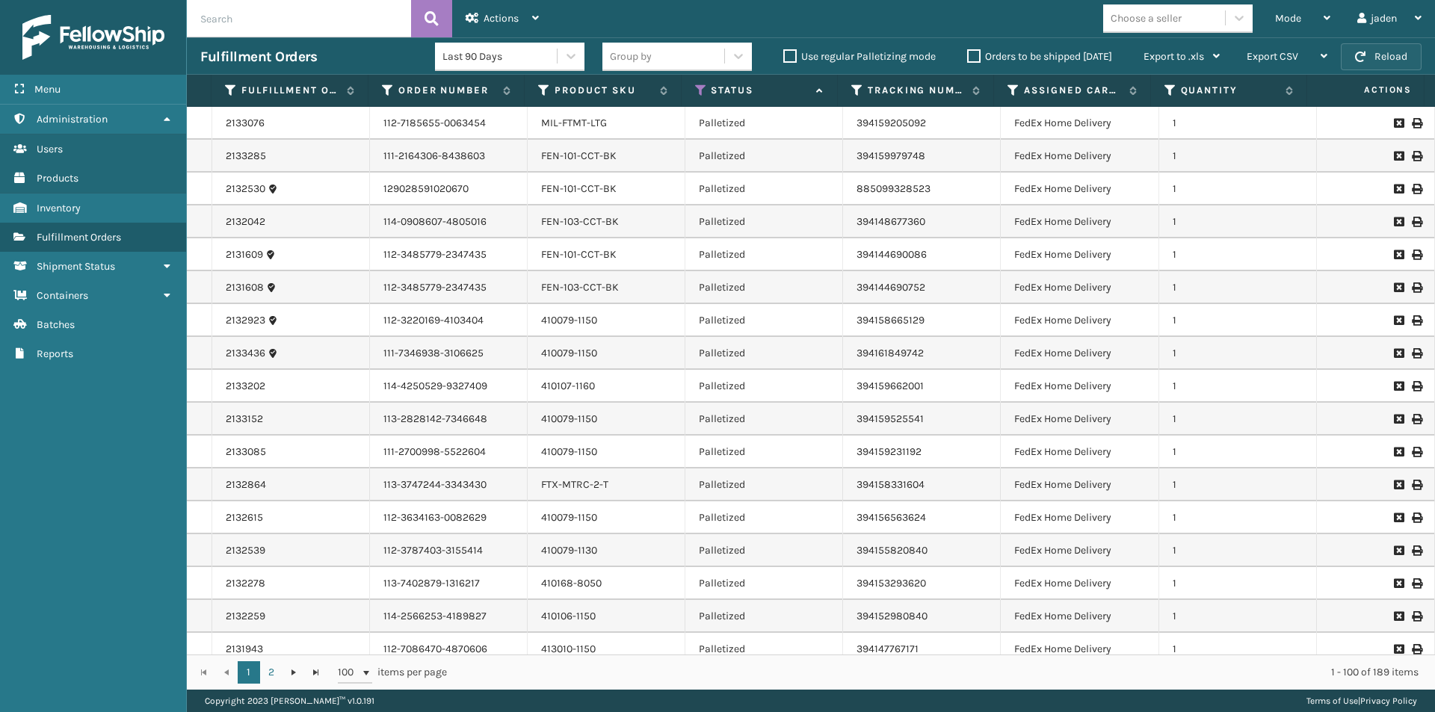
click at [1371, 58] on button "Reload" at bounding box center [1381, 56] width 81 height 27
click at [1371, 66] on button "Reload" at bounding box center [1381, 56] width 81 height 27
click at [1276, 18] on span "Mode" at bounding box center [1288, 18] width 26 height 13
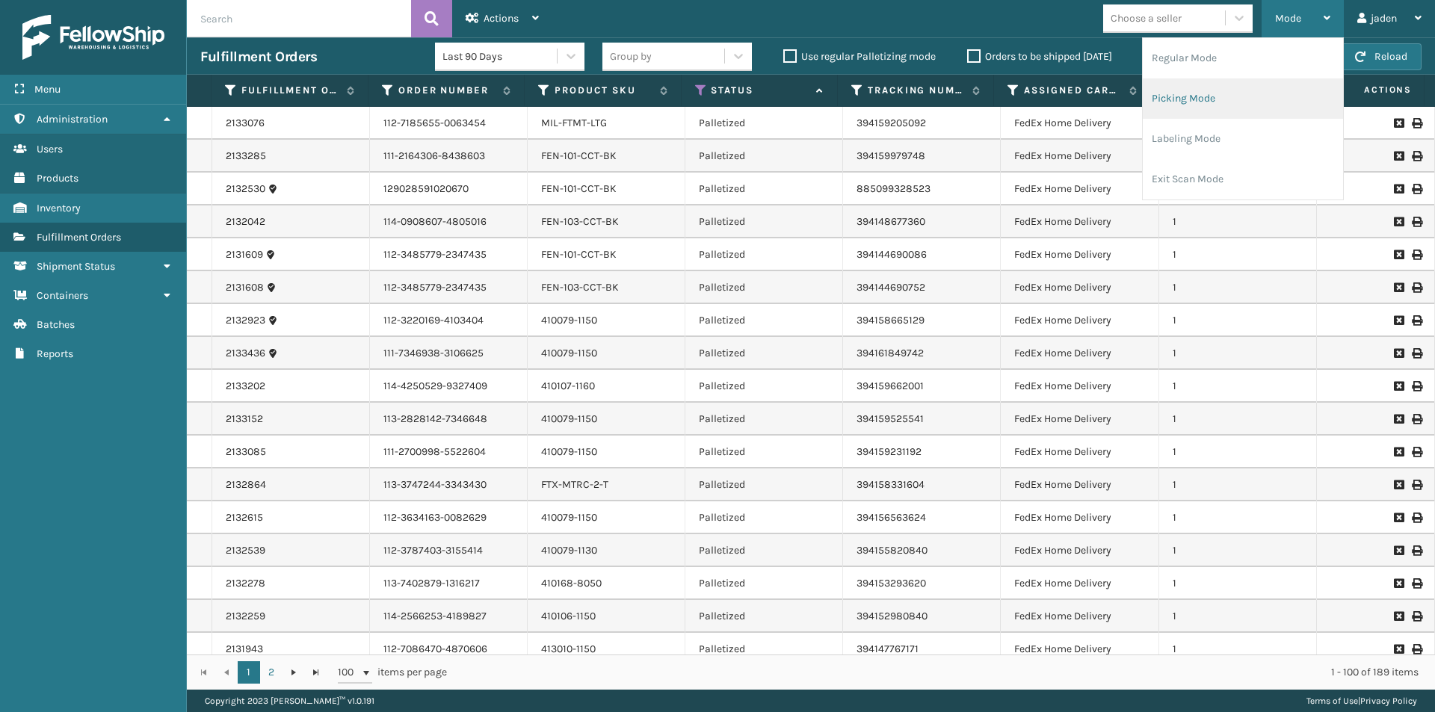
click at [1234, 101] on li "Picking Mode" at bounding box center [1243, 98] width 200 height 40
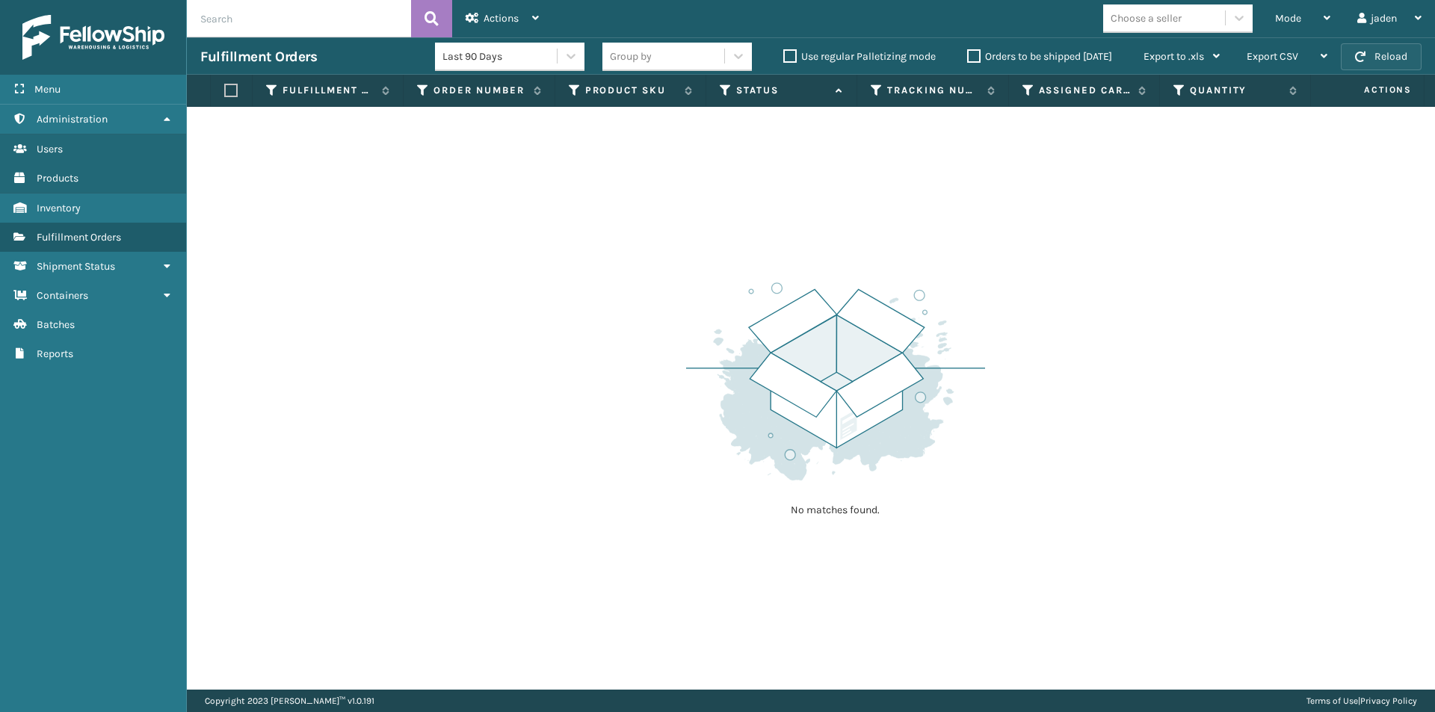
click at [1360, 53] on span "button" at bounding box center [1360, 57] width 10 height 10
click at [1350, 50] on button "Reload" at bounding box center [1381, 56] width 81 height 27
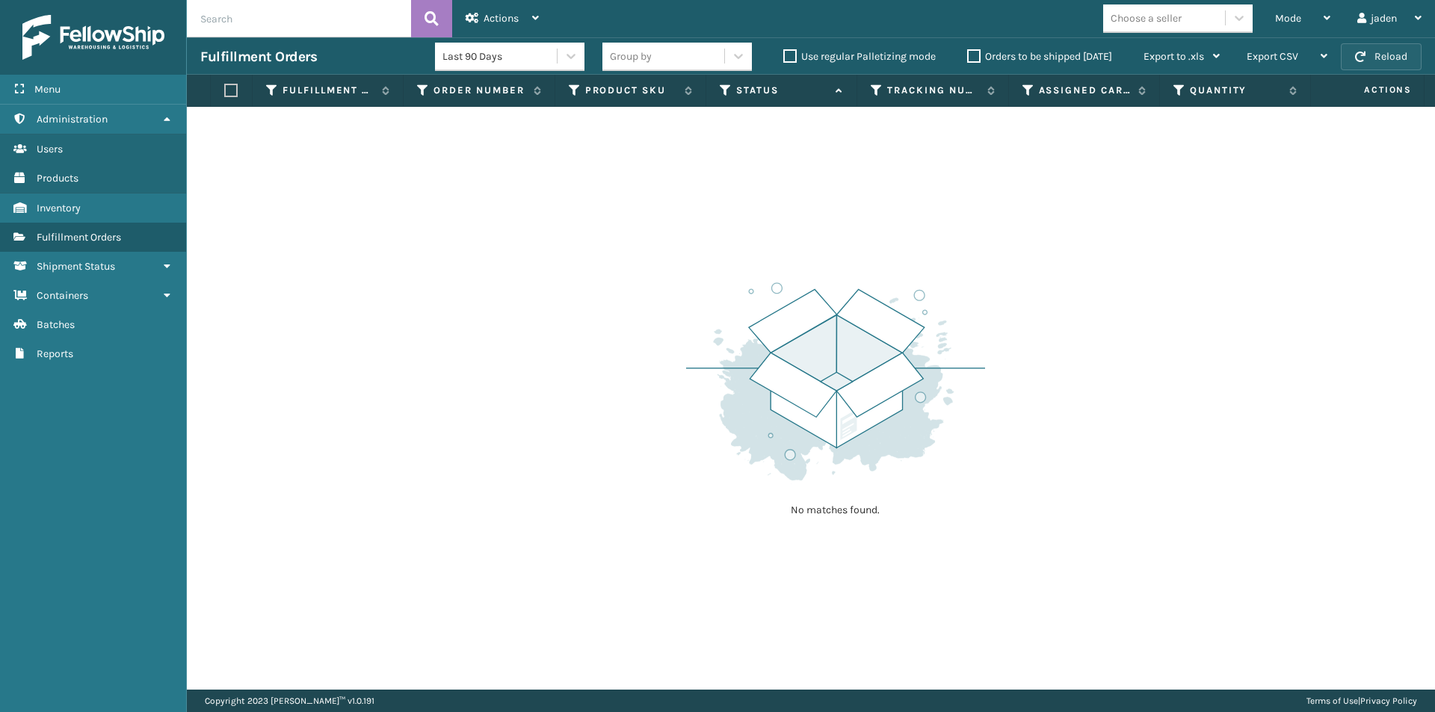
click at [1350, 50] on button "Reload" at bounding box center [1381, 56] width 81 height 27
click at [1294, 20] on span "Mode" at bounding box center [1288, 18] width 26 height 13
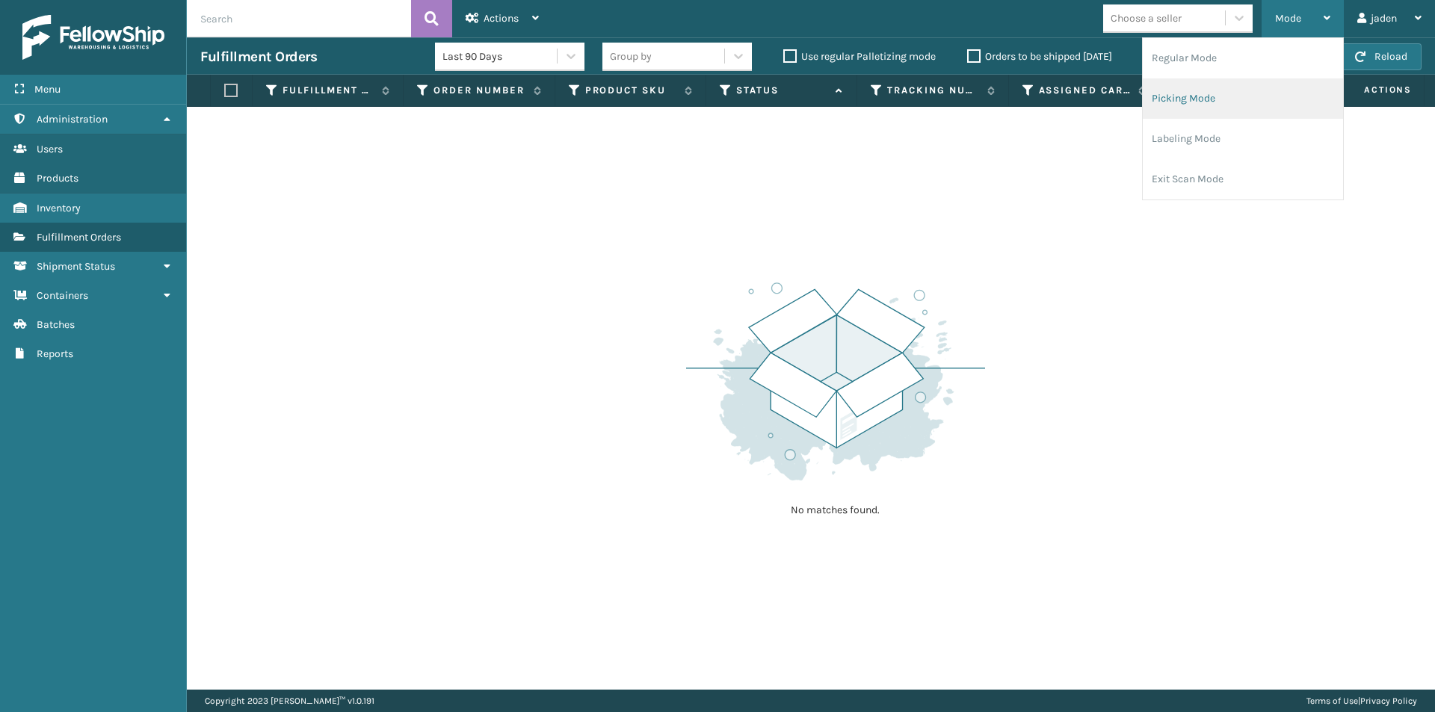
click at [1241, 104] on li "Picking Mode" at bounding box center [1243, 98] width 200 height 40
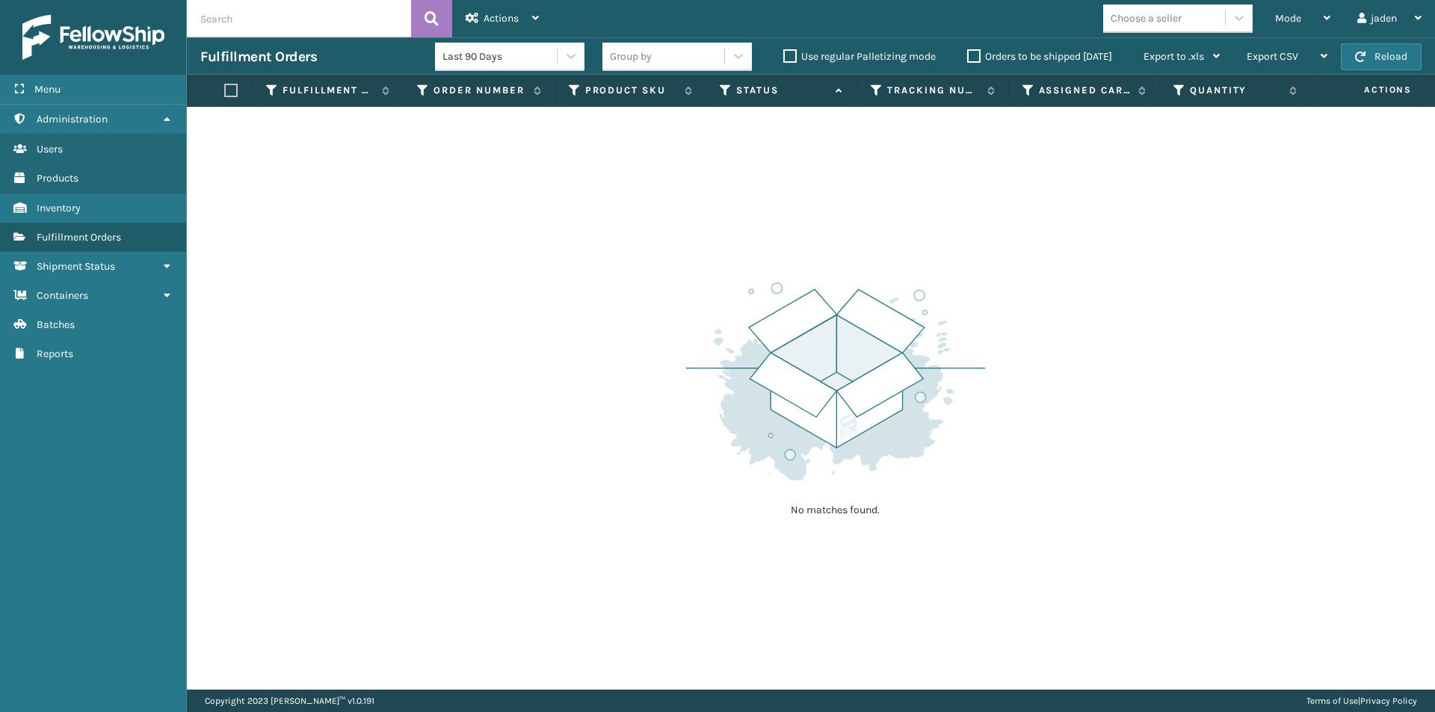
click at [1241, 108] on td "No matches found." at bounding box center [811, 116] width 1248 height 18
click at [1358, 57] on span "button" at bounding box center [1360, 57] width 10 height 10
click at [1300, 18] on div "Mode" at bounding box center [1302, 18] width 55 height 37
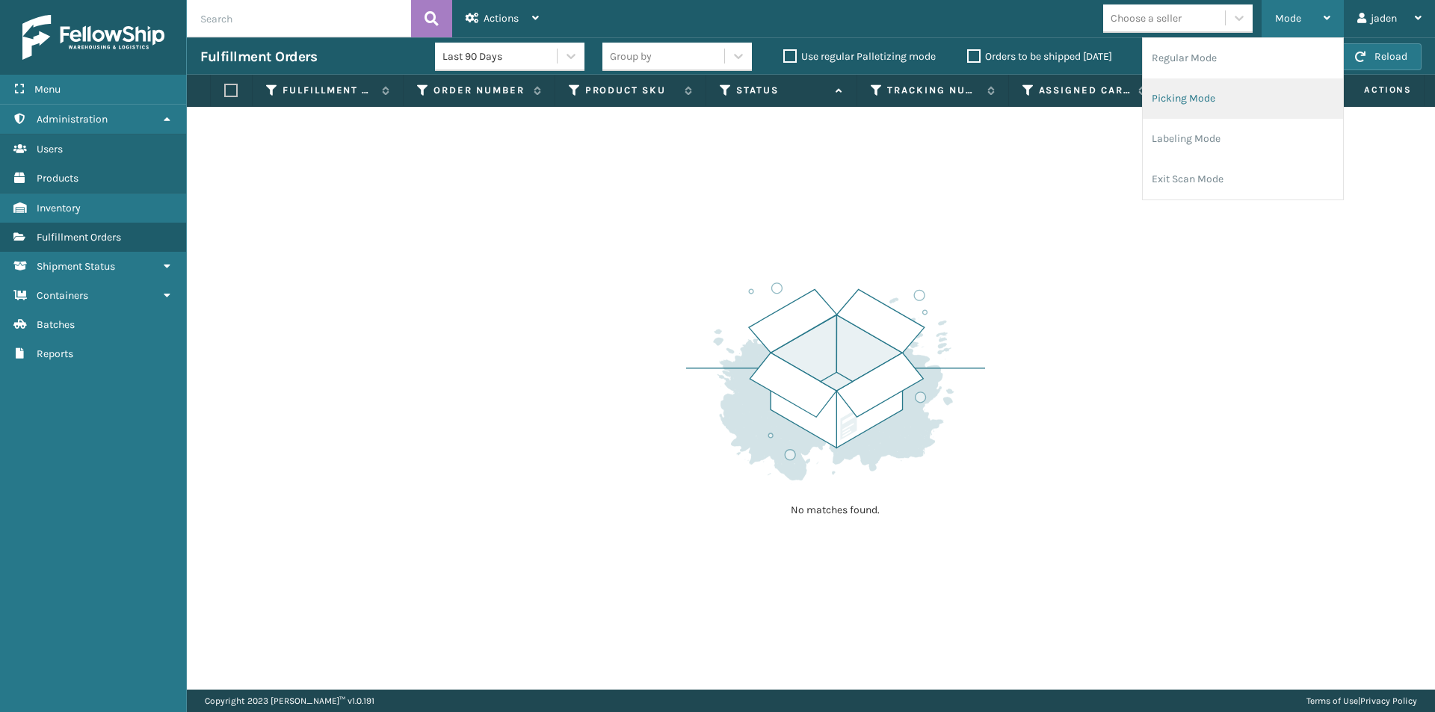
click at [1232, 89] on li "Picking Mode" at bounding box center [1243, 98] width 200 height 40
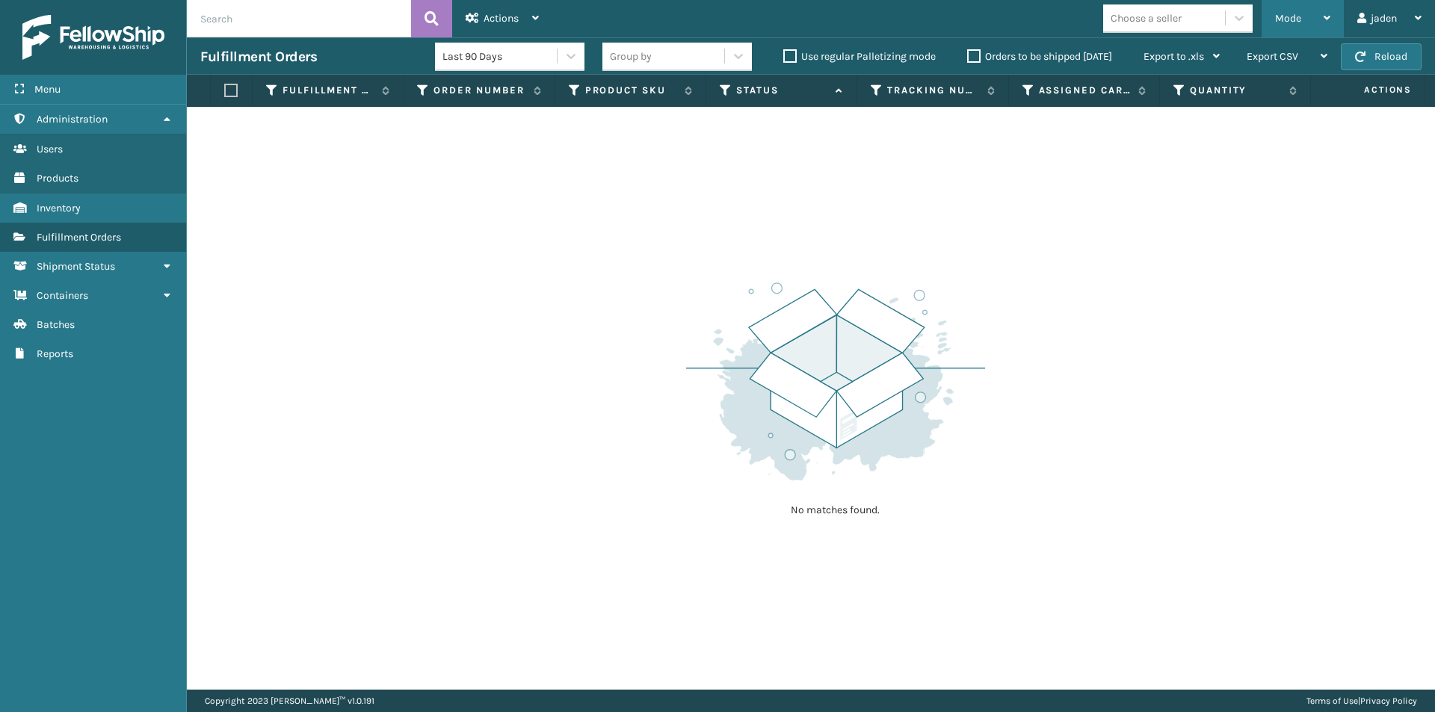
click at [1286, 7] on div "Mode" at bounding box center [1302, 18] width 55 height 37
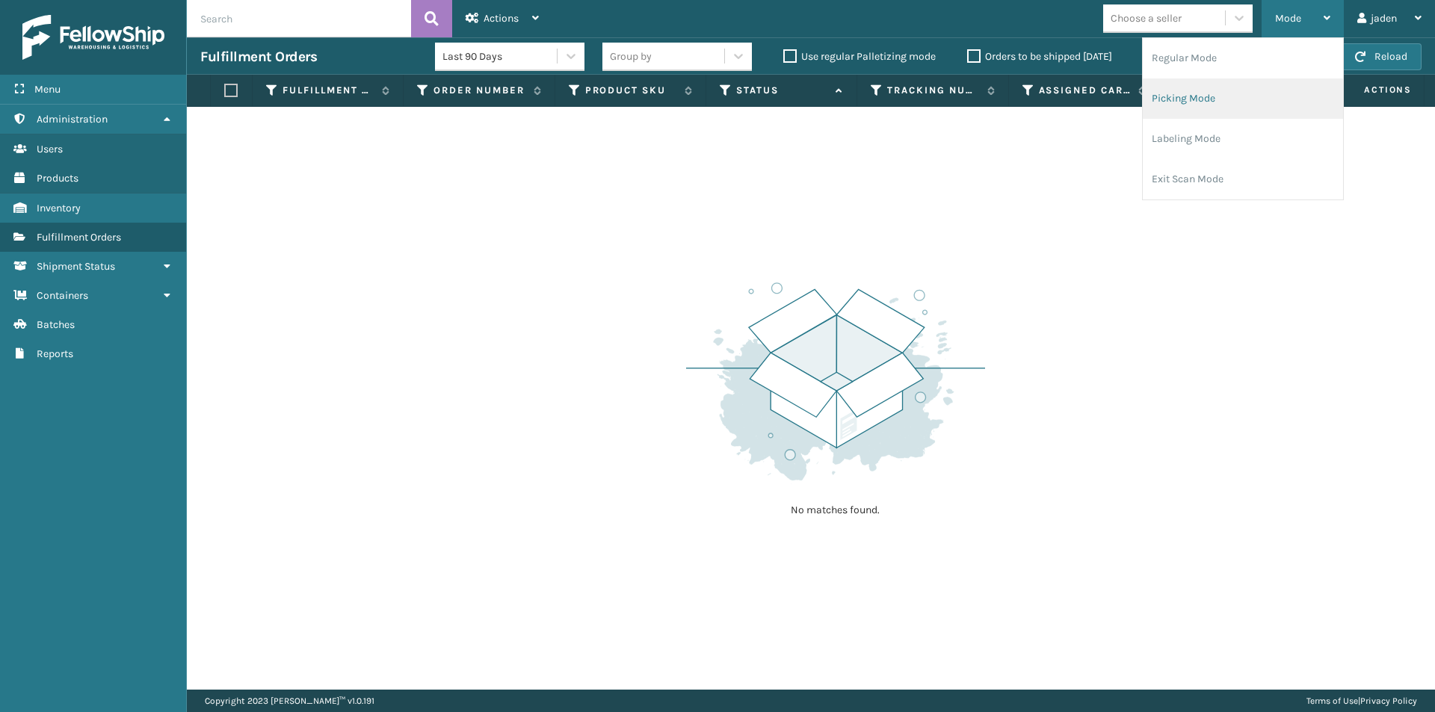
click at [1194, 102] on li "Picking Mode" at bounding box center [1243, 98] width 200 height 40
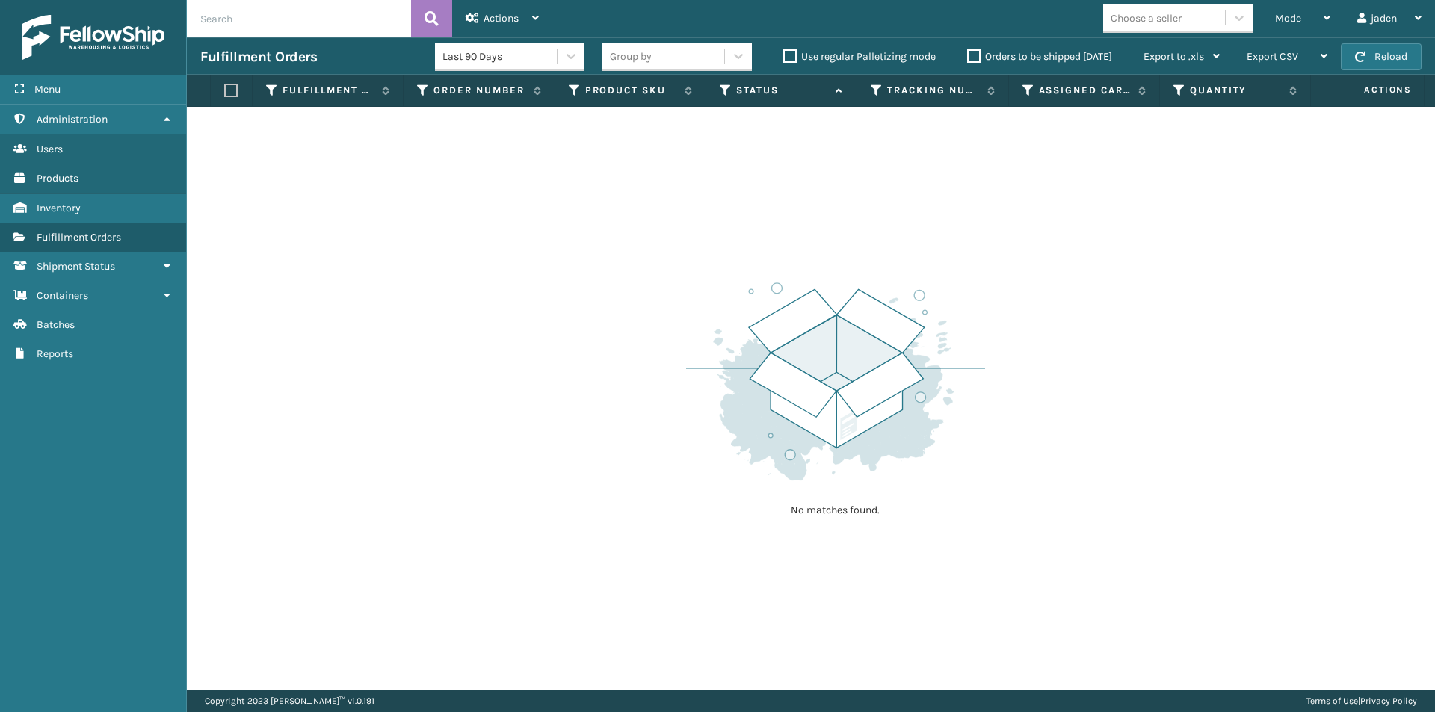
click at [977, 53] on label "Orders to be shipped [DATE]" at bounding box center [1039, 56] width 145 height 13
click at [968, 53] on input "Orders to be shipped [DATE]" at bounding box center [967, 53] width 1 height 10
click at [1397, 58] on button "Reload" at bounding box center [1381, 56] width 81 height 27
click at [1353, 55] on button "Reload" at bounding box center [1381, 56] width 81 height 27
click at [1324, 13] on icon at bounding box center [1327, 18] width 7 height 10
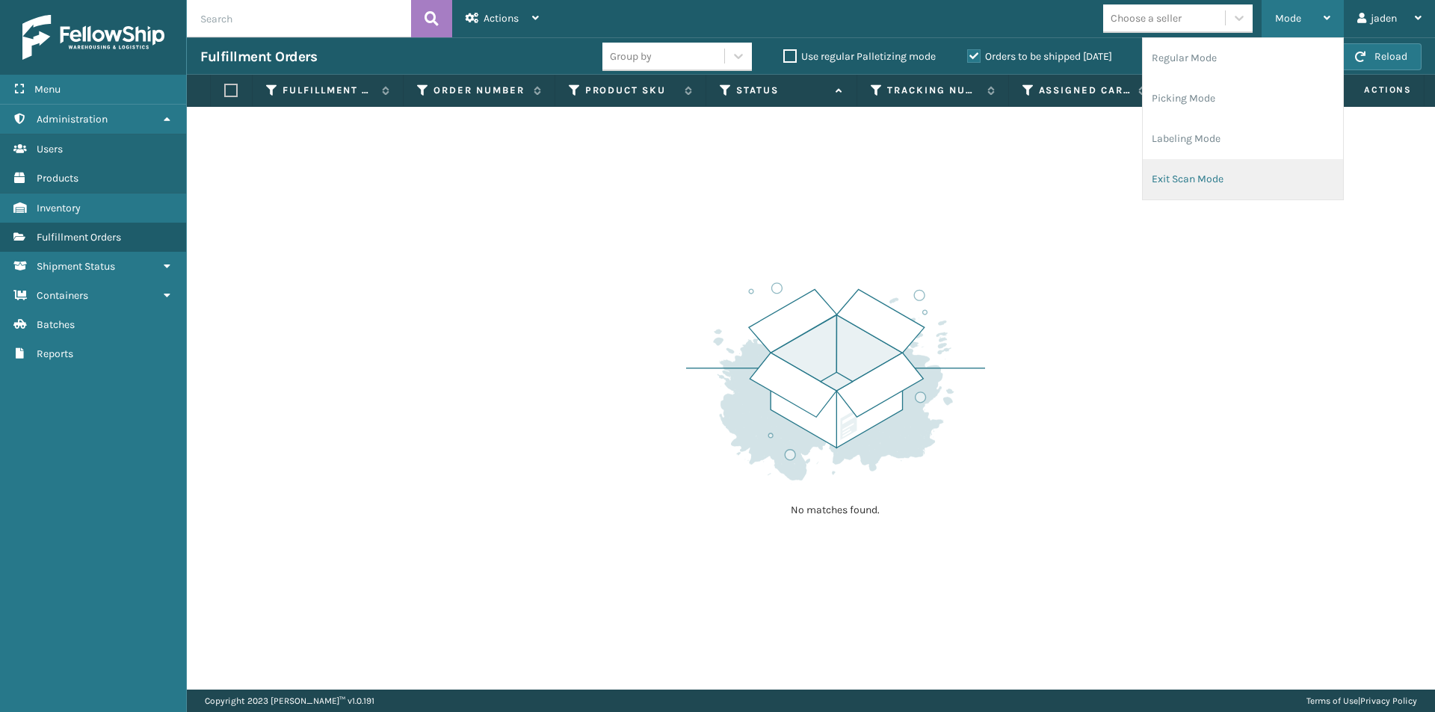
click at [1214, 180] on li "Exit Scan Mode" at bounding box center [1243, 179] width 200 height 40
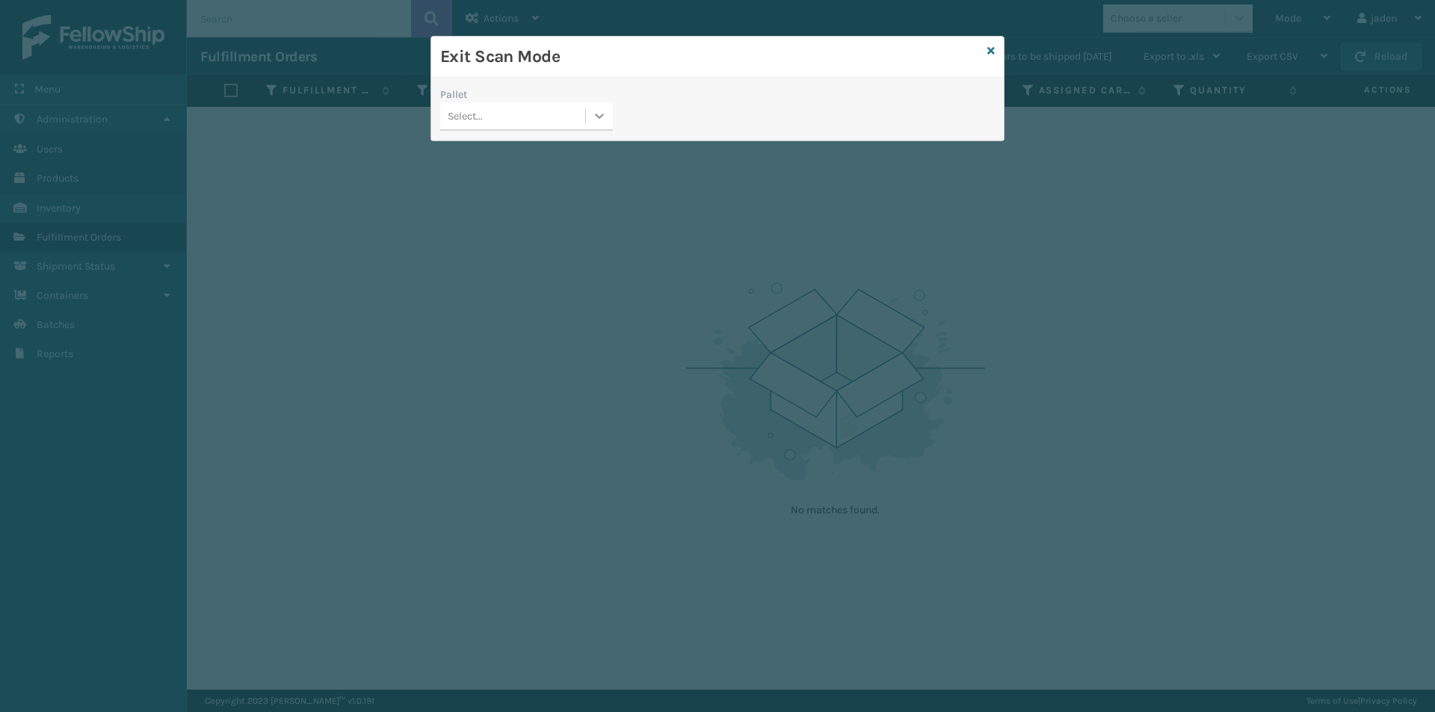
drag, startPoint x: 608, startPoint y: 112, endPoint x: 573, endPoint y: 132, distance: 40.1
click at [607, 112] on div at bounding box center [599, 115] width 27 height 27
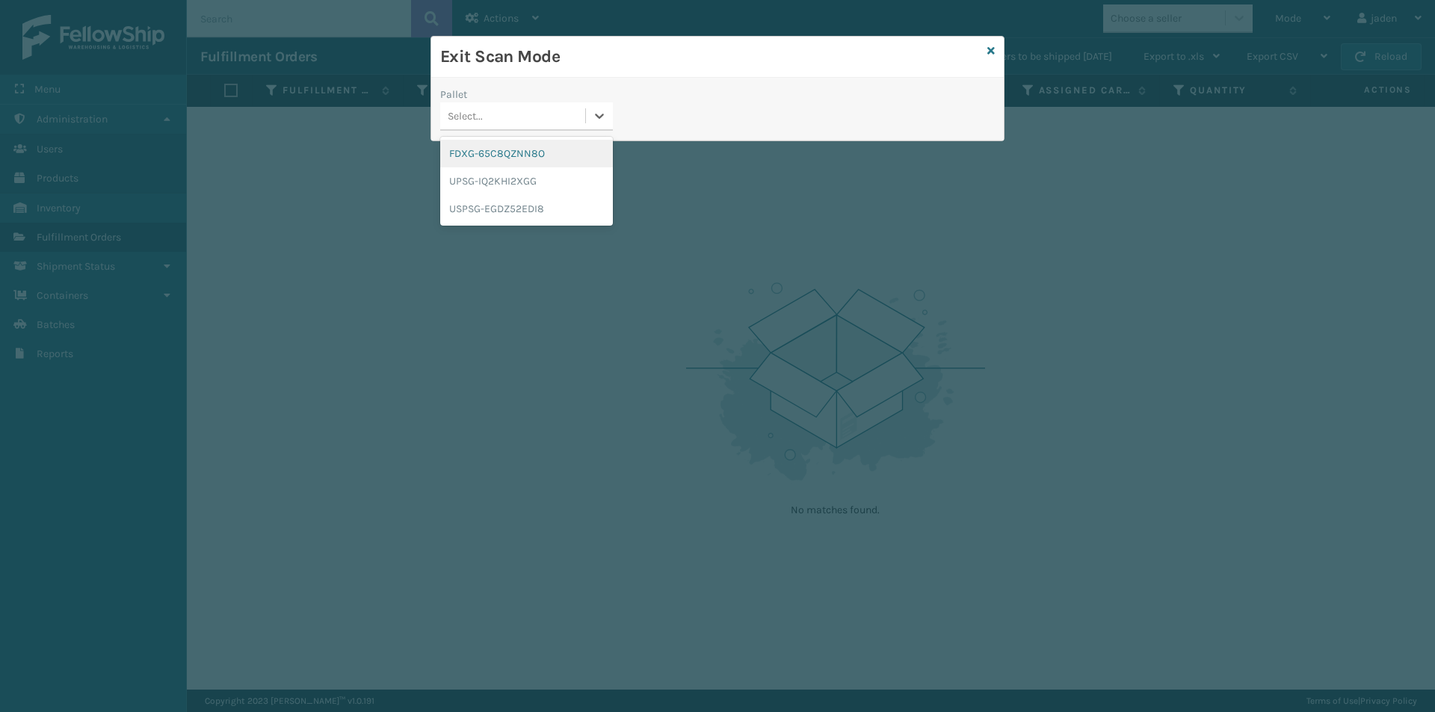
click at [528, 150] on div "FDXG-65C8QZNN8O" at bounding box center [526, 154] width 173 height 28
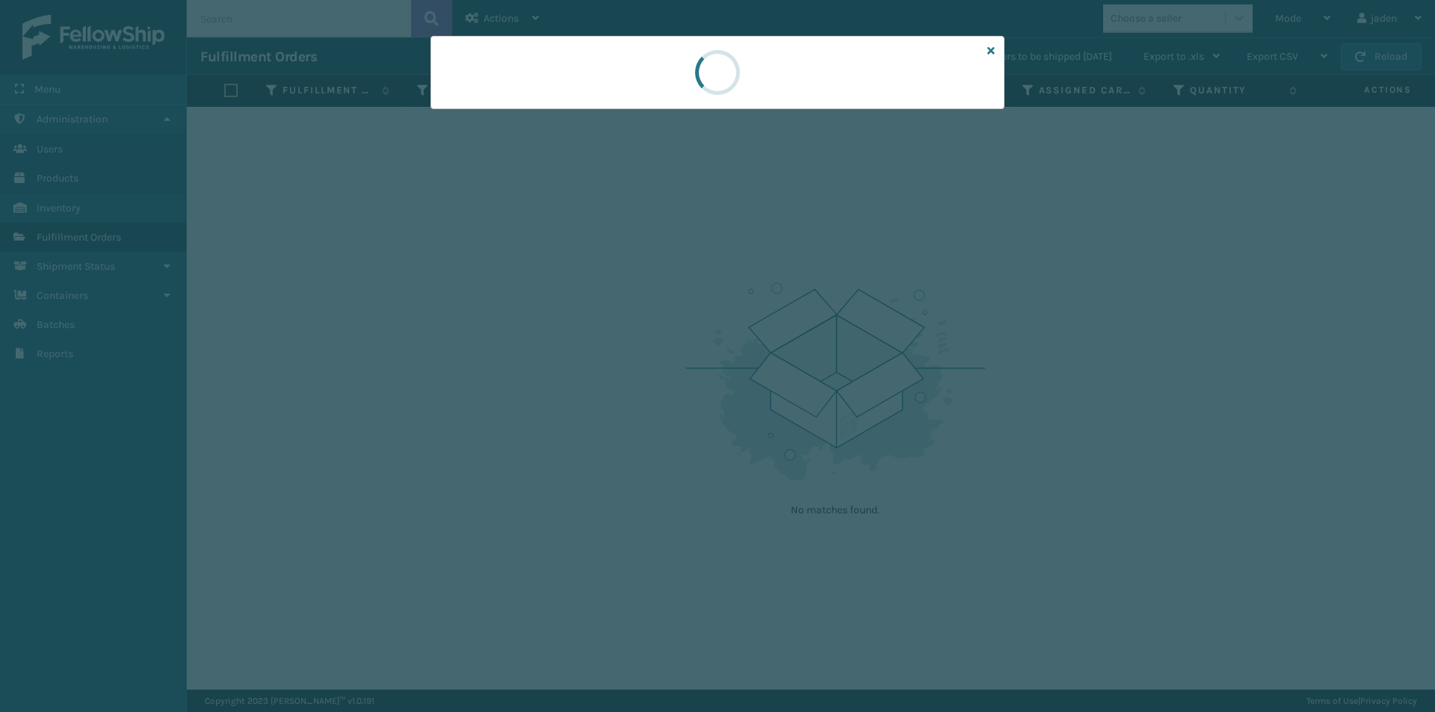
drag, startPoint x: 770, startPoint y: 63, endPoint x: 635, endPoint y: 63, distance: 135.3
click at [635, 63] on div at bounding box center [717, 72] width 574 height 73
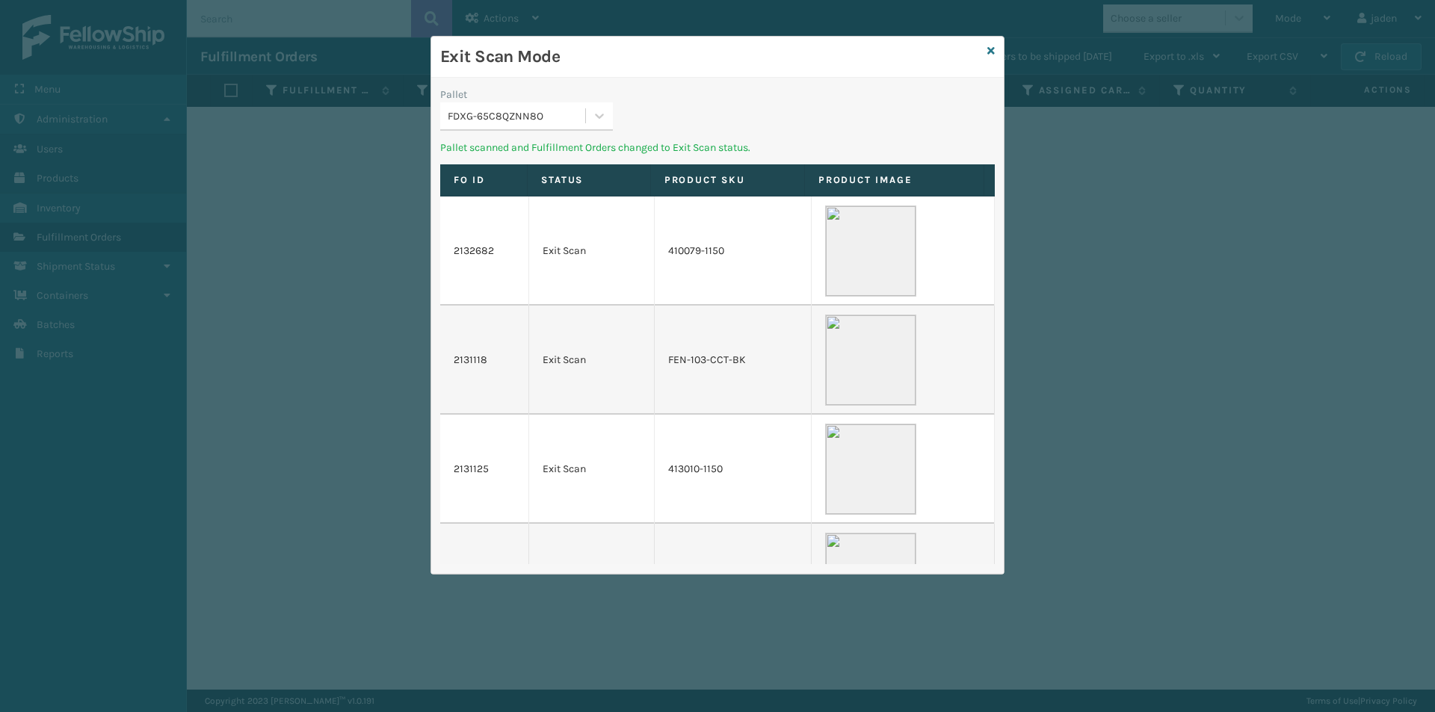
drag, startPoint x: 774, startPoint y: 109, endPoint x: 662, endPoint y: 74, distance: 116.8
click at [662, 74] on div "Exit Scan Mode" at bounding box center [717, 57] width 572 height 41
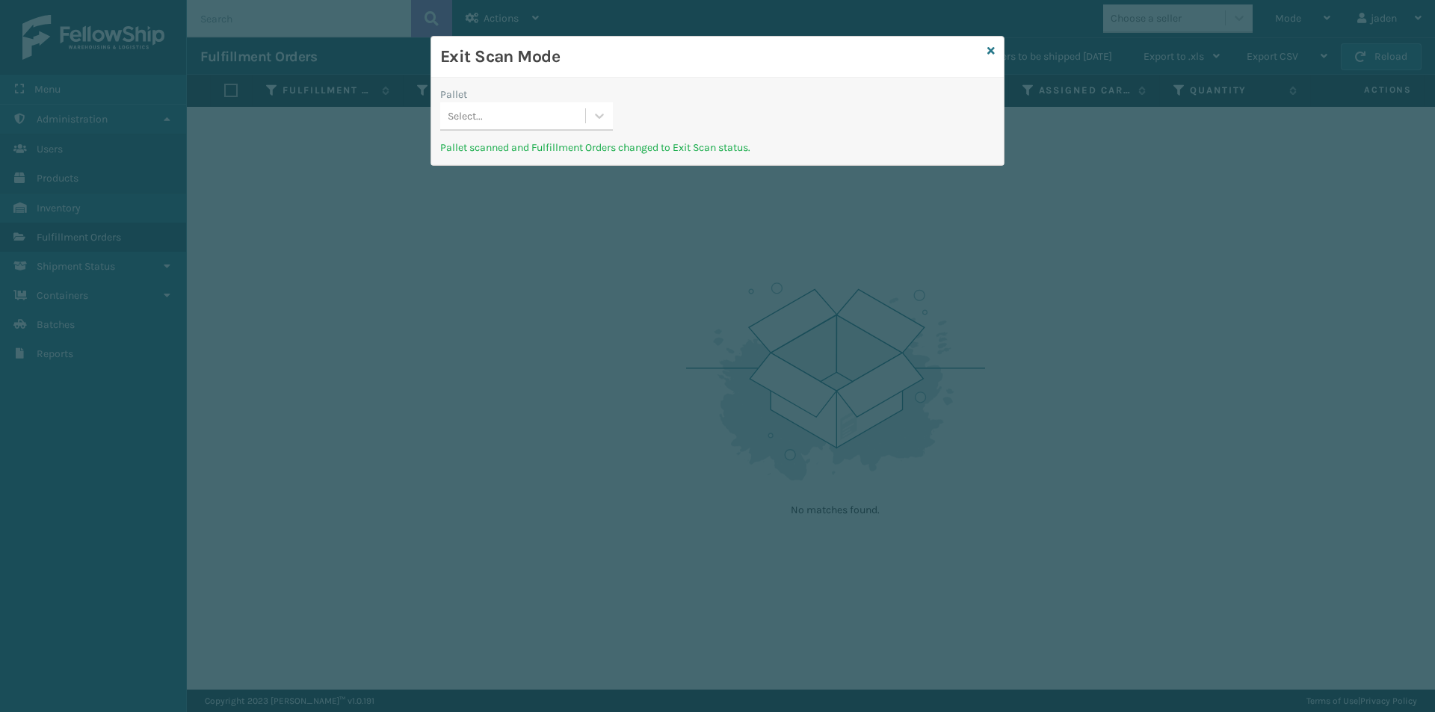
click at [578, 123] on div "Select..." at bounding box center [512, 116] width 145 height 25
click at [547, 153] on div "UPSG-IQ2KHI2XGG" at bounding box center [526, 154] width 173 height 28
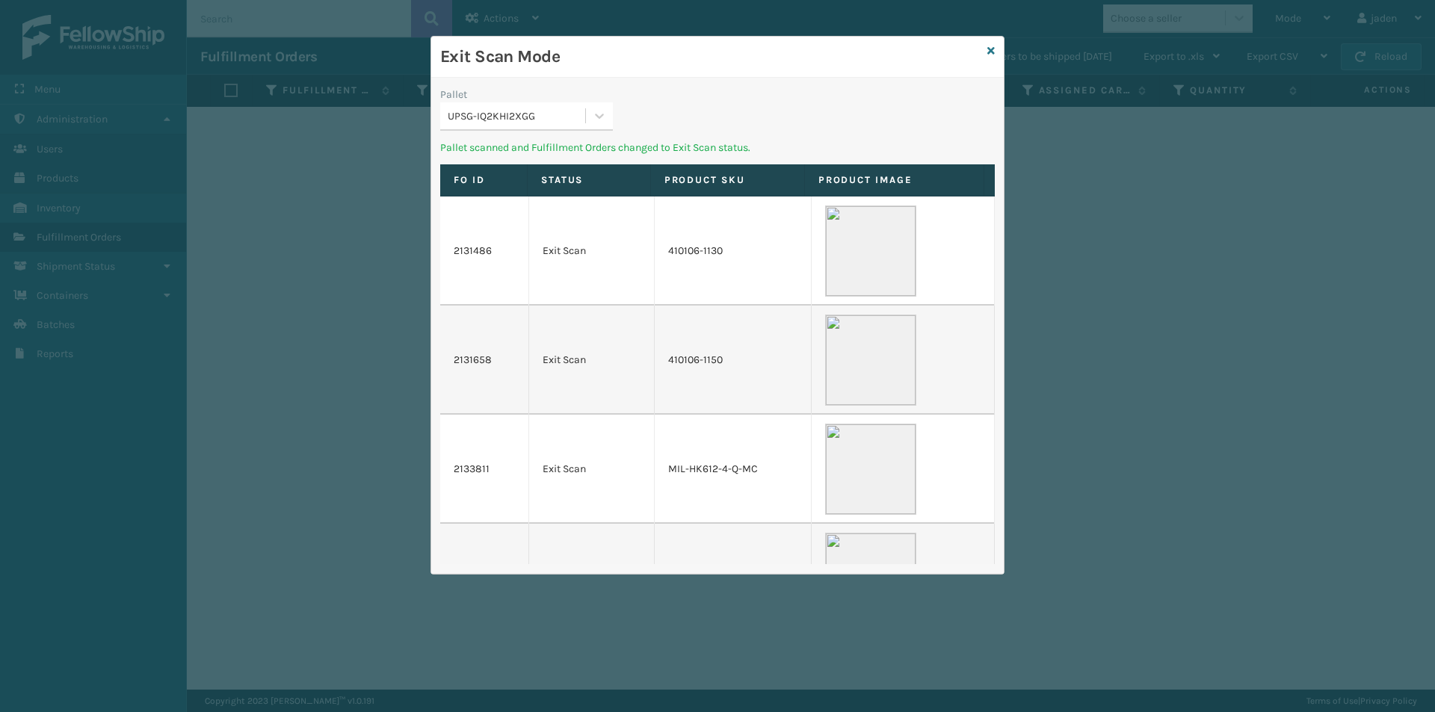
drag, startPoint x: 777, startPoint y: 51, endPoint x: 685, endPoint y: 61, distance: 92.4
click at [685, 61] on h3 "Exit Scan Mode" at bounding box center [710, 57] width 541 height 22
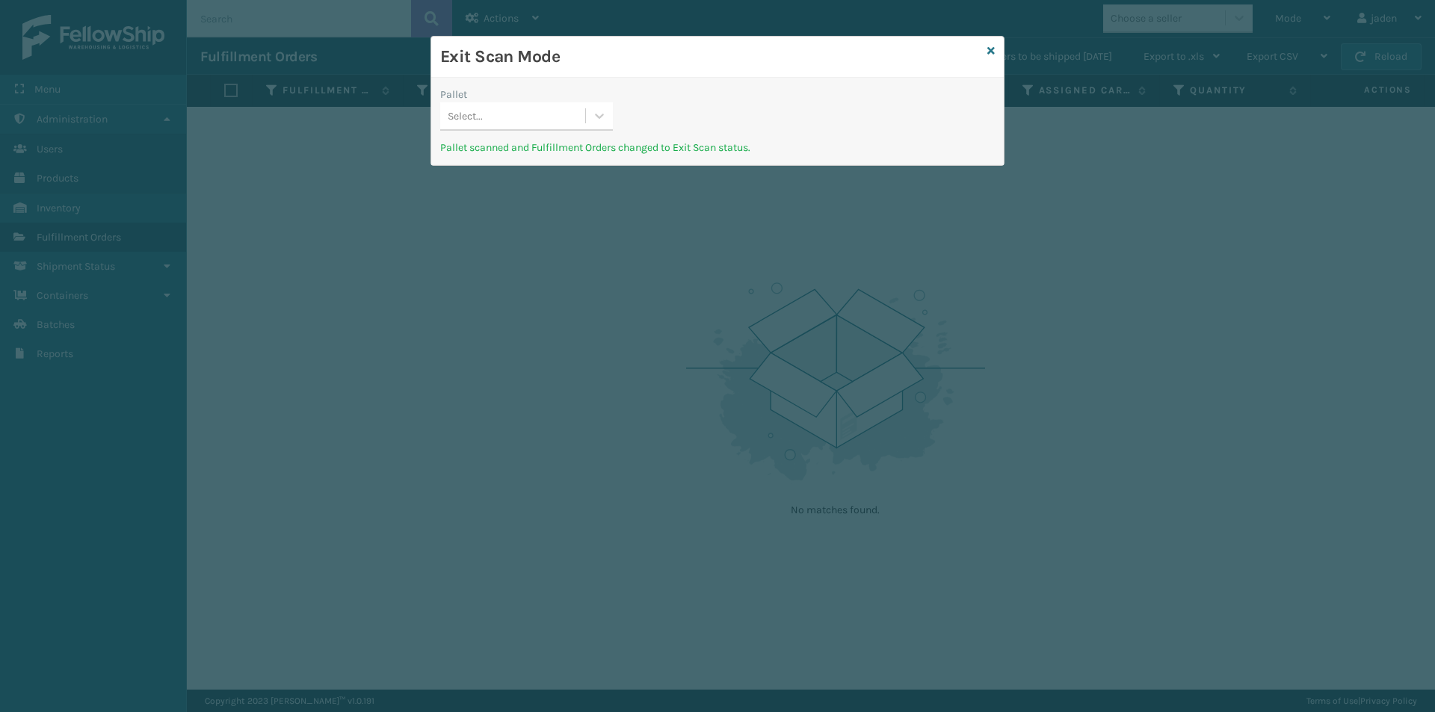
drag, startPoint x: 787, startPoint y: 81, endPoint x: 619, endPoint y: 55, distance: 170.2
click at [619, 55] on h3 "Exit Scan Mode" at bounding box center [710, 57] width 541 height 22
click at [593, 111] on icon at bounding box center [599, 115] width 15 height 15
click at [535, 152] on div "USPSG-EGDZ52EDI8" at bounding box center [526, 154] width 173 height 28
drag, startPoint x: 795, startPoint y: 114, endPoint x: 684, endPoint y: 70, distance: 119.5
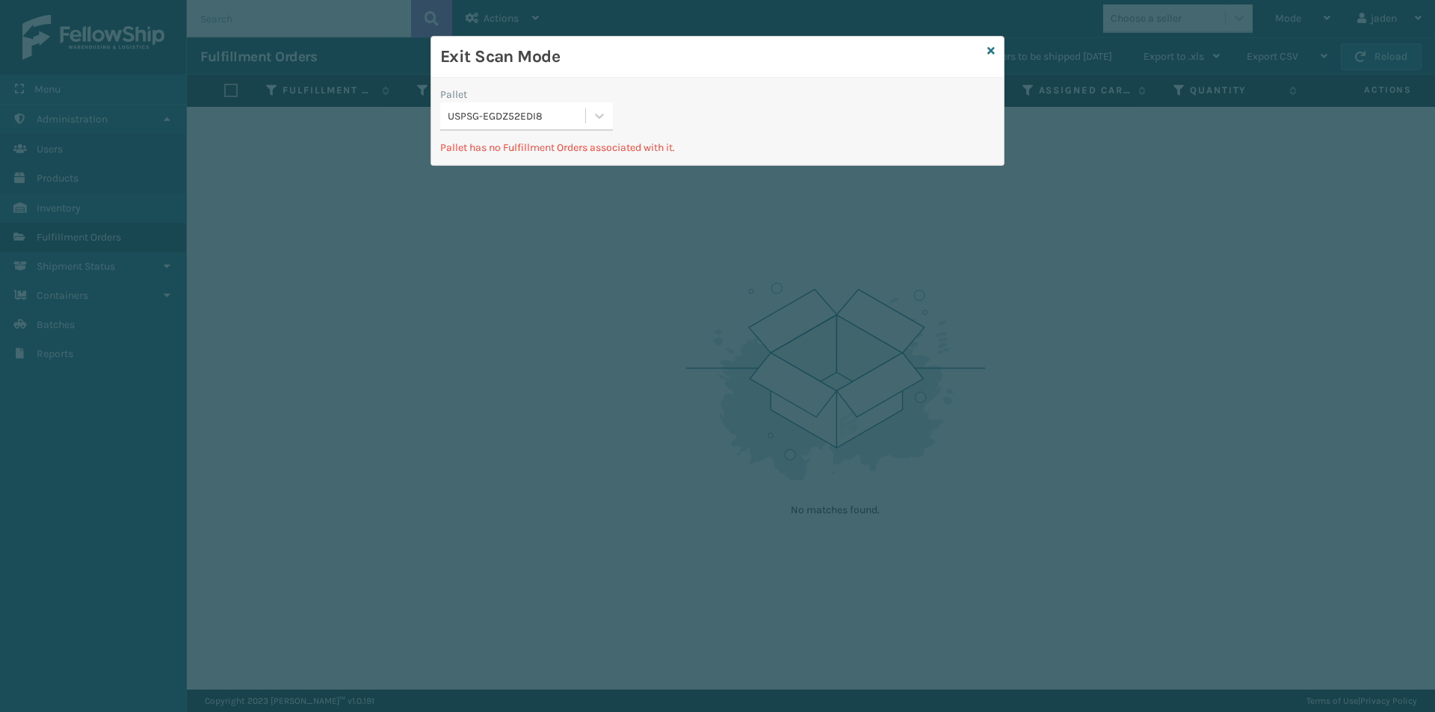
click at [587, 83] on div "Pallet USPSG-EGDZ52EDI8 Pallet has no Fulfillment Orders associated with it." at bounding box center [717, 121] width 572 height 87
drag, startPoint x: 880, startPoint y: 55, endPoint x: 648, endPoint y: 64, distance: 232.6
click at [648, 64] on h3 "Exit Scan Mode" at bounding box center [710, 57] width 541 height 22
drag, startPoint x: 869, startPoint y: 106, endPoint x: 707, endPoint y: 74, distance: 165.3
click at [707, 74] on div "Exit Scan Mode" at bounding box center [717, 57] width 572 height 41
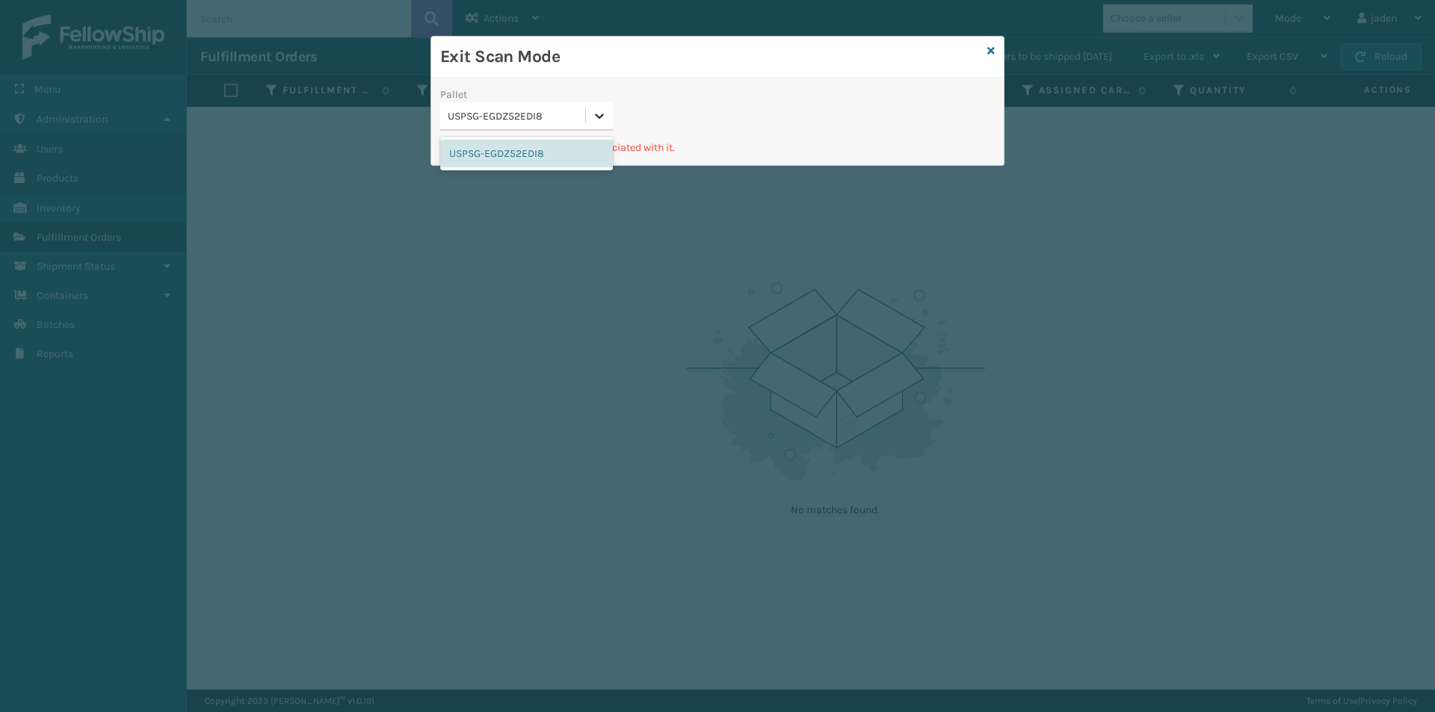
click at [596, 116] on icon at bounding box center [600, 116] width 9 height 5
click at [524, 145] on div "USPSG-EGDZ52EDI8" at bounding box center [526, 154] width 173 height 28
click at [992, 55] on icon at bounding box center [990, 51] width 7 height 10
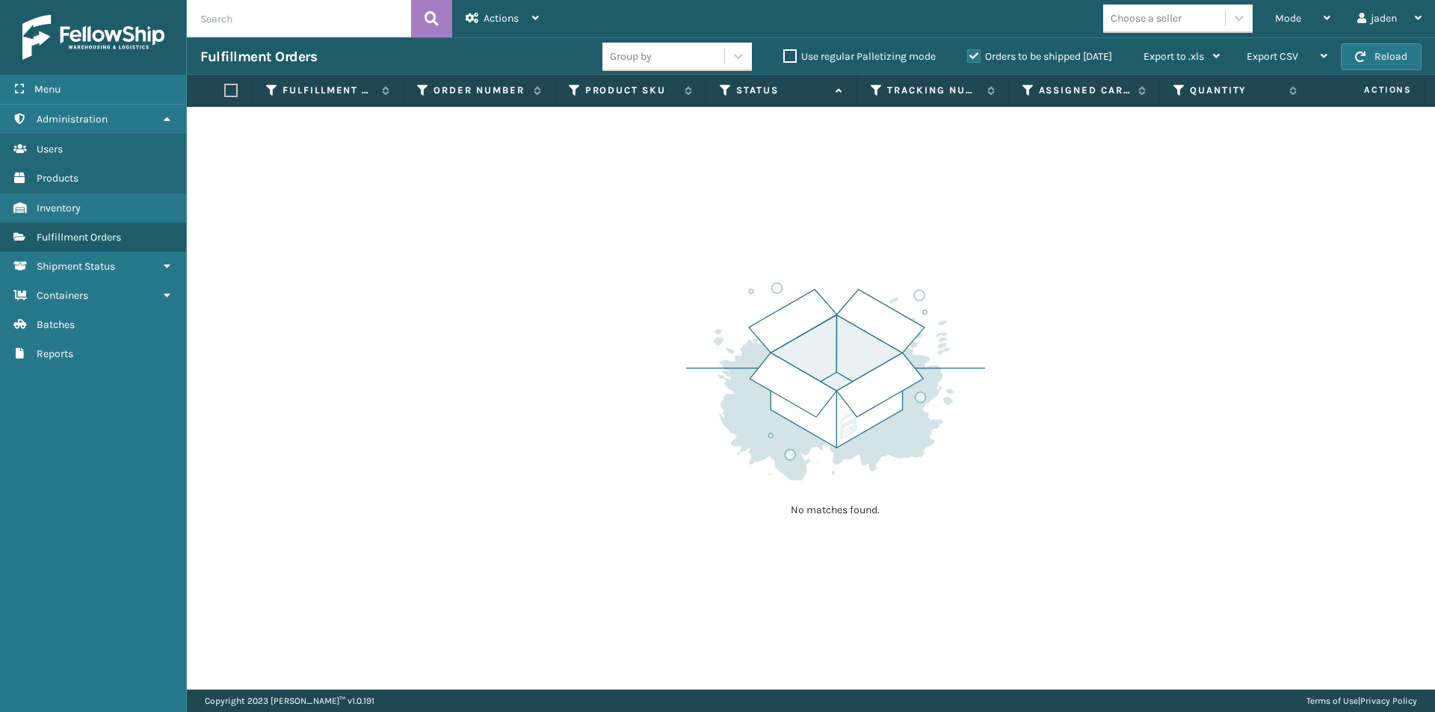
click at [968, 59] on label "Orders to be shipped [DATE]" at bounding box center [1039, 56] width 145 height 13
click at [968, 58] on input "Orders to be shipped [DATE]" at bounding box center [967, 53] width 1 height 10
click at [1387, 52] on button "Reload" at bounding box center [1381, 56] width 81 height 27
click at [1298, 12] on span "Mode" at bounding box center [1288, 18] width 26 height 13
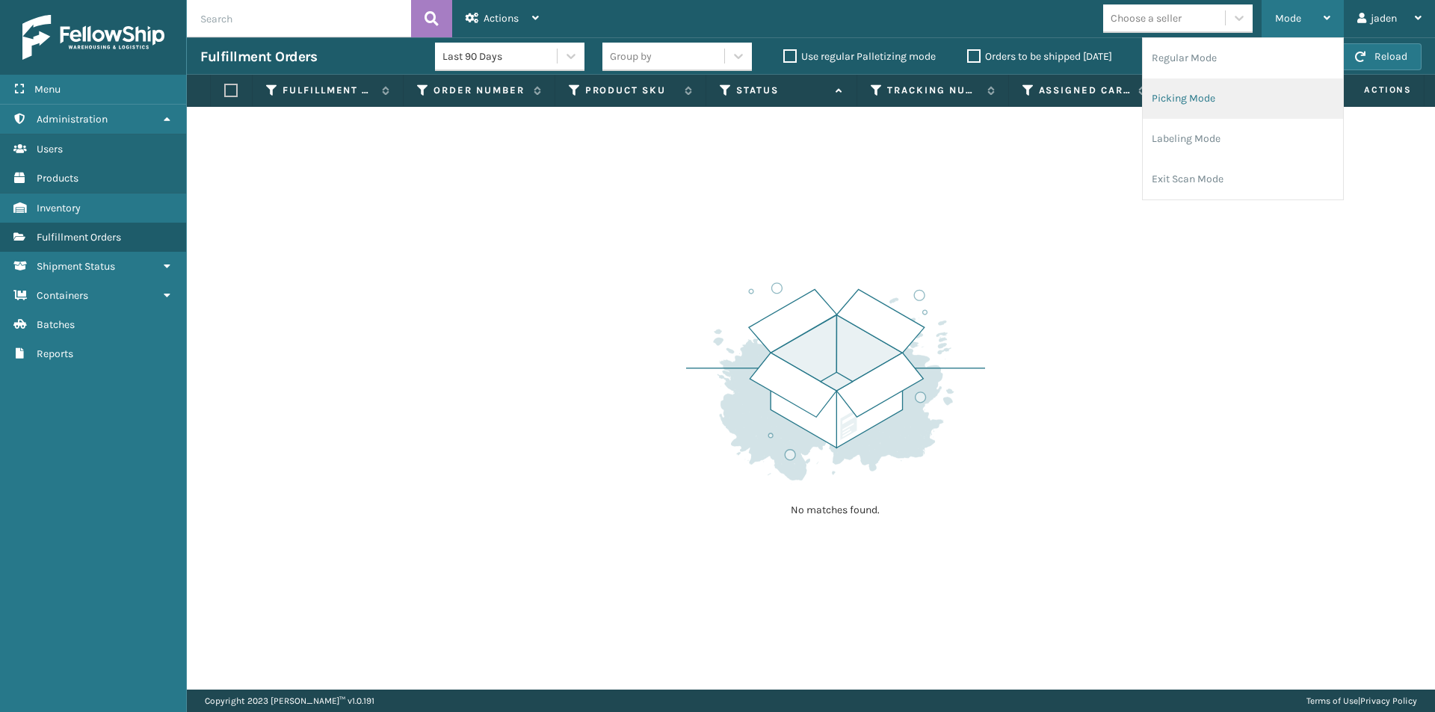
click at [1230, 93] on li "Picking Mode" at bounding box center [1243, 98] width 200 height 40
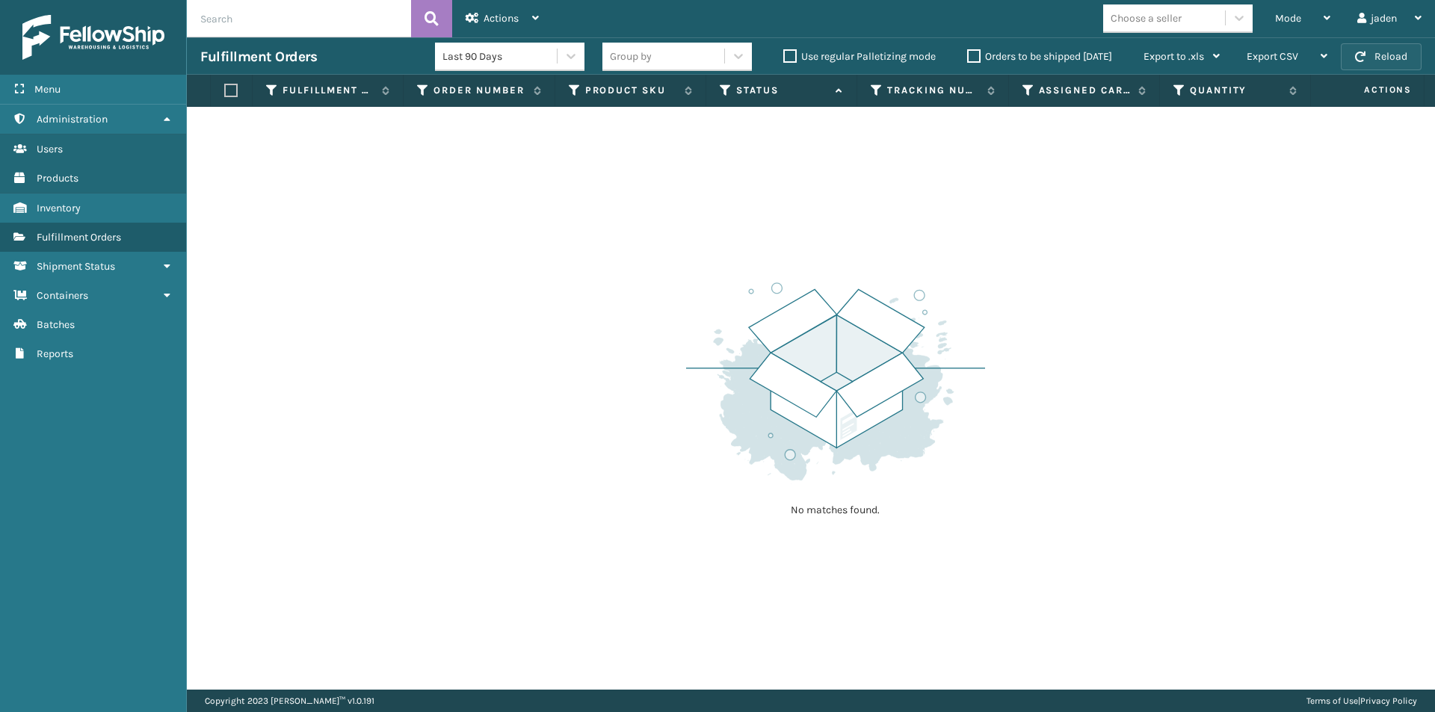
click at [1398, 51] on button "Reload" at bounding box center [1381, 56] width 81 height 27
click at [1303, 16] on div "Mode" at bounding box center [1302, 18] width 55 height 37
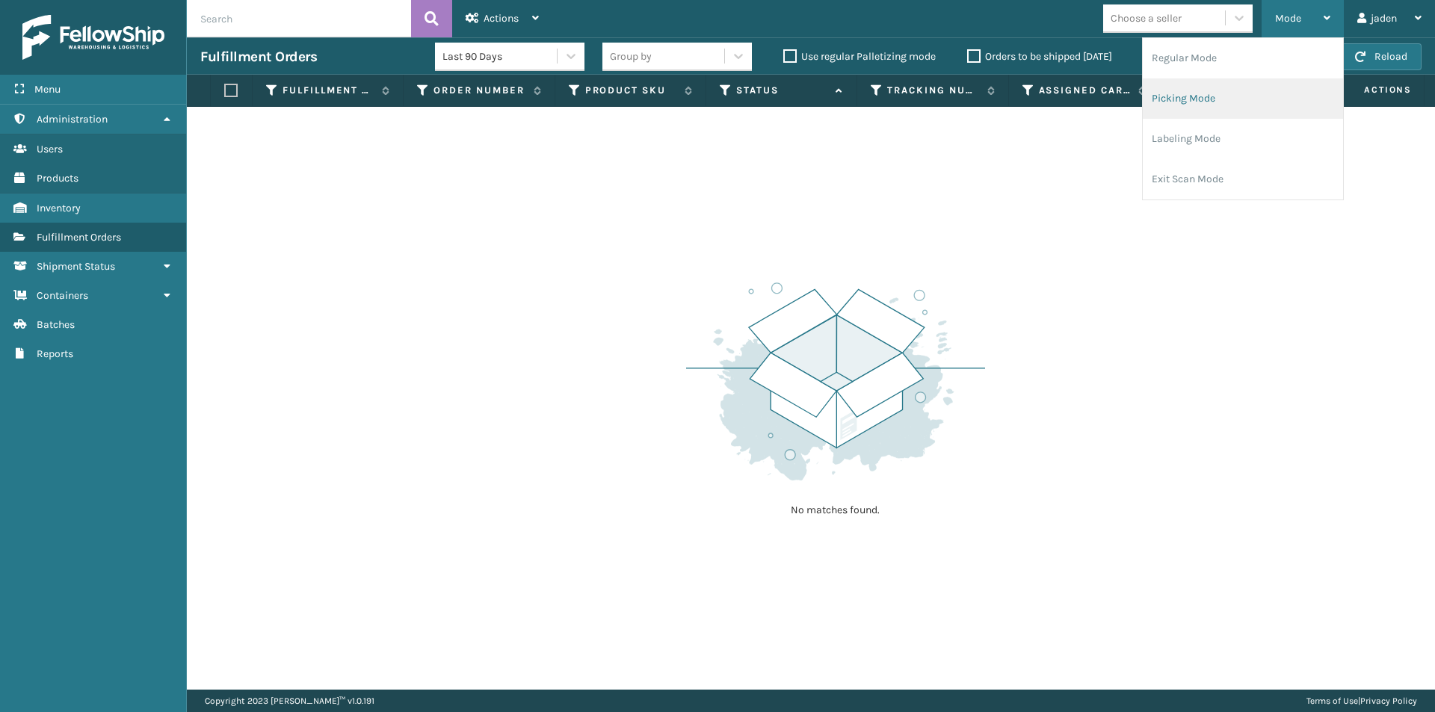
click at [1243, 90] on li "Picking Mode" at bounding box center [1243, 98] width 200 height 40
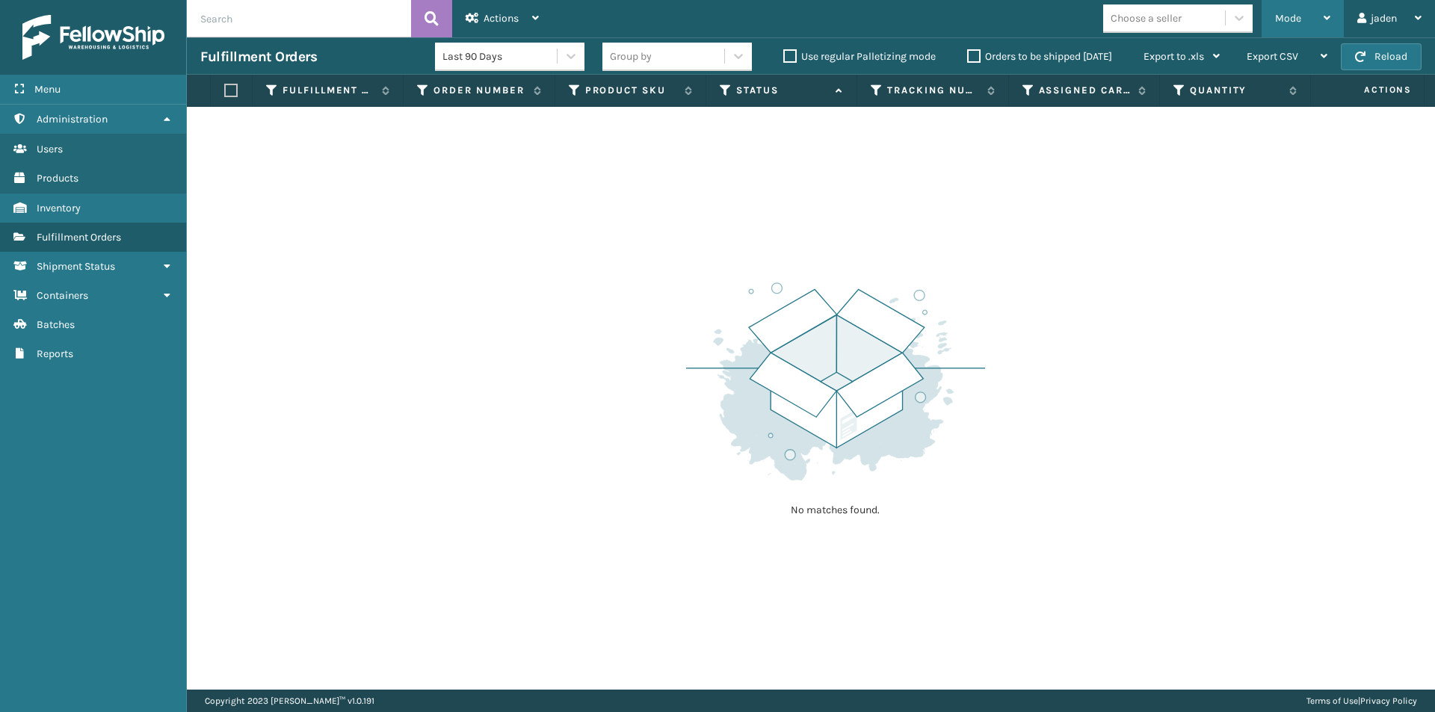
click at [1297, 7] on div "Mode" at bounding box center [1302, 18] width 55 height 37
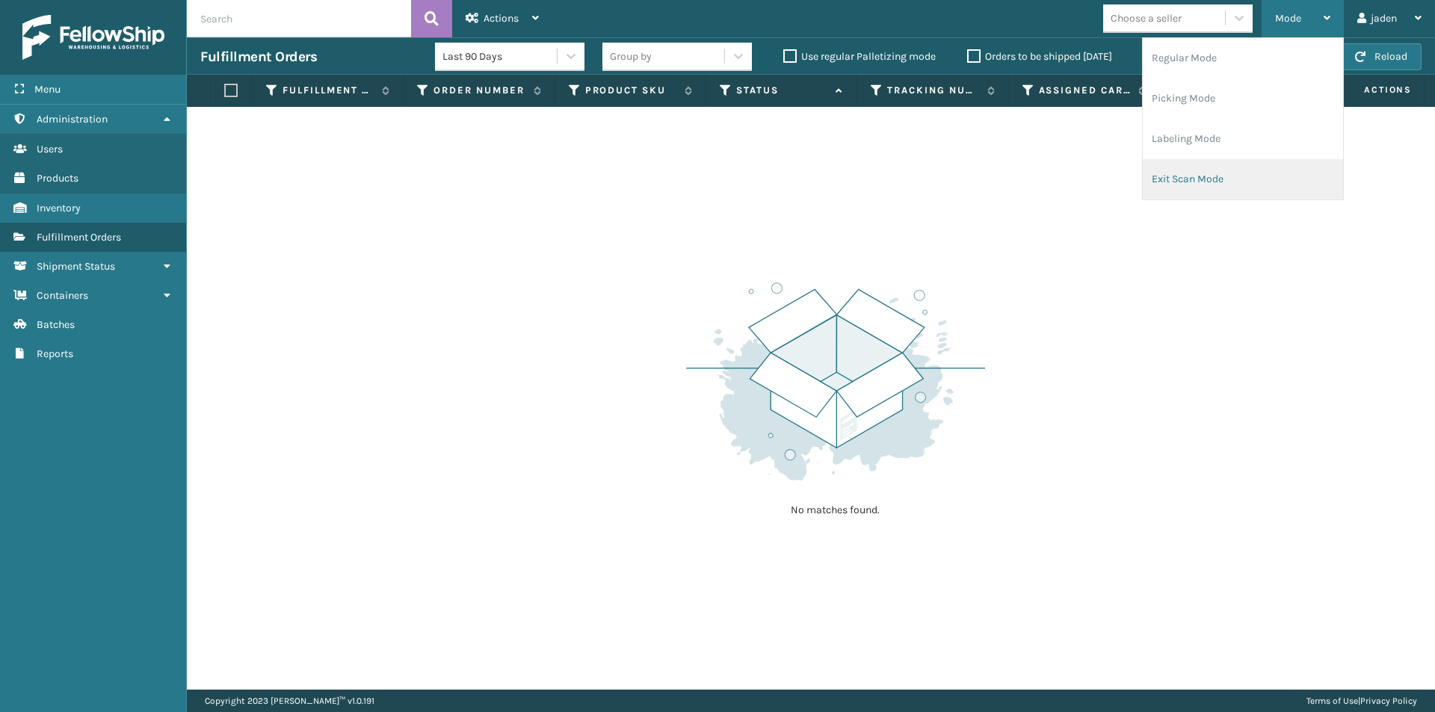
click at [1232, 190] on li "Exit Scan Mode" at bounding box center [1243, 179] width 200 height 40
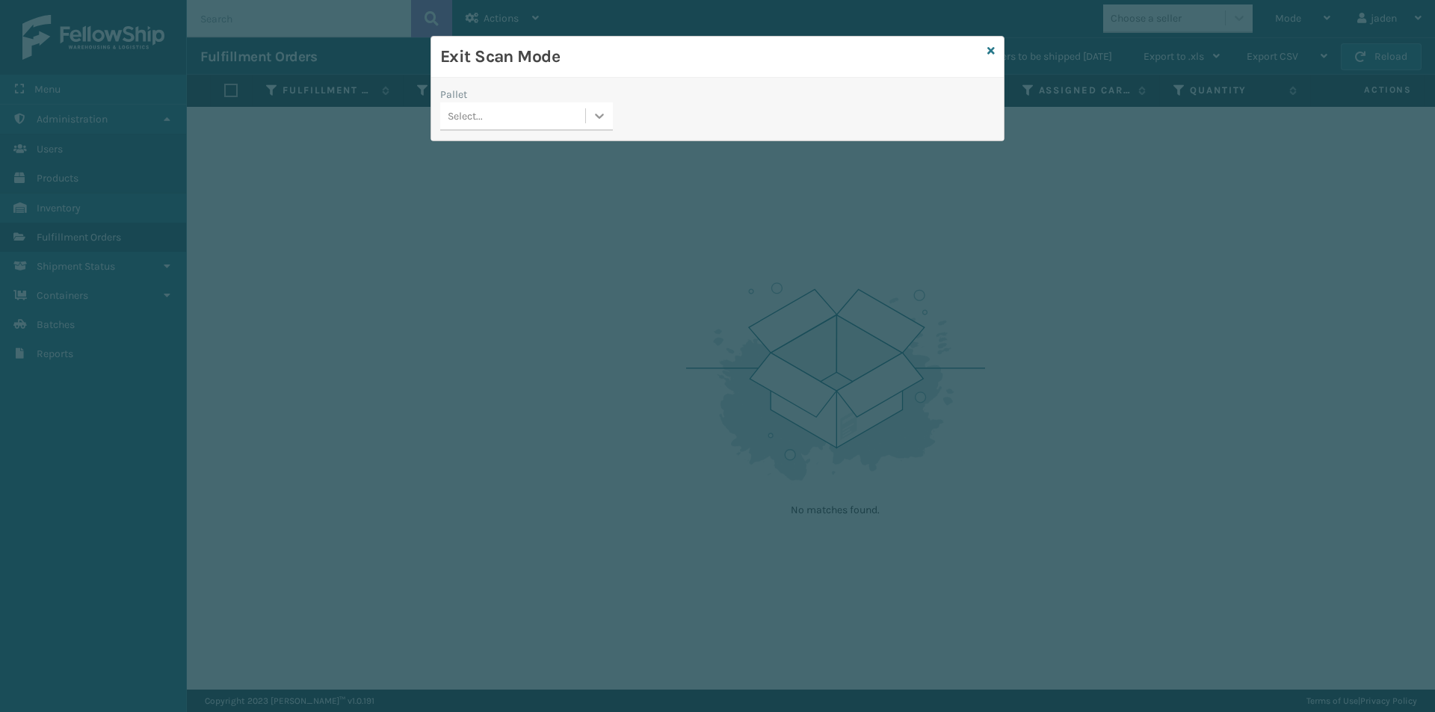
click at [599, 117] on icon at bounding box center [600, 116] width 9 height 5
click at [505, 149] on div "USPSG-EGDZ52EDI8" at bounding box center [526, 154] width 173 height 28
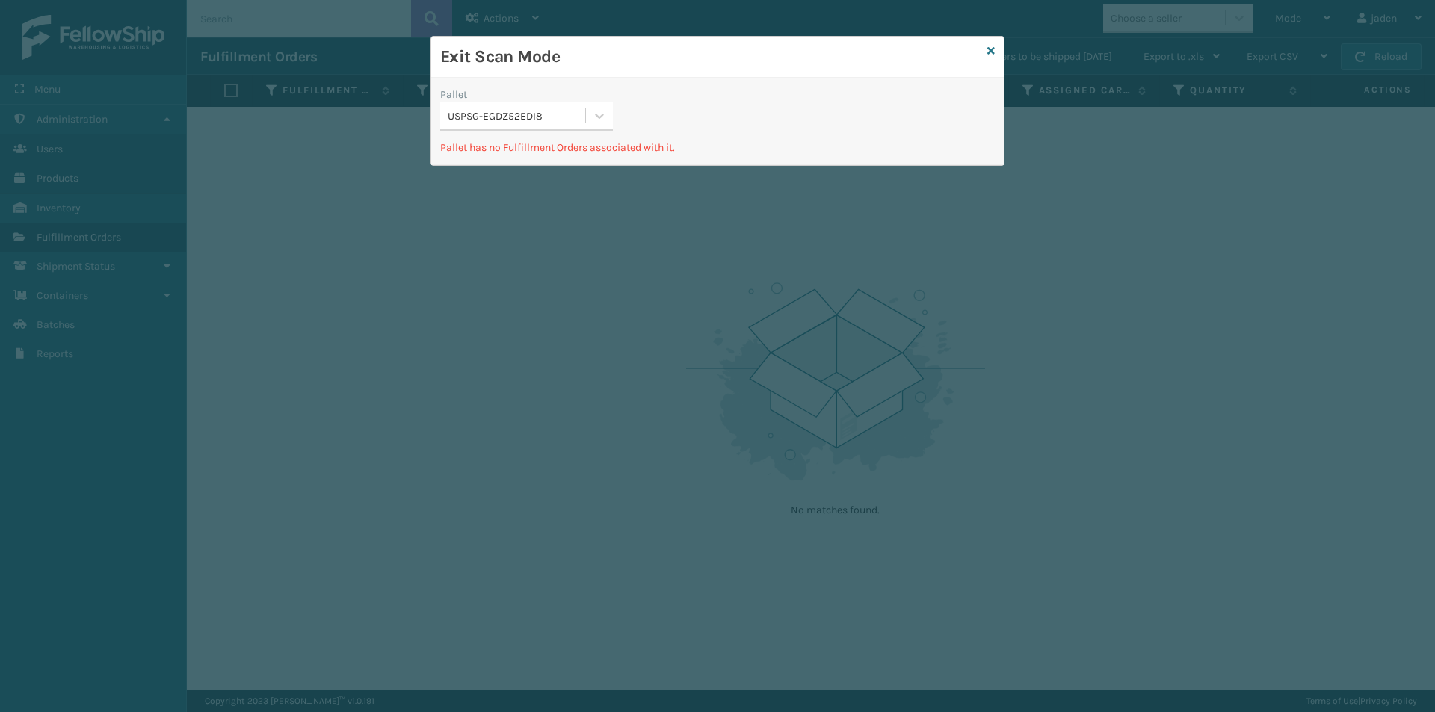
drag, startPoint x: 617, startPoint y: 149, endPoint x: 709, endPoint y: 119, distance: 96.9
click at [647, 108] on div "Pallet USPSG-EGDZ52EDI8" at bounding box center [717, 113] width 572 height 53
drag, startPoint x: 746, startPoint y: 124, endPoint x: 498, endPoint y: 101, distance: 249.2
click at [498, 101] on div "Pallet" at bounding box center [526, 95] width 173 height 16
drag, startPoint x: 856, startPoint y: 132, endPoint x: 639, endPoint y: 82, distance: 223.0
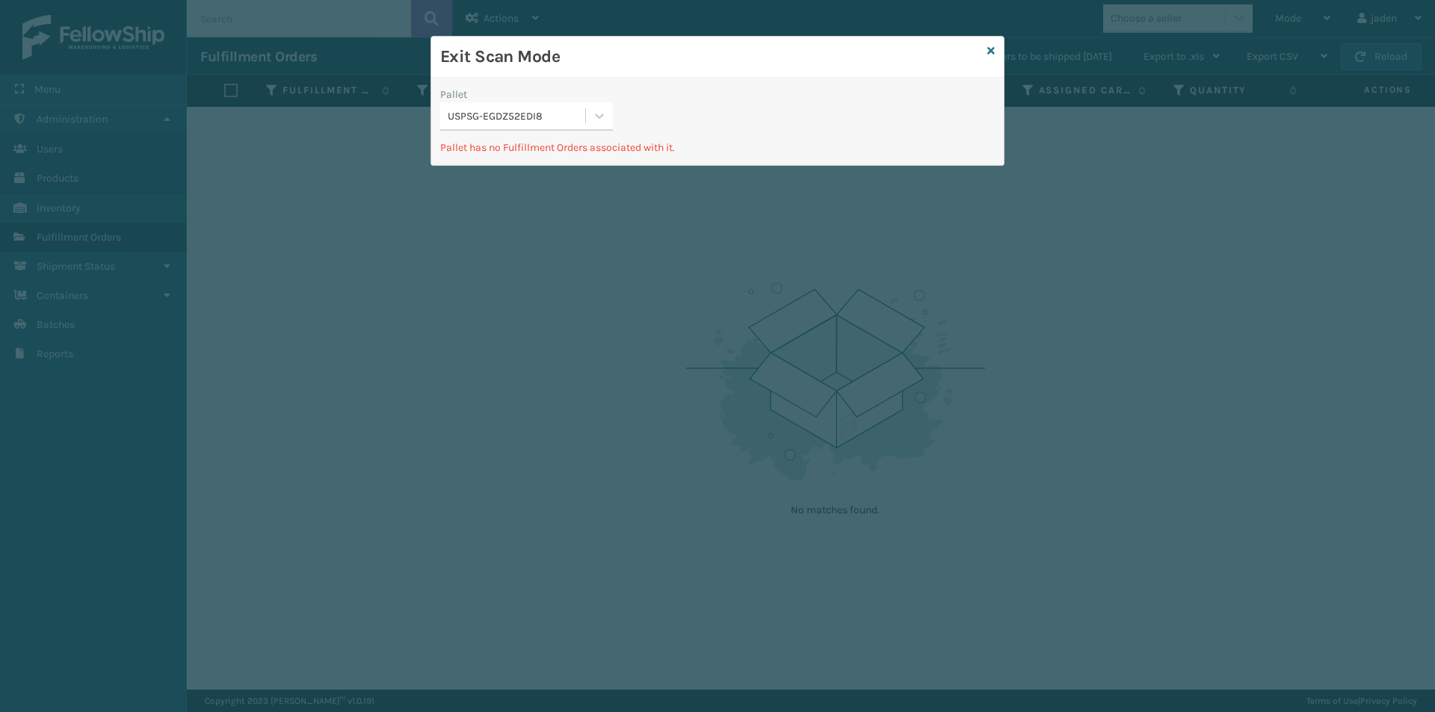
click at [614, 76] on div "Exit Scan Mode" at bounding box center [717, 57] width 572 height 41
drag, startPoint x: 832, startPoint y: 113, endPoint x: 651, endPoint y: 99, distance: 181.4
click at [664, 81] on div "Pallet USPSG-EGDZ52EDI8 Pallet has no Fulfillment Orders associated with it." at bounding box center [717, 121] width 572 height 87
click at [593, 119] on icon at bounding box center [599, 115] width 15 height 15
click at [524, 158] on div "USPSG-EGDZ52EDI8" at bounding box center [526, 154] width 173 height 28
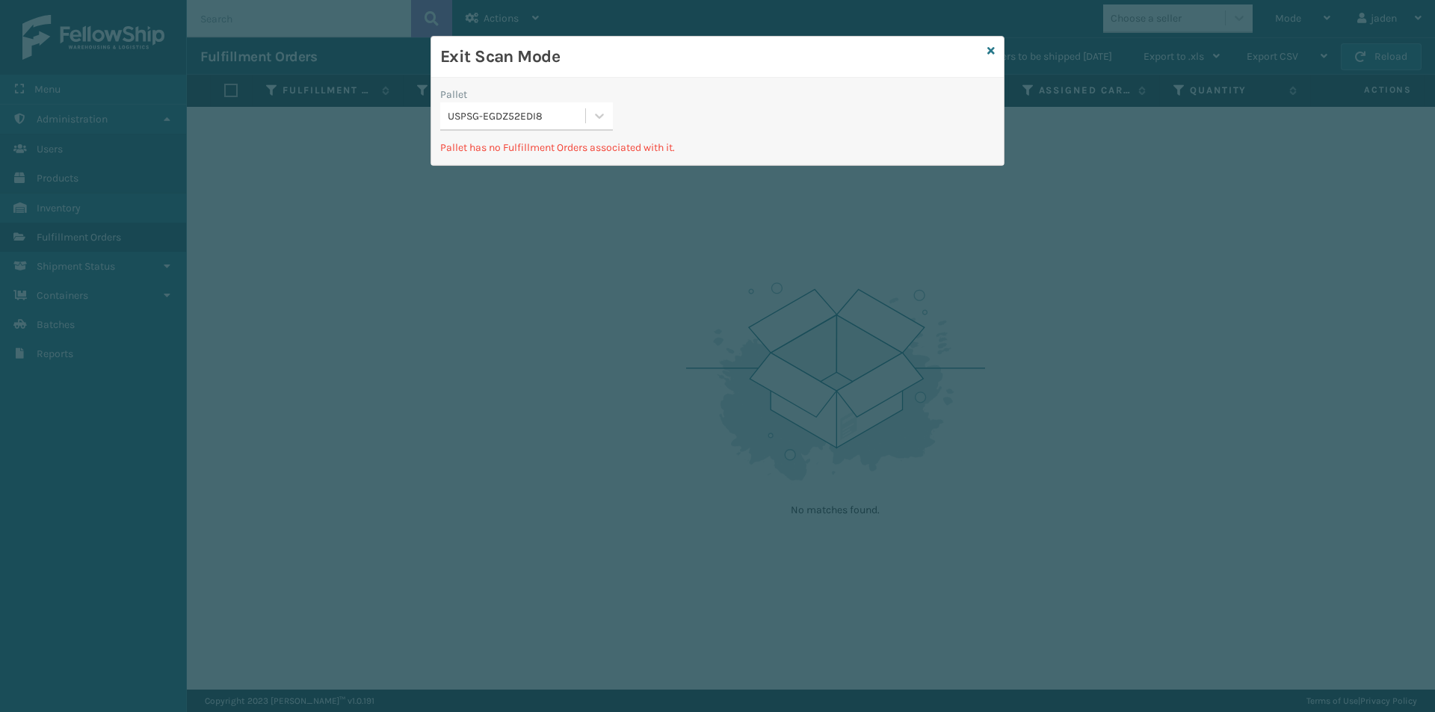
drag, startPoint x: 643, startPoint y: 139, endPoint x: 664, endPoint y: 75, distance: 67.4
click at [664, 75] on div "Exit Scan Mode" at bounding box center [717, 57] width 572 height 41
drag, startPoint x: 793, startPoint y: 95, endPoint x: 652, endPoint y: 70, distance: 142.7
click at [652, 70] on div "Exit Scan Mode" at bounding box center [717, 57] width 572 height 41
click at [582, 126] on div "USPSG-EGDZ52EDI8" at bounding box center [512, 116] width 145 height 25
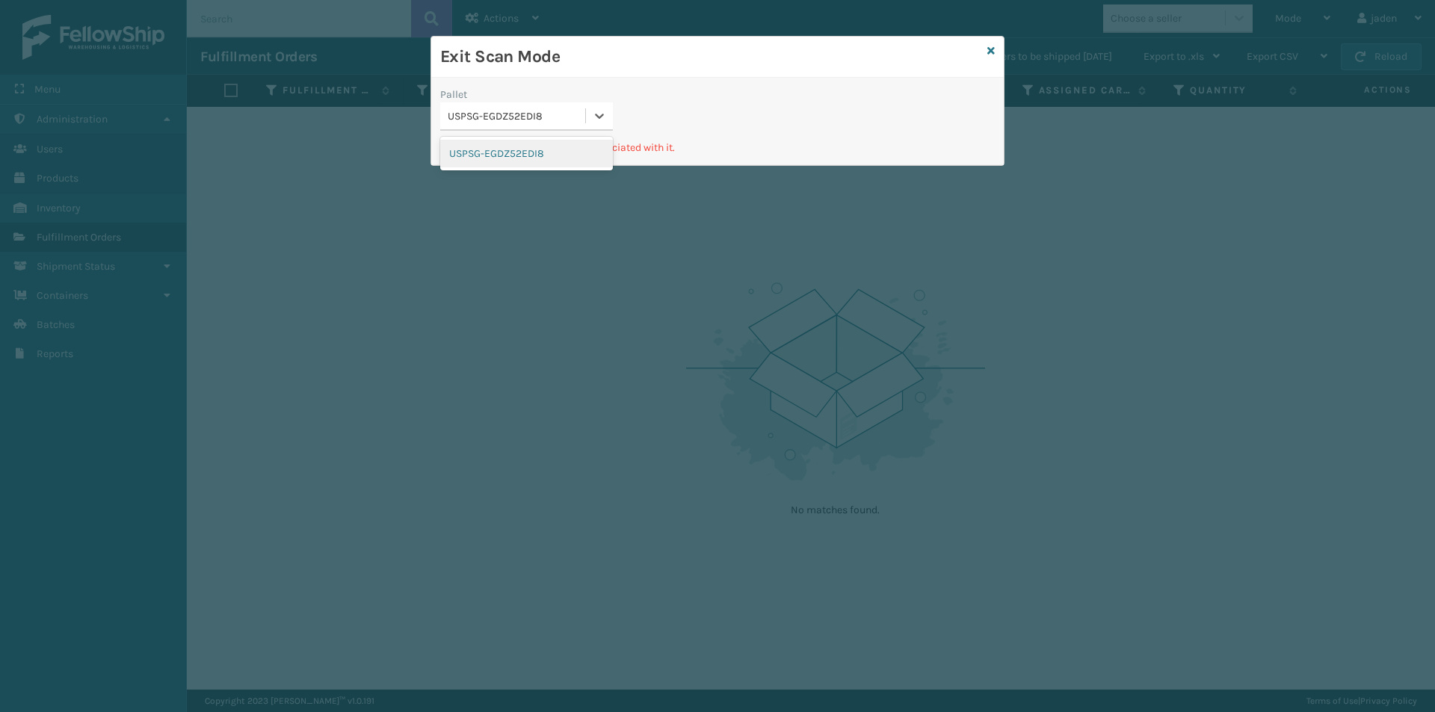
click at [581, 143] on div "USPSG-EGDZ52EDI8" at bounding box center [526, 154] width 173 height 28
drag, startPoint x: 868, startPoint y: 93, endPoint x: 655, endPoint y: 61, distance: 214.7
click at [655, 61] on h3 "Exit Scan Mode" at bounding box center [710, 57] width 541 height 22
drag, startPoint x: 602, startPoint y: 112, endPoint x: 585, endPoint y: 132, distance: 26.5
click at [602, 113] on icon at bounding box center [599, 115] width 15 height 15
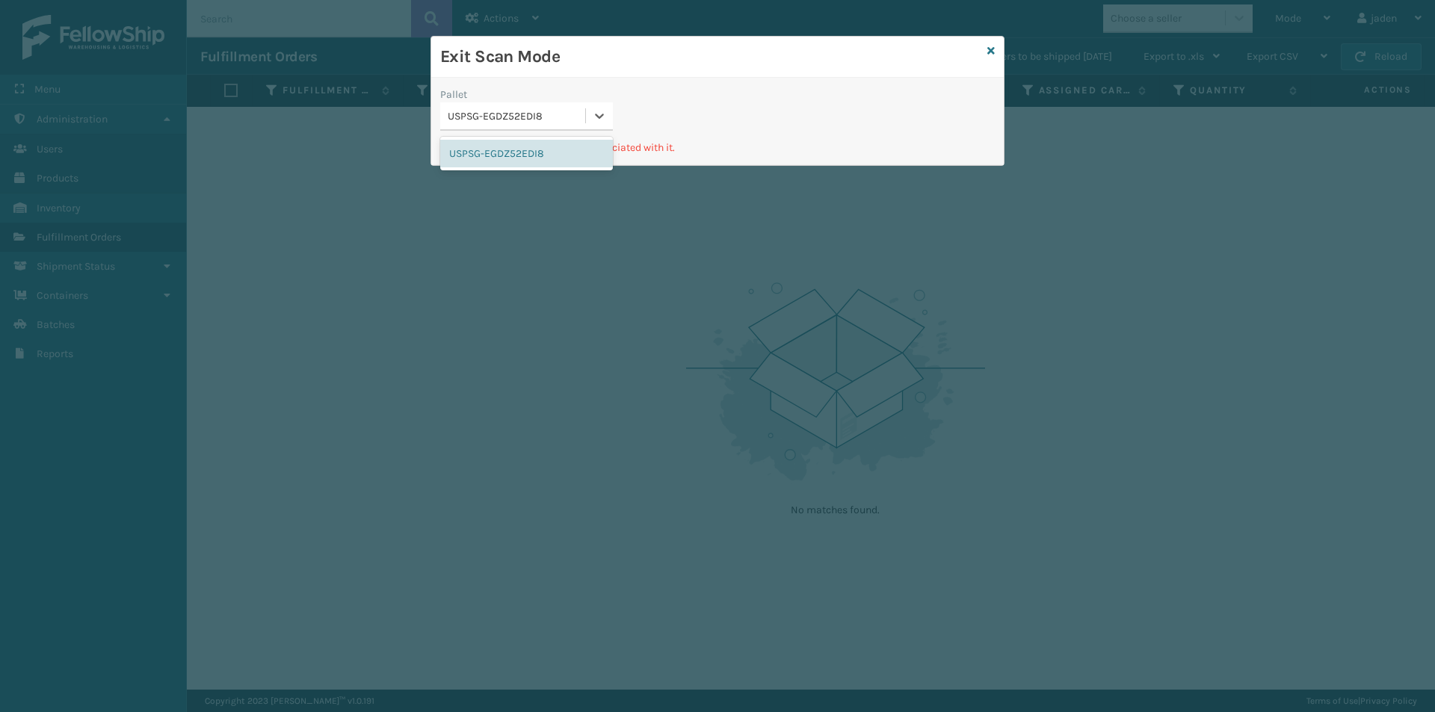
click at [555, 158] on div "USPSG-EGDZ52EDI8" at bounding box center [526, 154] width 173 height 28
drag, startPoint x: 720, startPoint y: 129, endPoint x: 700, endPoint y: 96, distance: 37.6
click at [612, 56] on div "Exit Scan Mode" at bounding box center [717, 57] width 572 height 41
drag, startPoint x: 761, startPoint y: 107, endPoint x: 554, endPoint y: 81, distance: 208.6
click at [557, 50] on h3 "Exit Scan Mode" at bounding box center [710, 57] width 541 height 22
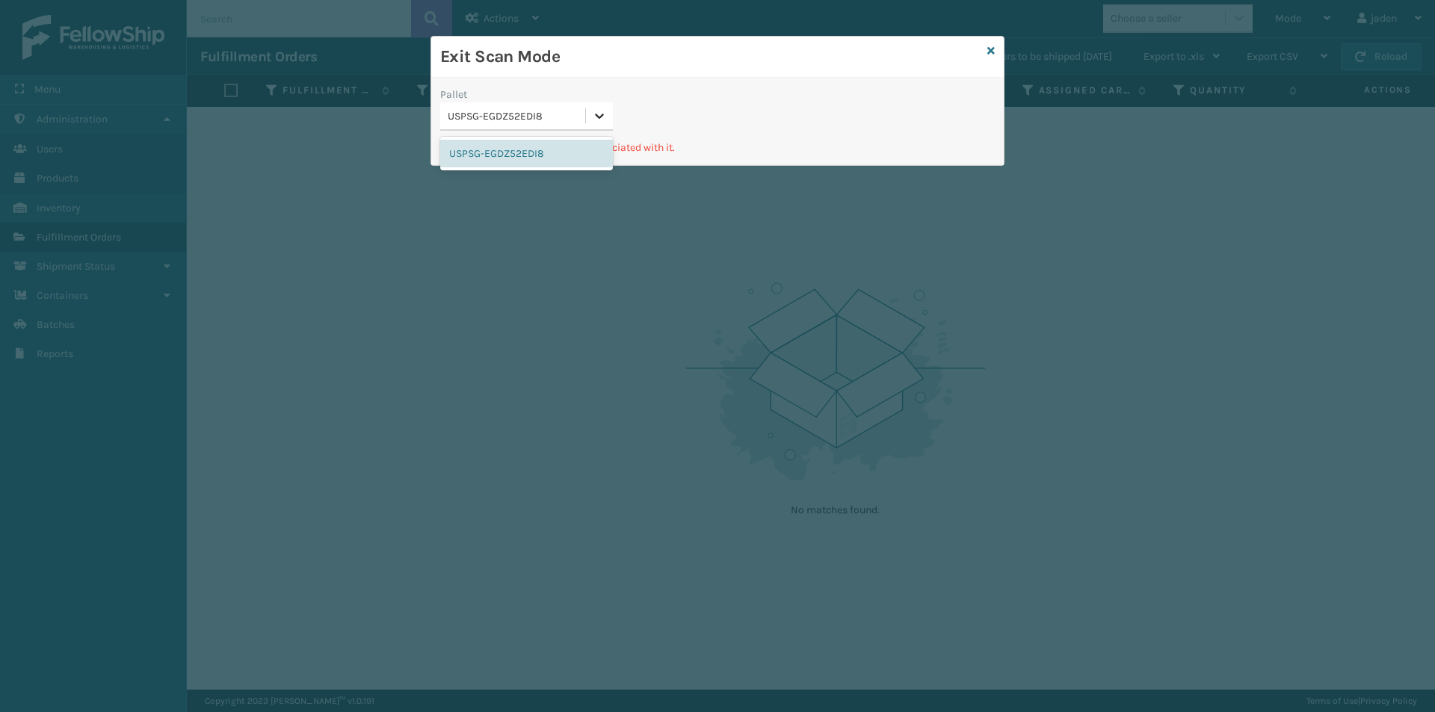
drag, startPoint x: 592, startPoint y: 113, endPoint x: 570, endPoint y: 150, distance: 43.2
click at [592, 114] on icon at bounding box center [599, 115] width 15 height 15
drag, startPoint x: 570, startPoint y: 150, endPoint x: 957, endPoint y: 10, distance: 411.6
click at [593, 140] on div "USPSG-EGDZ52EDI8" at bounding box center [526, 154] width 173 height 28
click at [992, 53] on icon at bounding box center [990, 51] width 7 height 10
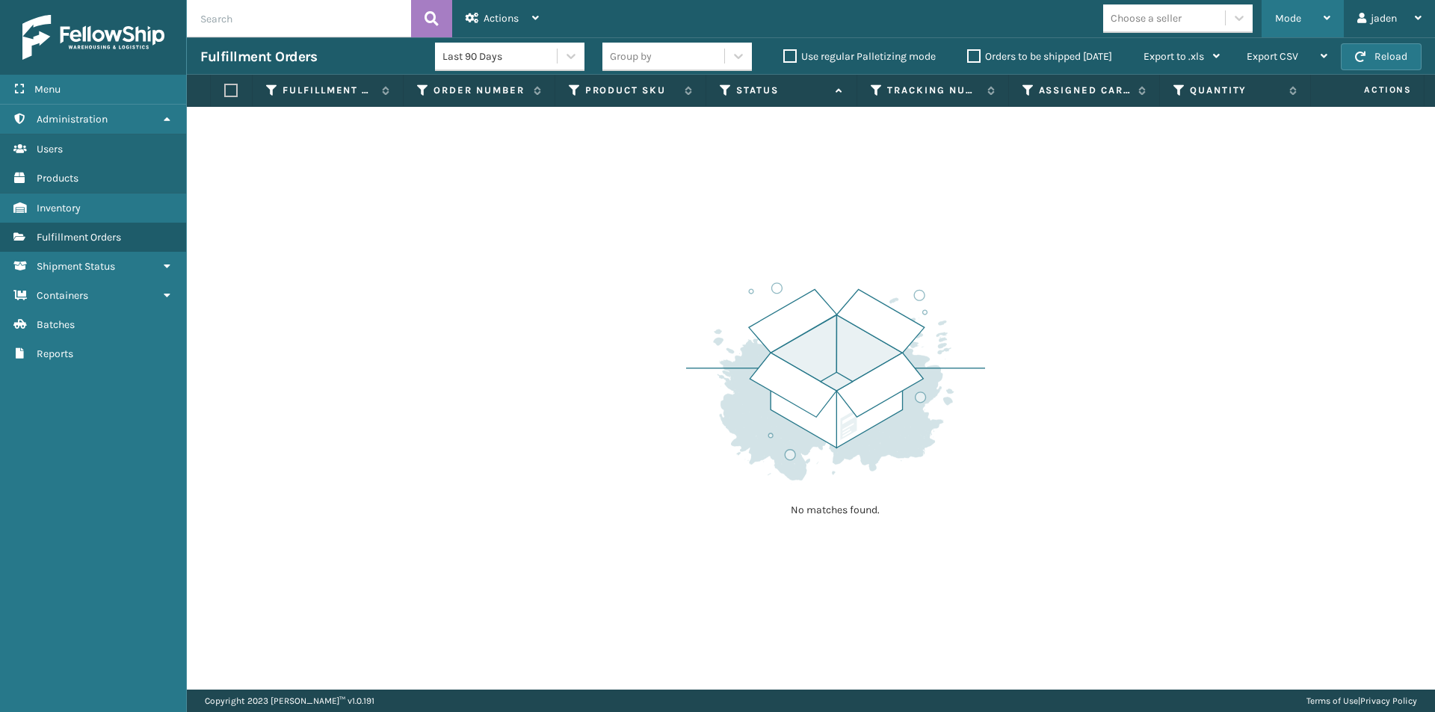
click at [1300, 21] on span "Mode" at bounding box center [1288, 18] width 26 height 13
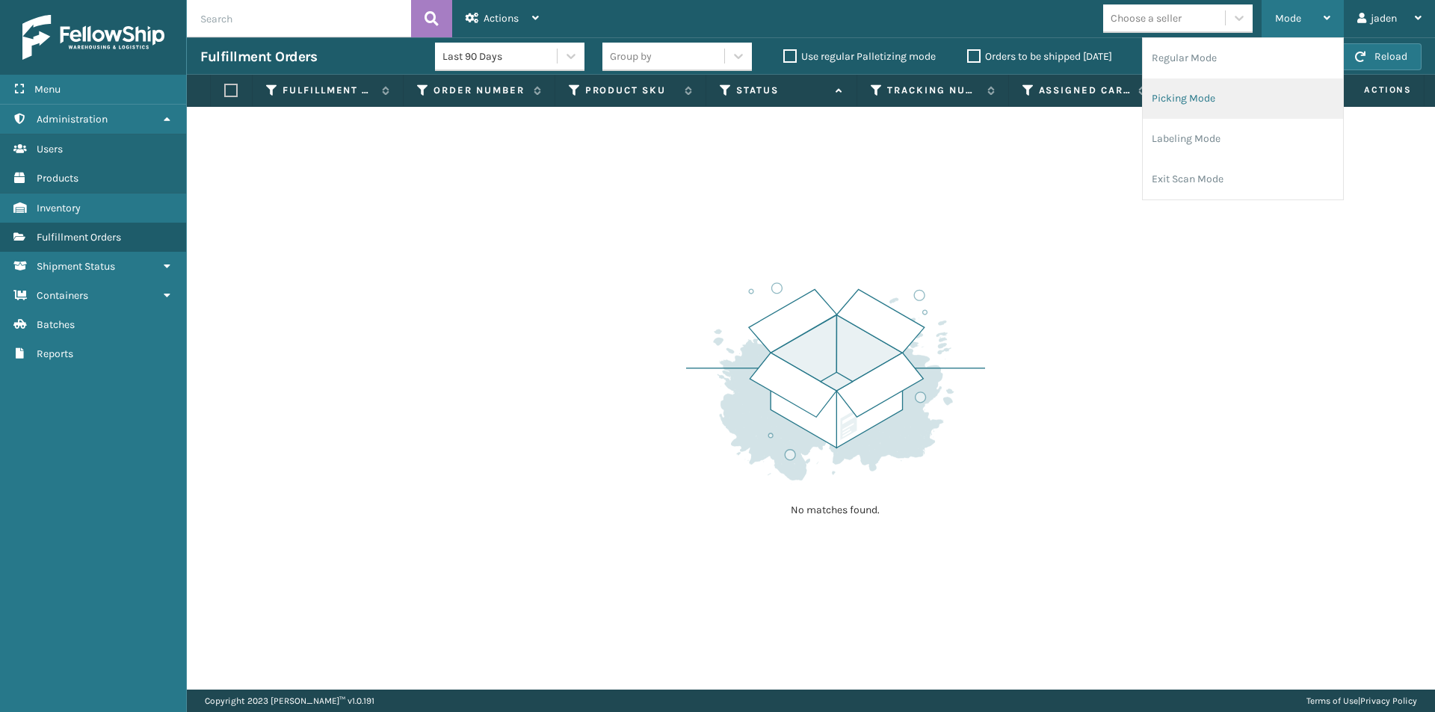
click at [1239, 100] on li "Picking Mode" at bounding box center [1243, 98] width 200 height 40
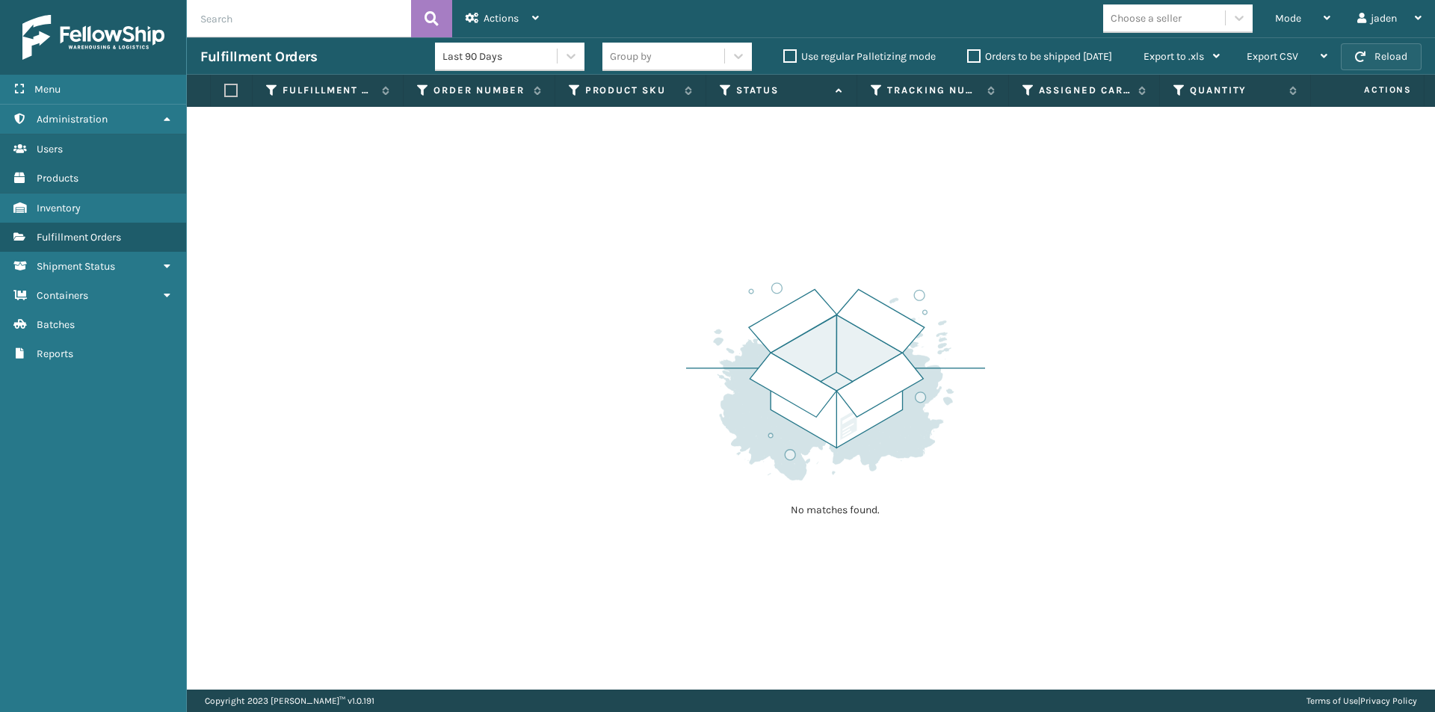
click at [1408, 61] on button "Reload" at bounding box center [1381, 56] width 81 height 27
click at [1317, 6] on div "Mode" at bounding box center [1302, 18] width 55 height 37
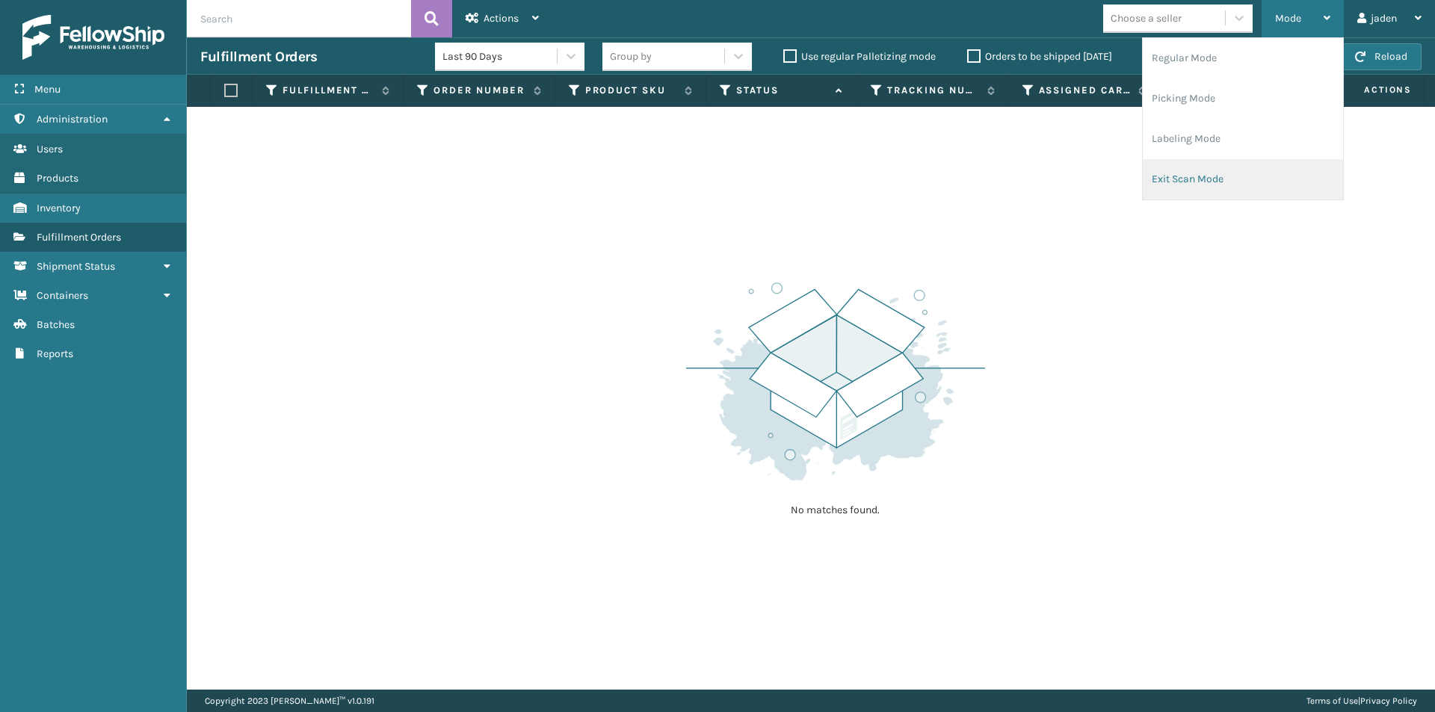
click at [1226, 173] on li "Exit Scan Mode" at bounding box center [1243, 179] width 200 height 40
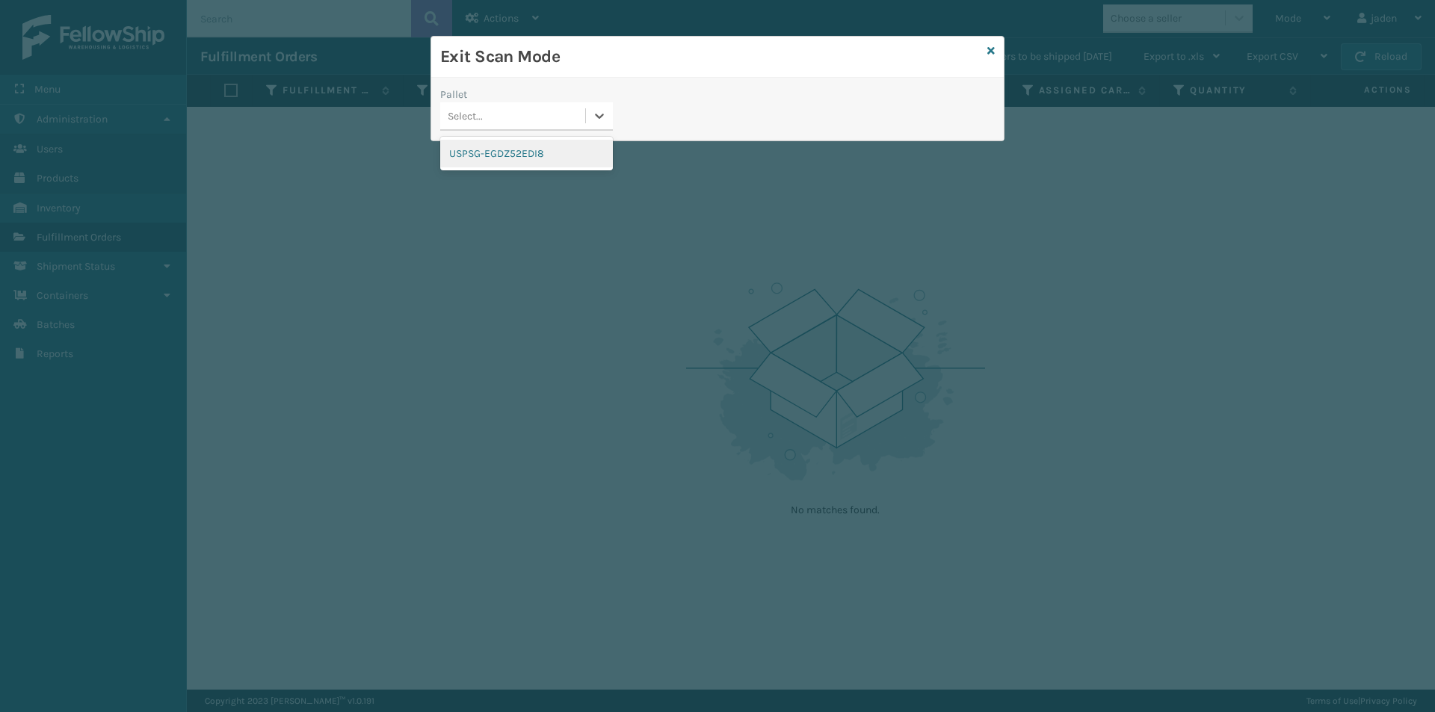
drag, startPoint x: 593, startPoint y: 109, endPoint x: 549, endPoint y: 155, distance: 64.0
click at [587, 120] on div at bounding box center [599, 115] width 27 height 27
drag, startPoint x: 549, startPoint y: 155, endPoint x: 1056, endPoint y: 29, distance: 522.2
click at [567, 148] on div "USPSG-EGDZ52EDI8" at bounding box center [526, 154] width 173 height 28
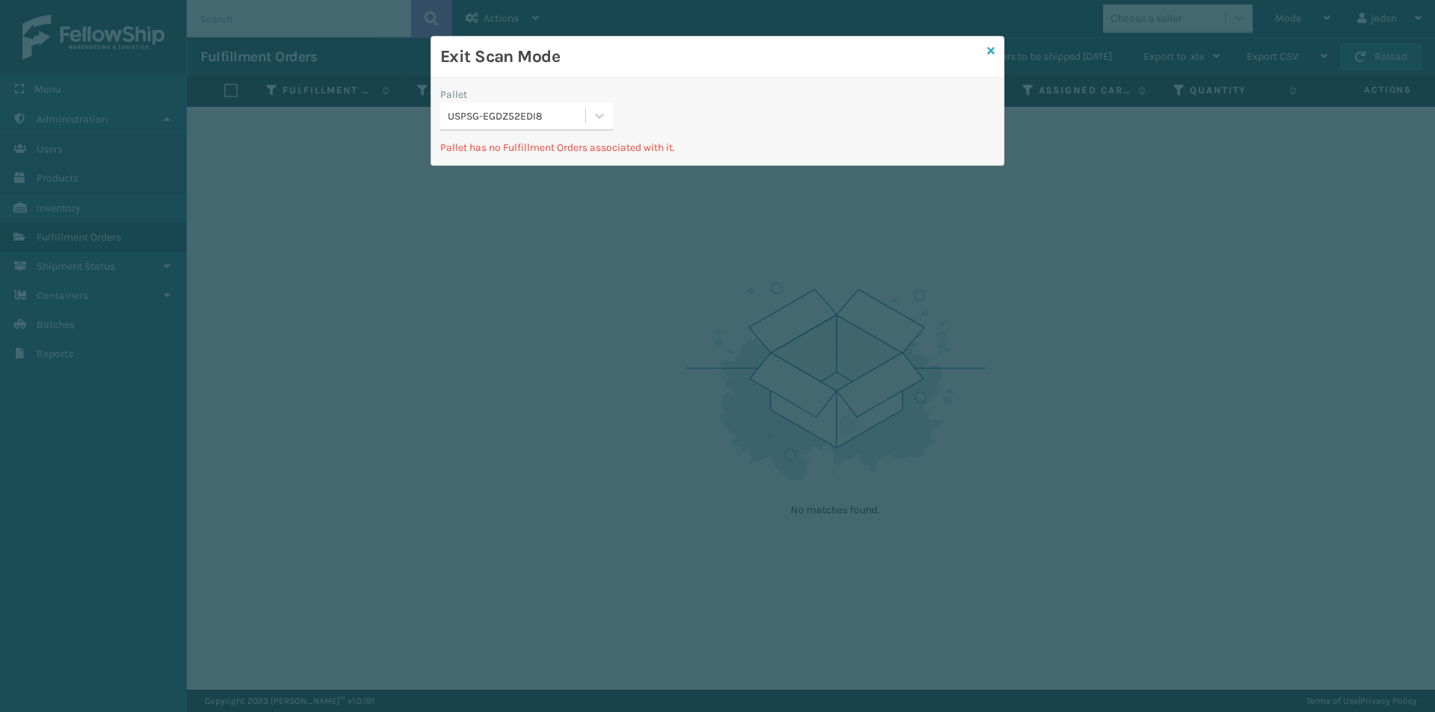
click at [992, 54] on icon at bounding box center [990, 51] width 7 height 10
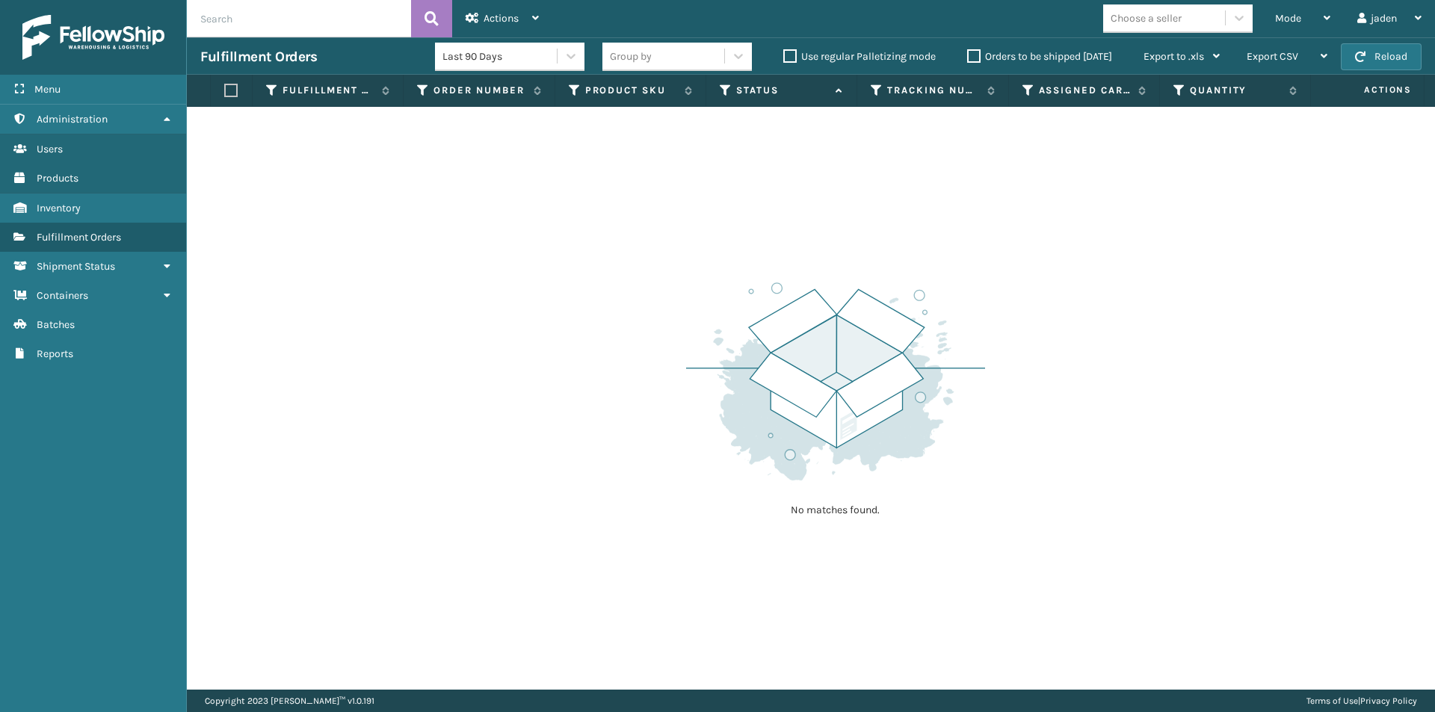
drag, startPoint x: 1042, startPoint y: 274, endPoint x: 700, endPoint y: 154, distance: 361.9
click at [646, 170] on div "No matches found." at bounding box center [811, 398] width 1248 height 583
click at [1373, 67] on button "Reload" at bounding box center [1381, 56] width 81 height 27
click at [1300, 7] on div "Mode" at bounding box center [1302, 18] width 55 height 37
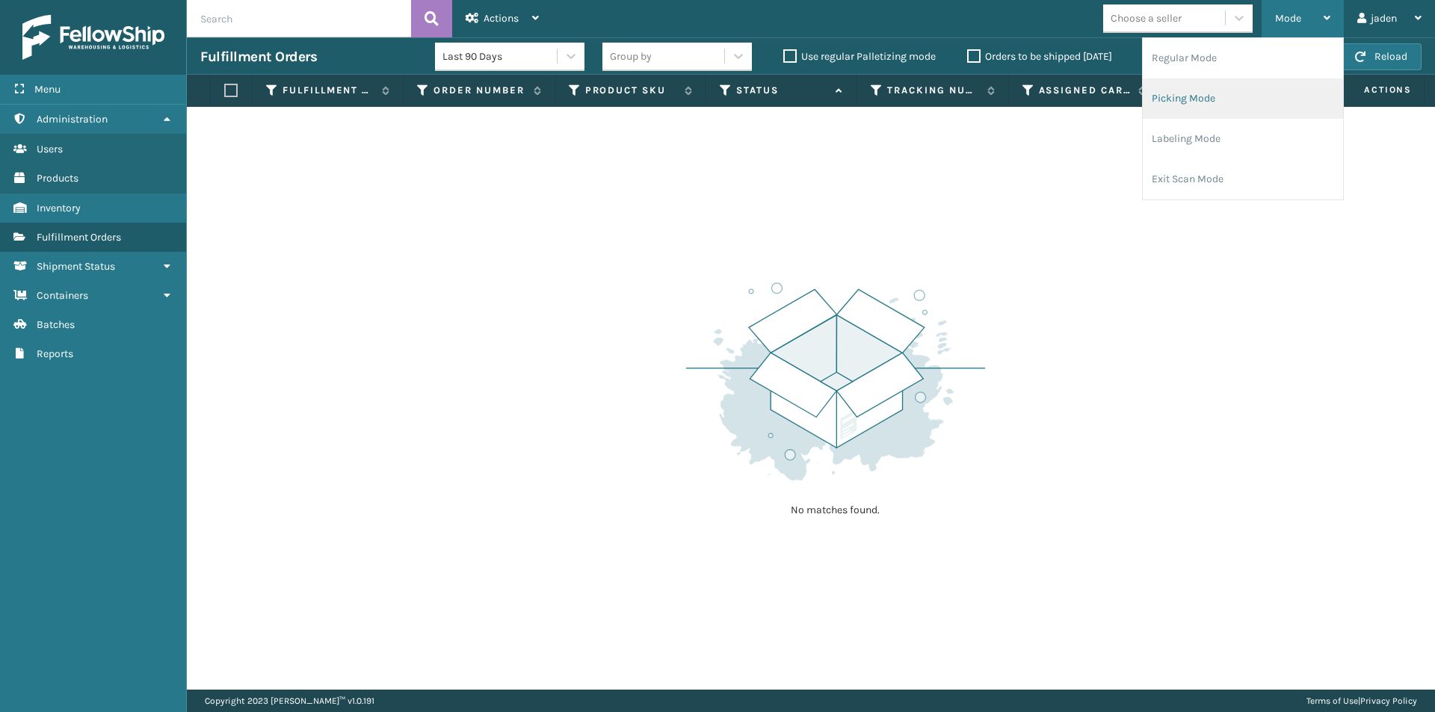
click at [1193, 95] on li "Picking Mode" at bounding box center [1243, 98] width 200 height 40
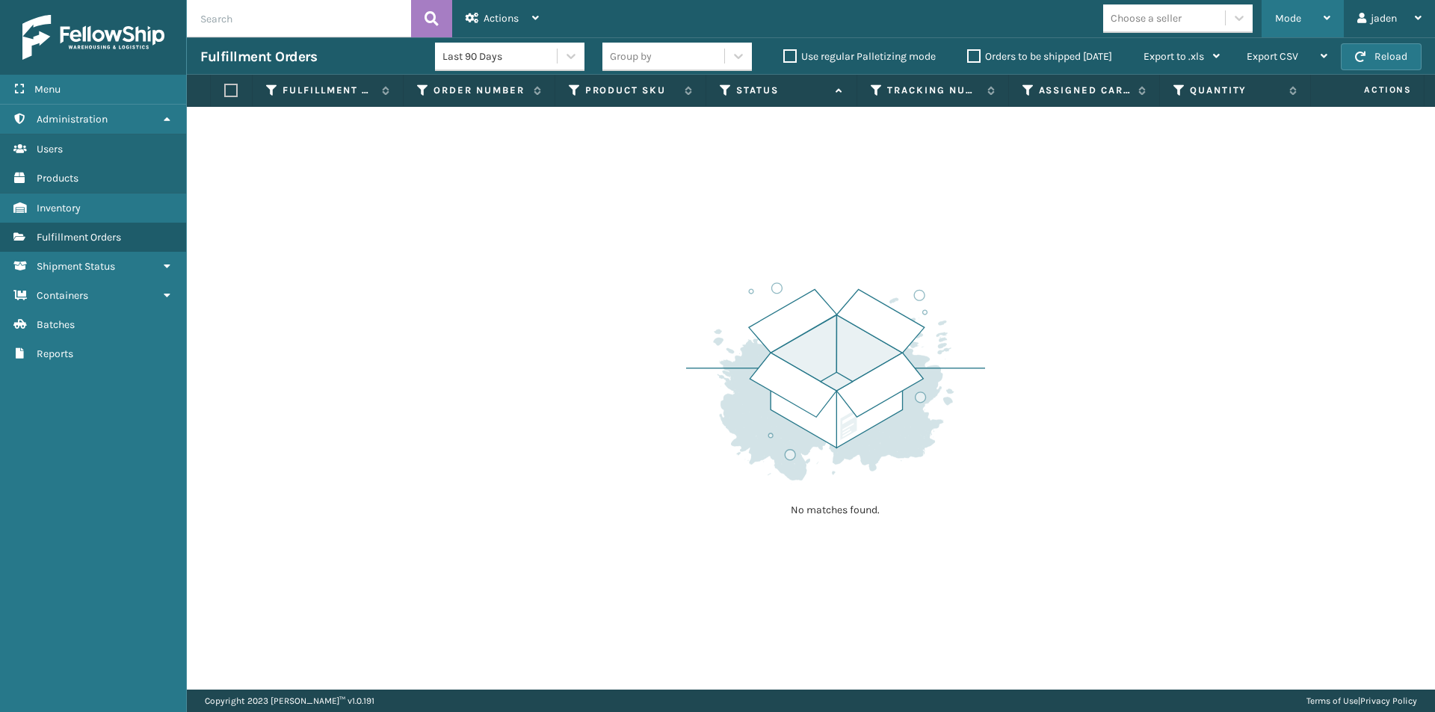
click at [1309, 18] on div "Mode" at bounding box center [1302, 18] width 55 height 37
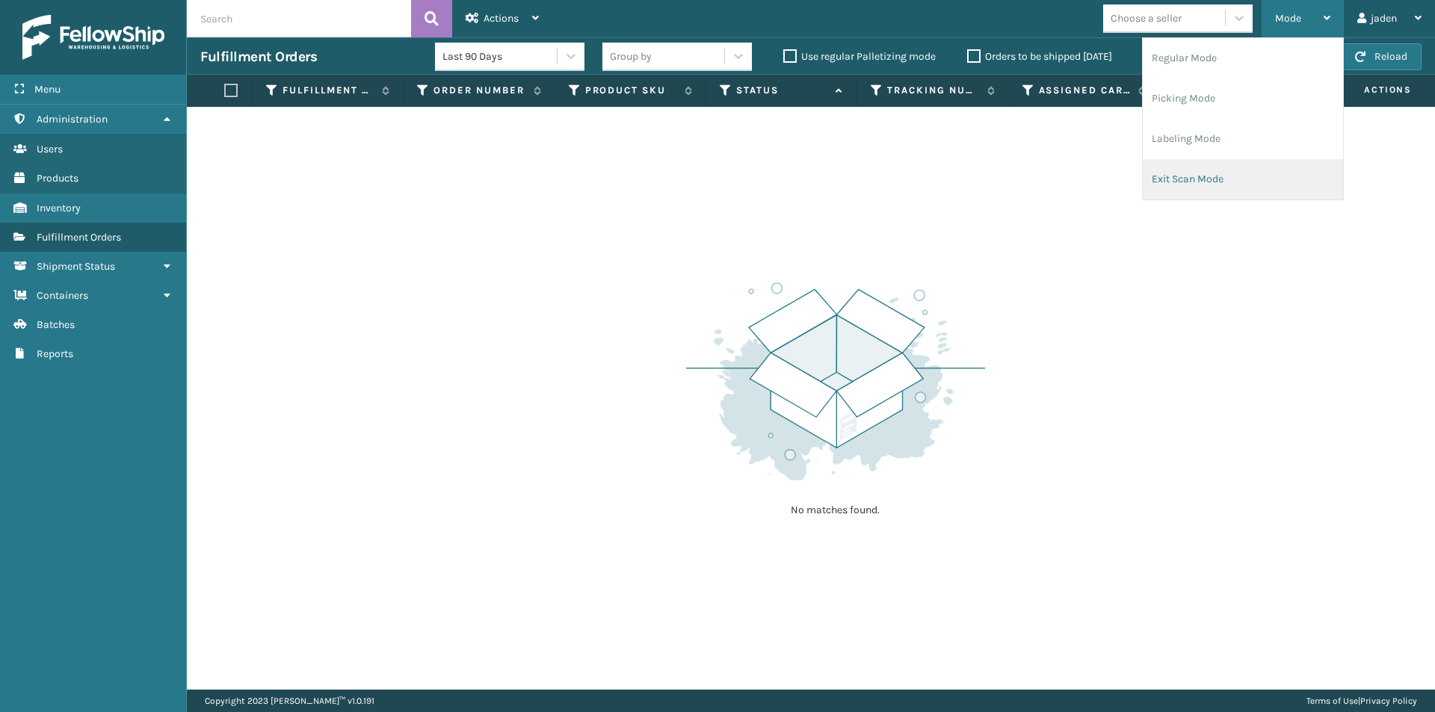
click at [1249, 164] on li "Exit Scan Mode" at bounding box center [1243, 179] width 200 height 40
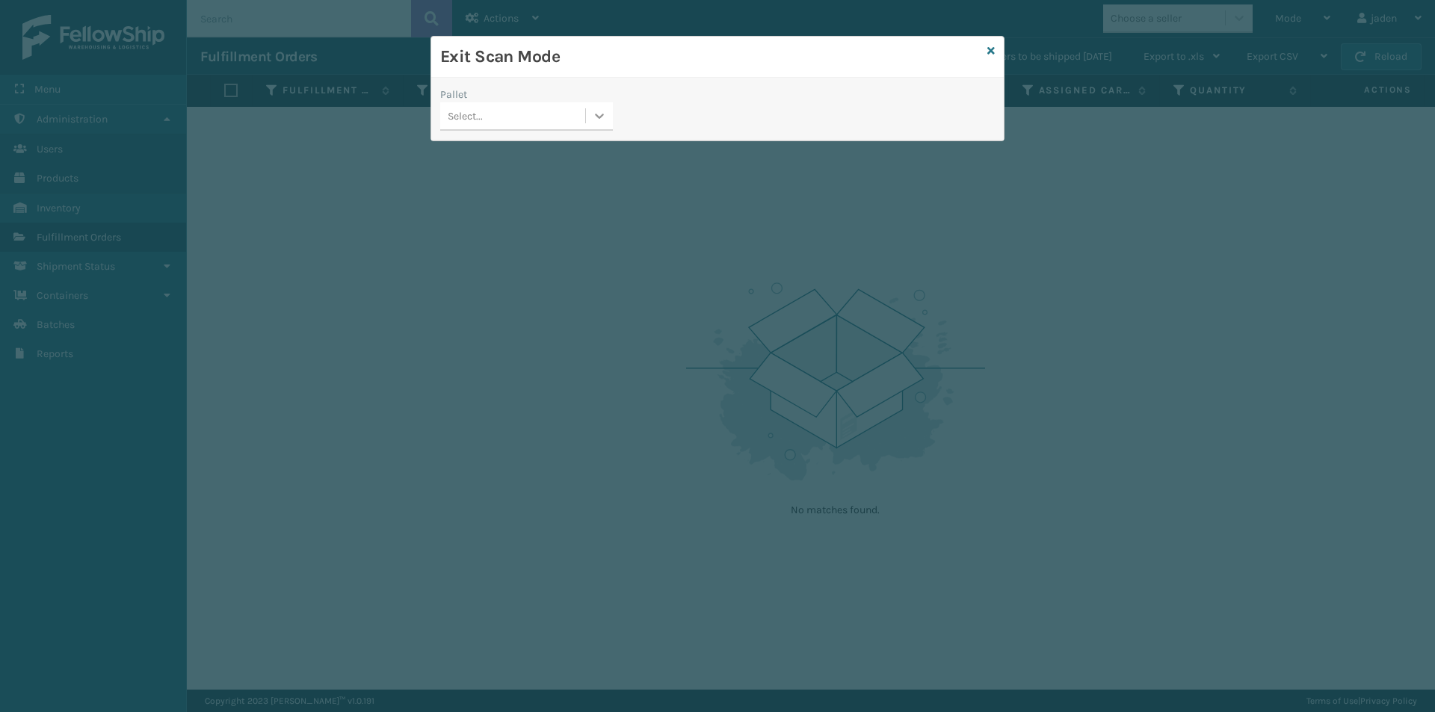
click at [598, 115] on icon at bounding box center [599, 115] width 15 height 15
click at [997, 52] on div "Exit Scan Mode" at bounding box center [717, 57] width 572 height 41
